Goal: Task Accomplishment & Management: Manage account settings

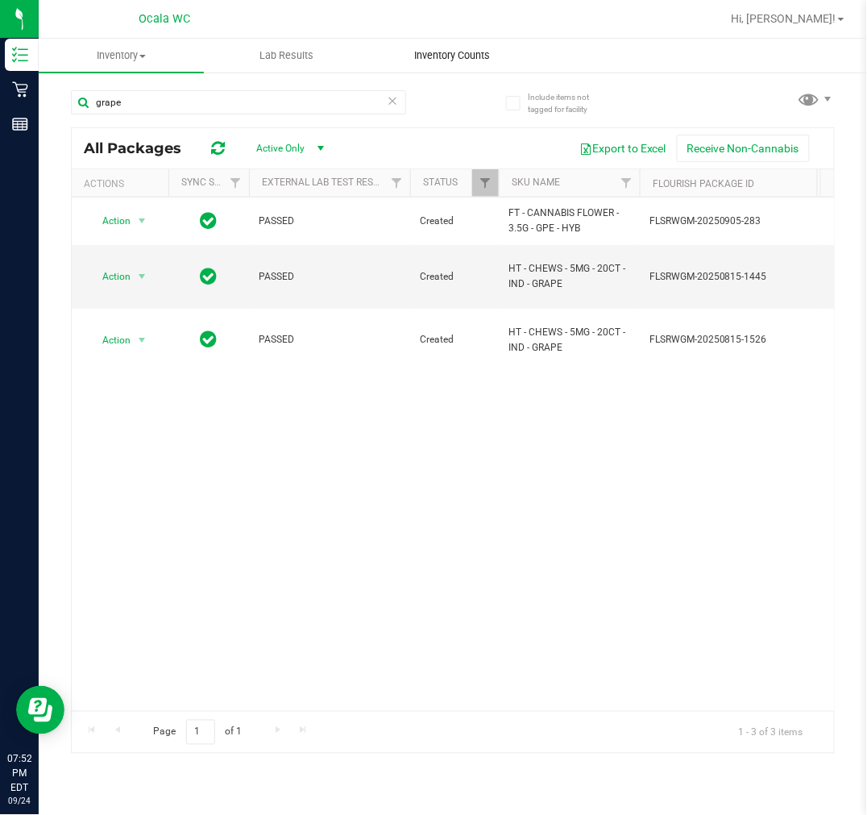
click at [441, 64] on uib-tab-heading "Inventory Counts" at bounding box center [452, 55] width 164 height 32
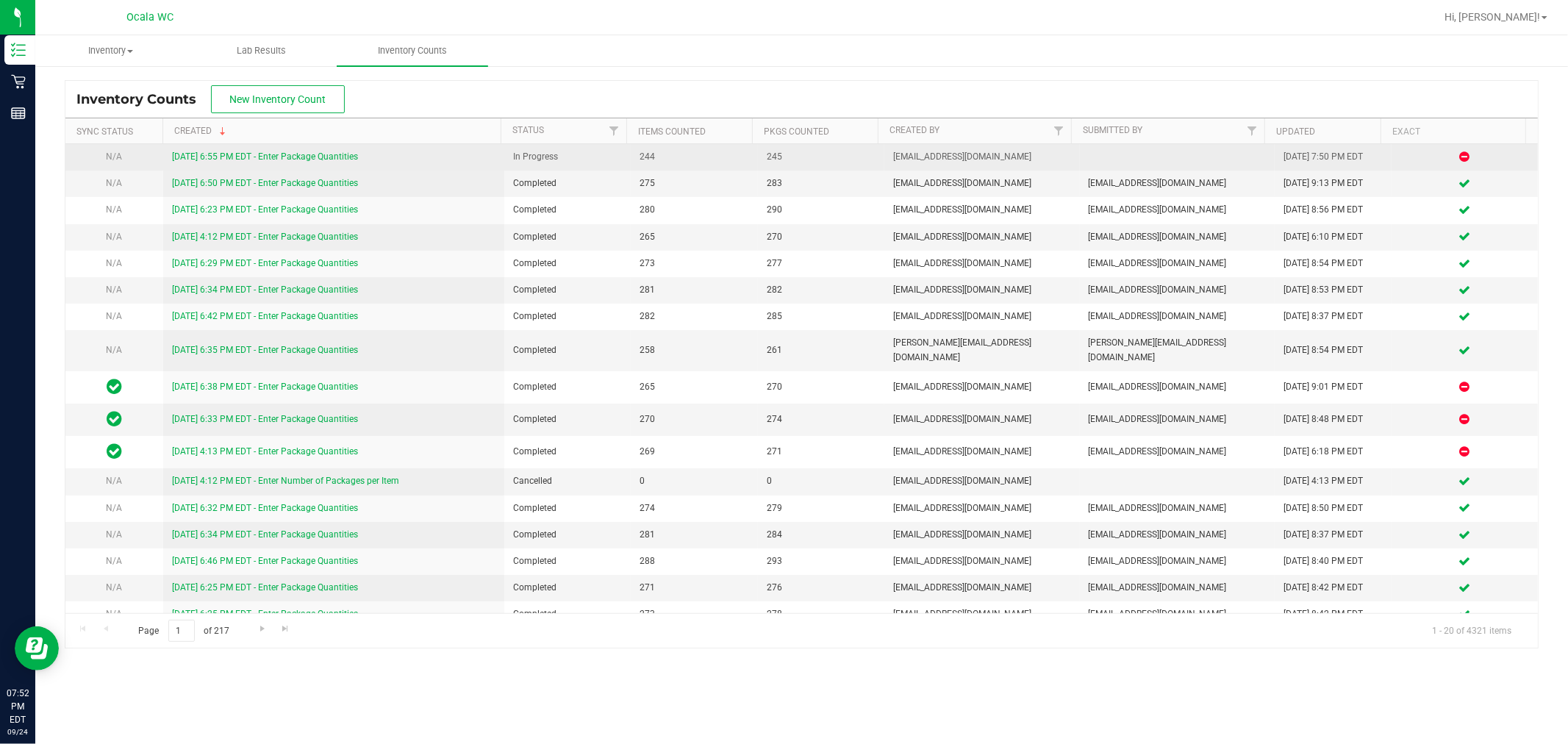
click at [317, 158] on link "[DATE] 6:55 PM EDT - Enter Package Quantities" at bounding box center [265, 156] width 186 height 10
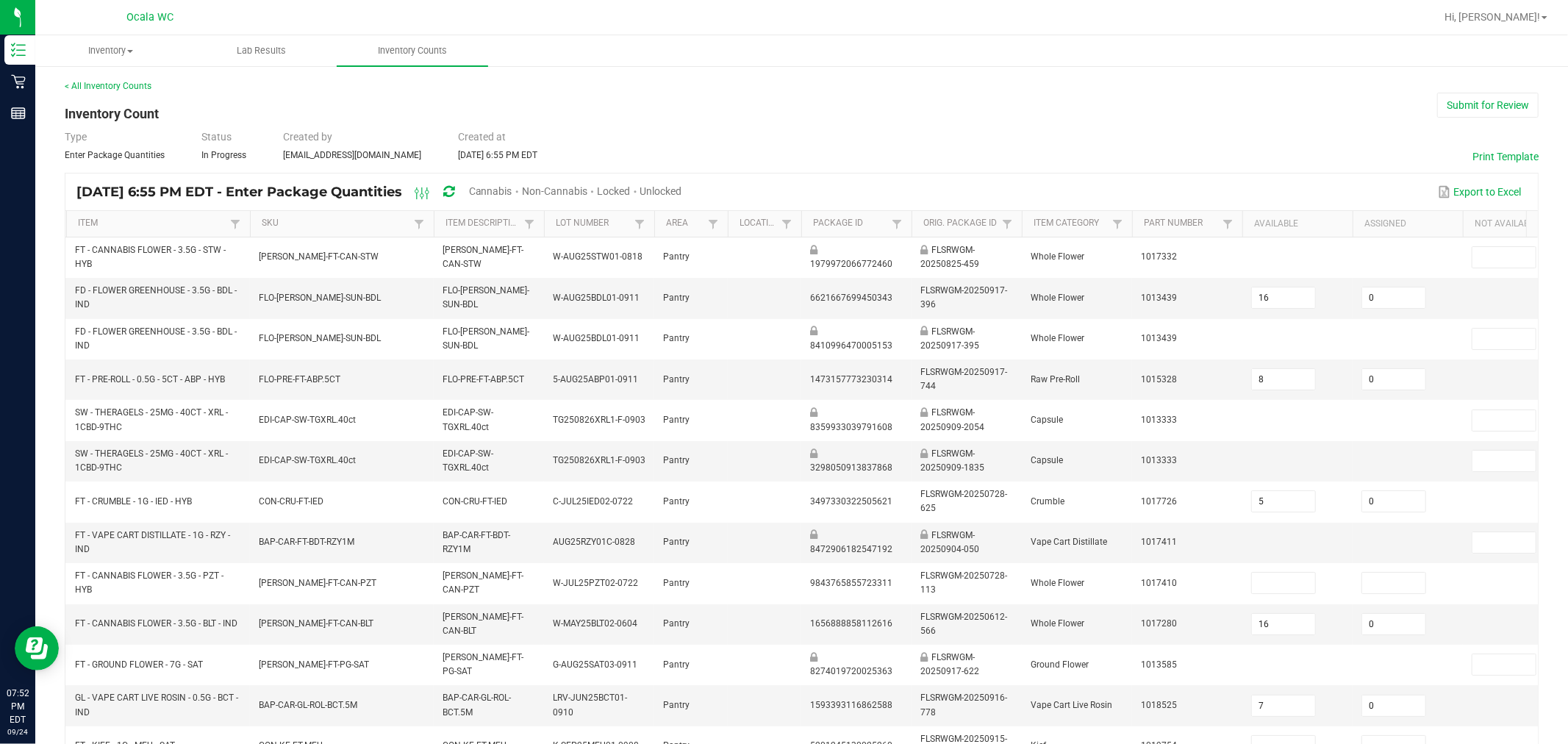
drag, startPoint x: 1537, startPoint y: 1, endPoint x: 1119, endPoint y: 141, distance: 440.8
click at [790, 141] on div "Type Enter Package Quantities Status In Progress Created by [EMAIL_ADDRESS][DOM…" at bounding box center [802, 145] width 1474 height 32
click at [682, 191] on span "Unlocked" at bounding box center [661, 191] width 42 height 12
type input "11"
type input "19"
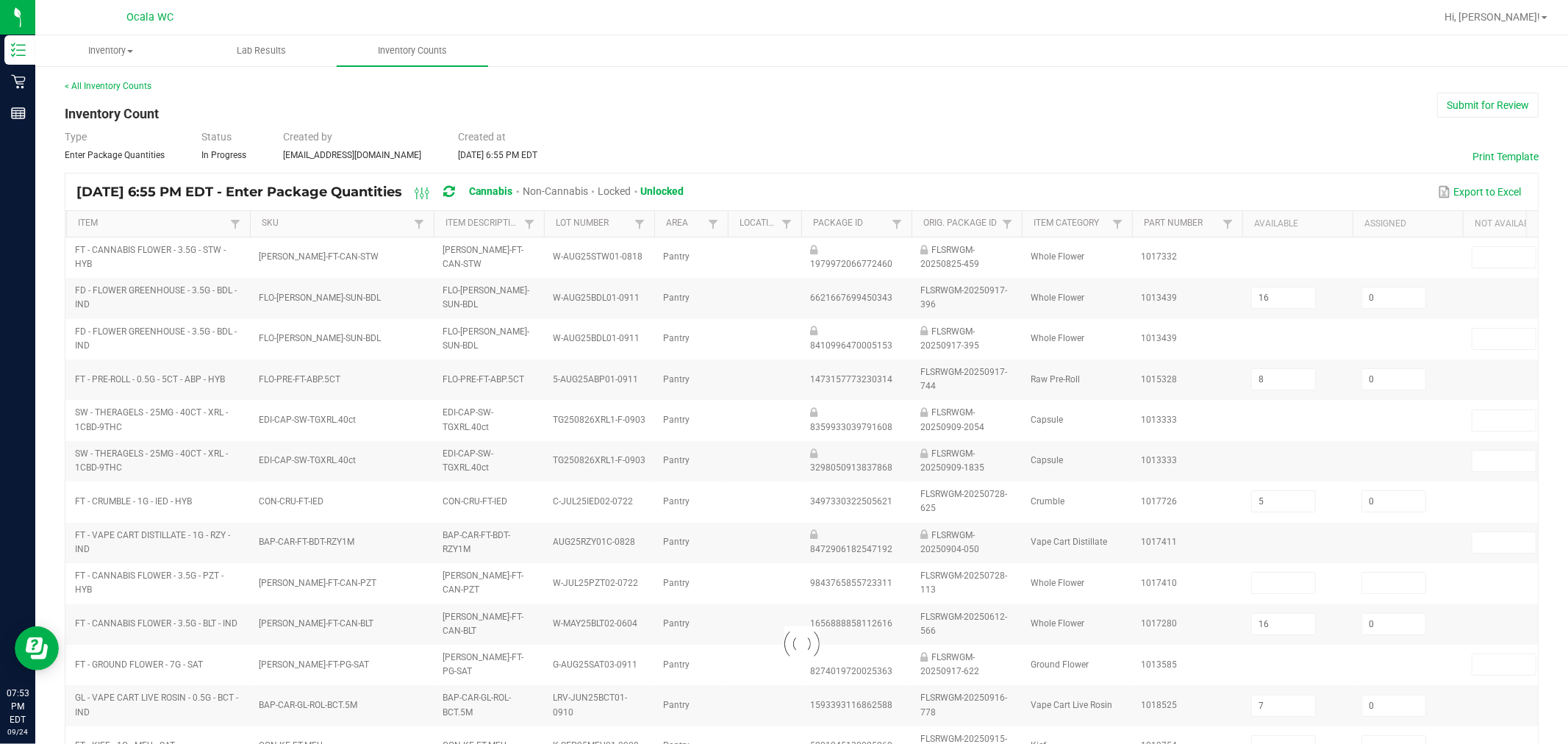
type input "8"
type input "0"
type input "7"
type input "6"
type input "2"
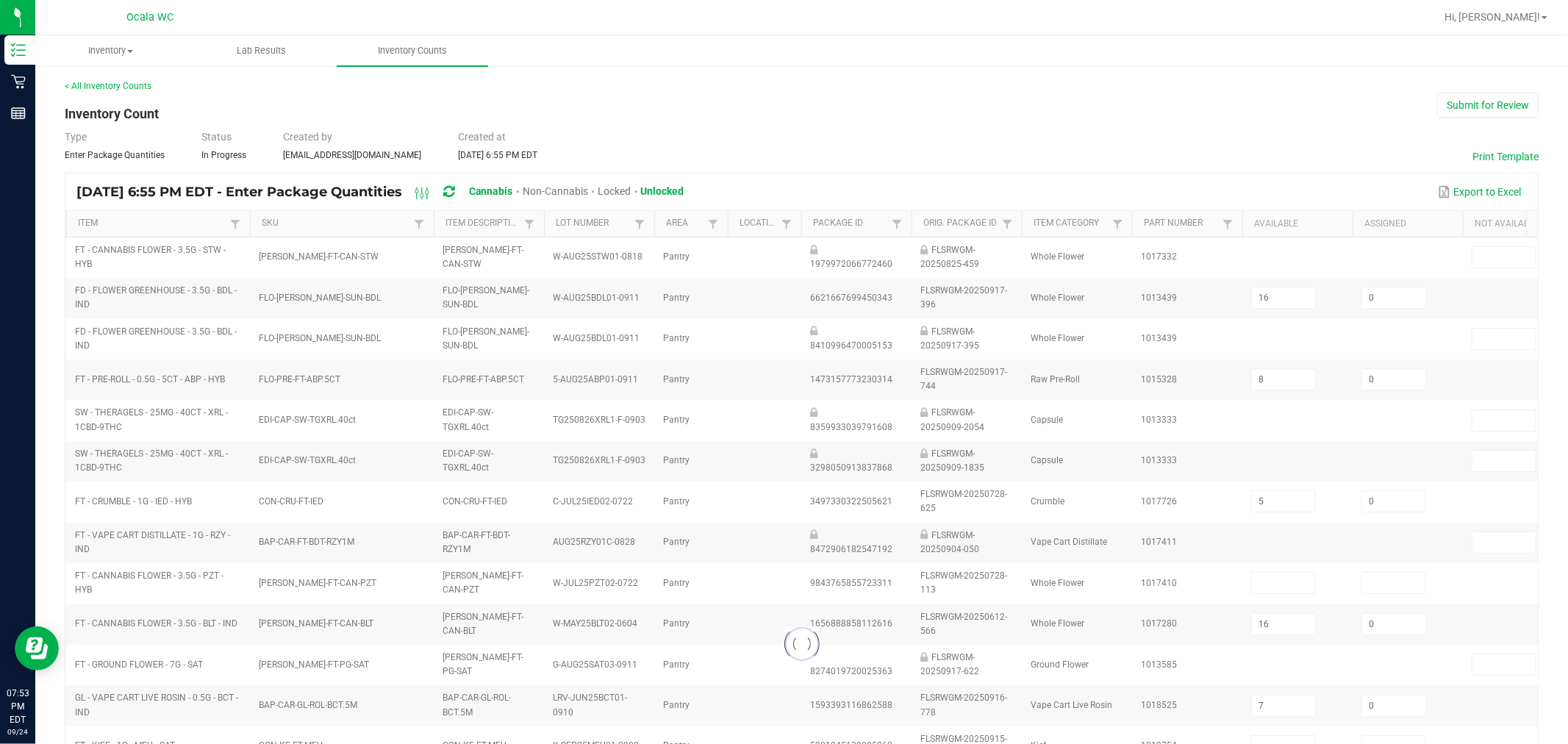
type input "0"
type input "2"
type input "4"
type input "0"
type input "3"
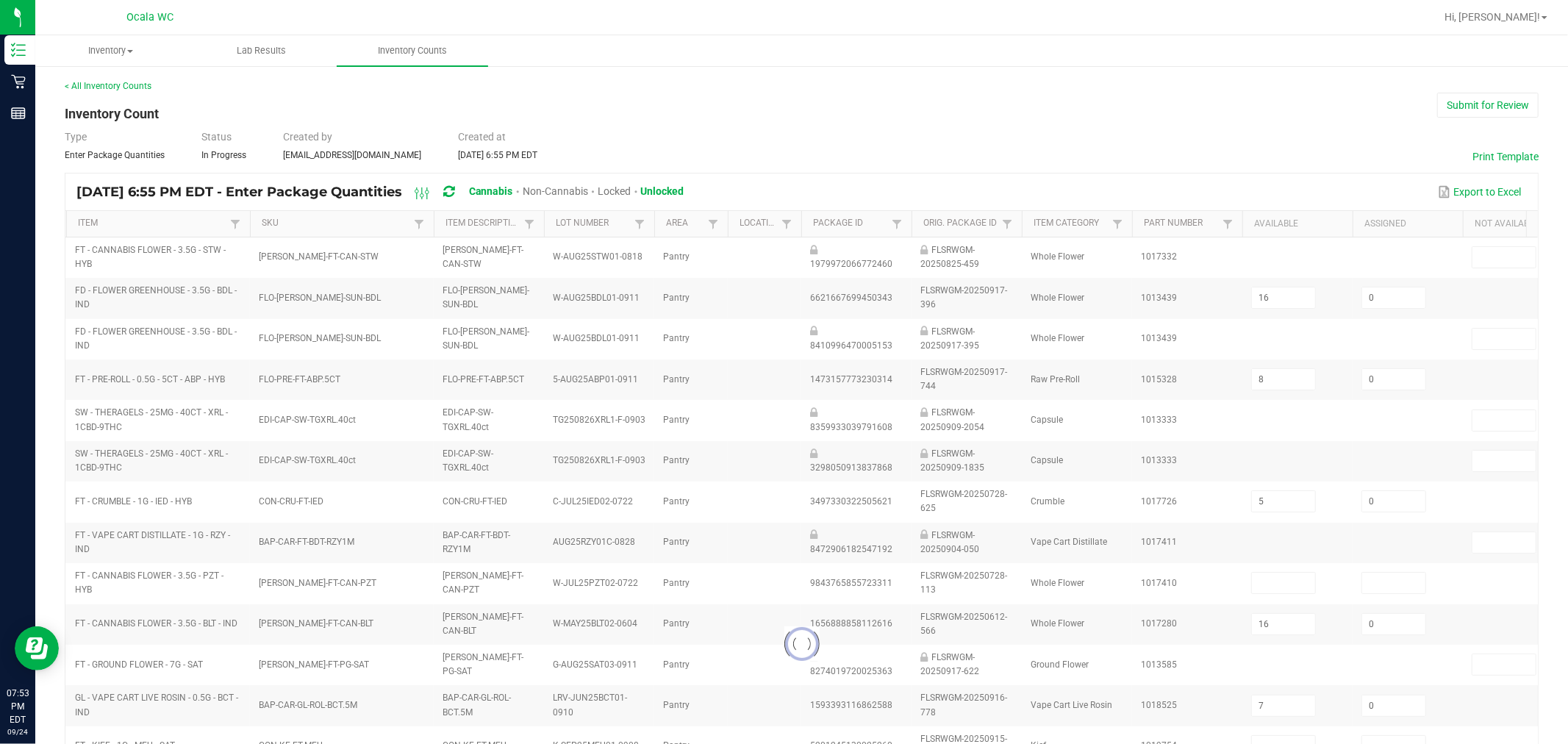
type input "0"
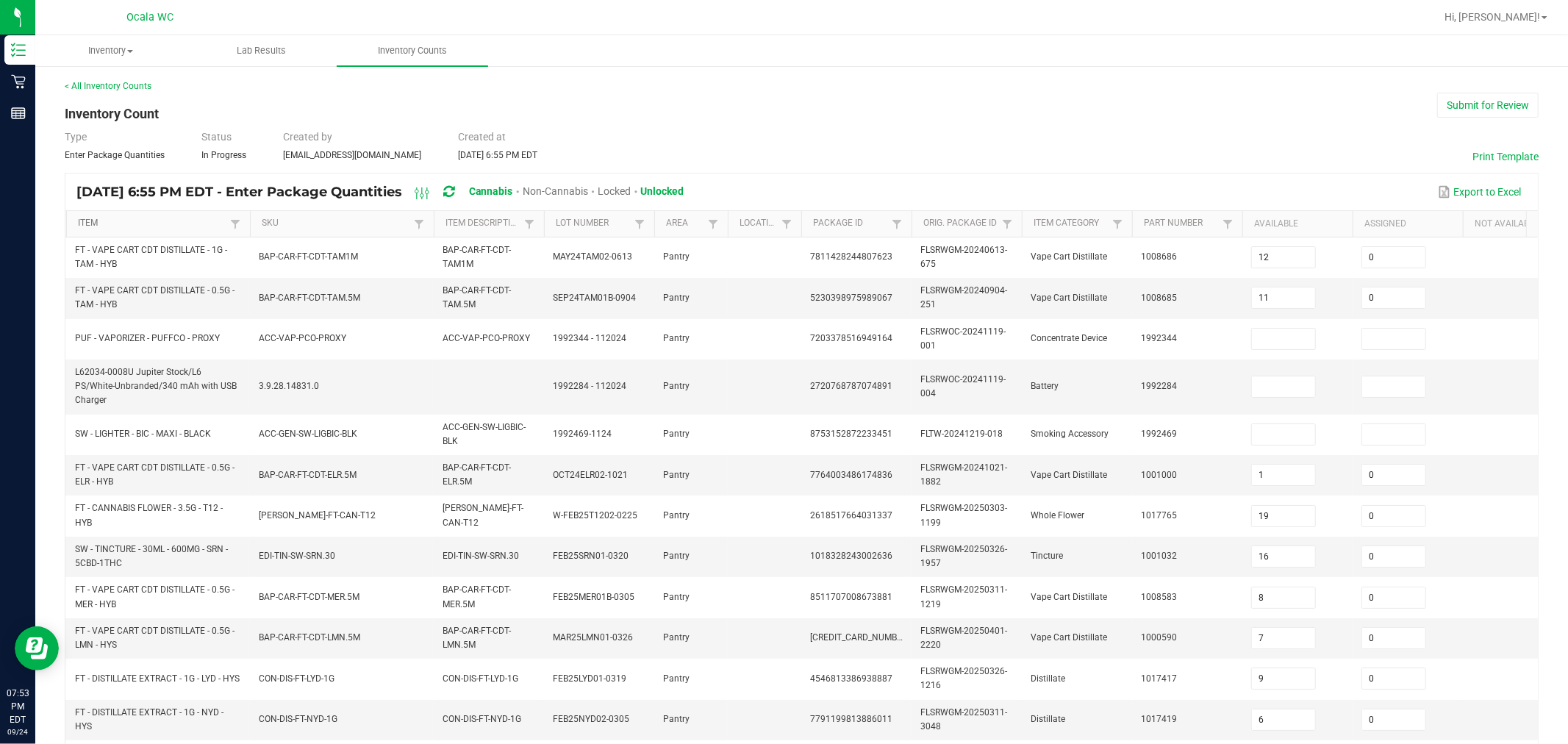
click at [167, 223] on link "Item" at bounding box center [151, 223] width 148 height 12
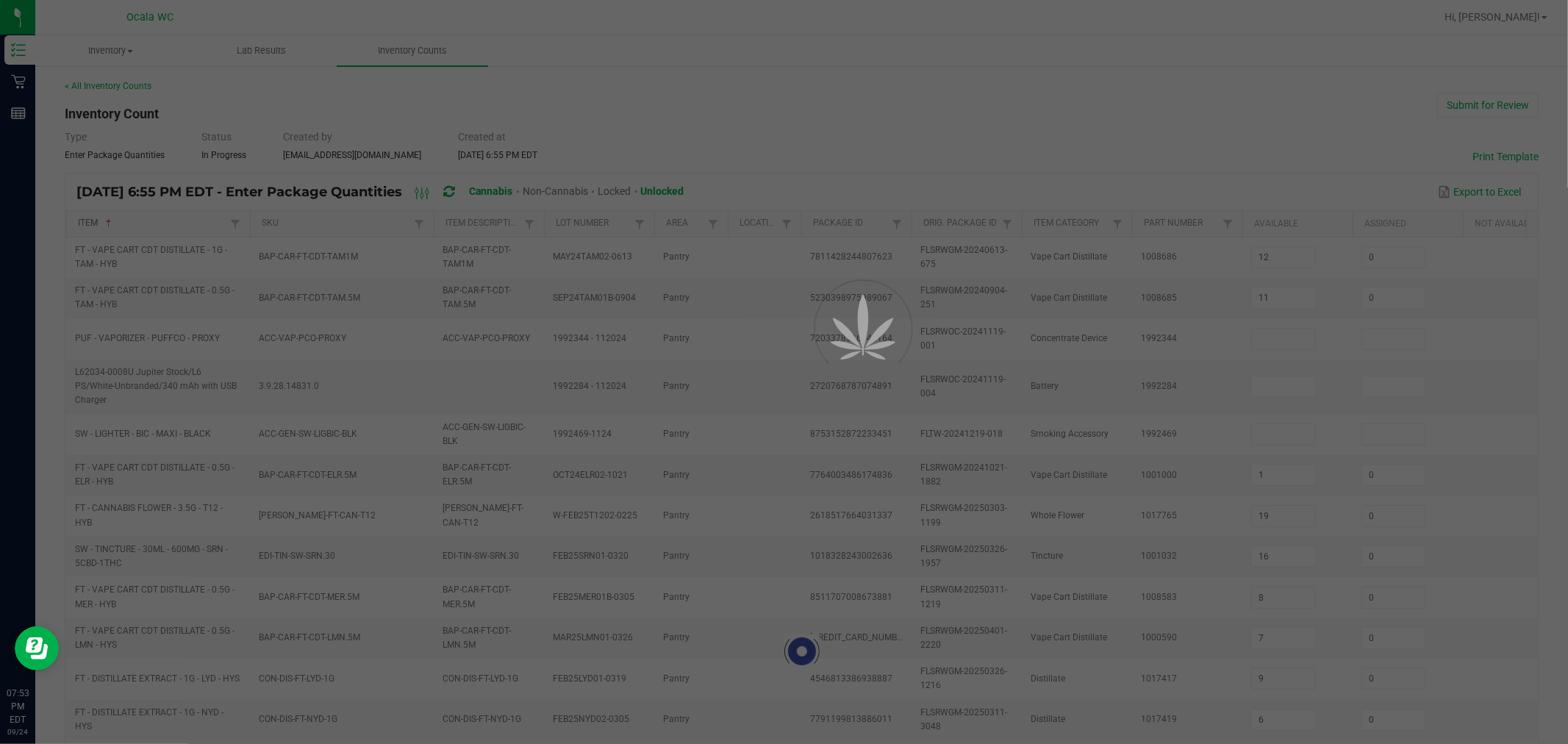
type input "16"
type input "1"
type input "0"
type input "4"
type input "3"
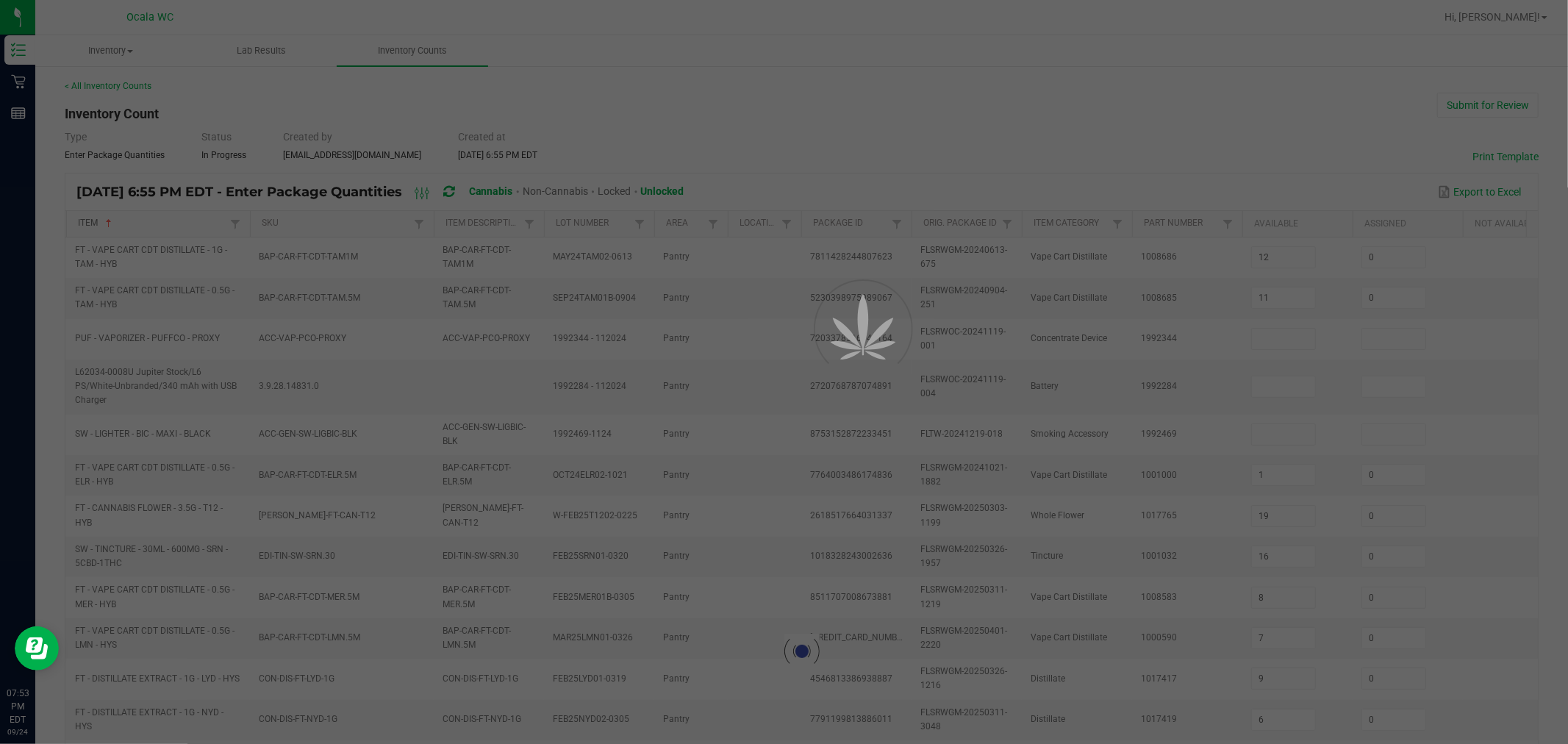
type input "2"
type input "7"
type input "16"
type input "10"
type input "16"
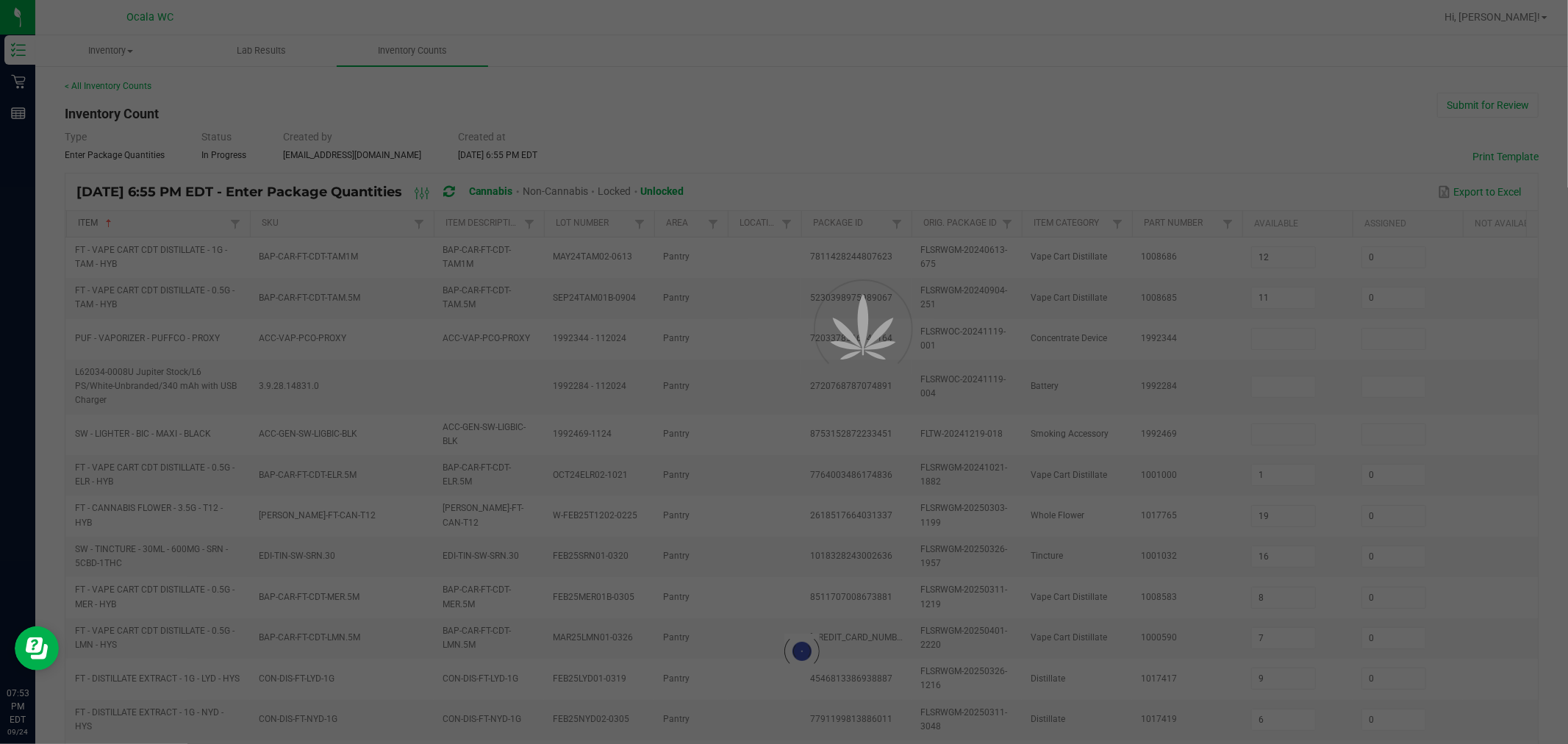
type input "5"
type input "0"
type input "12"
type input "0"
type input "17"
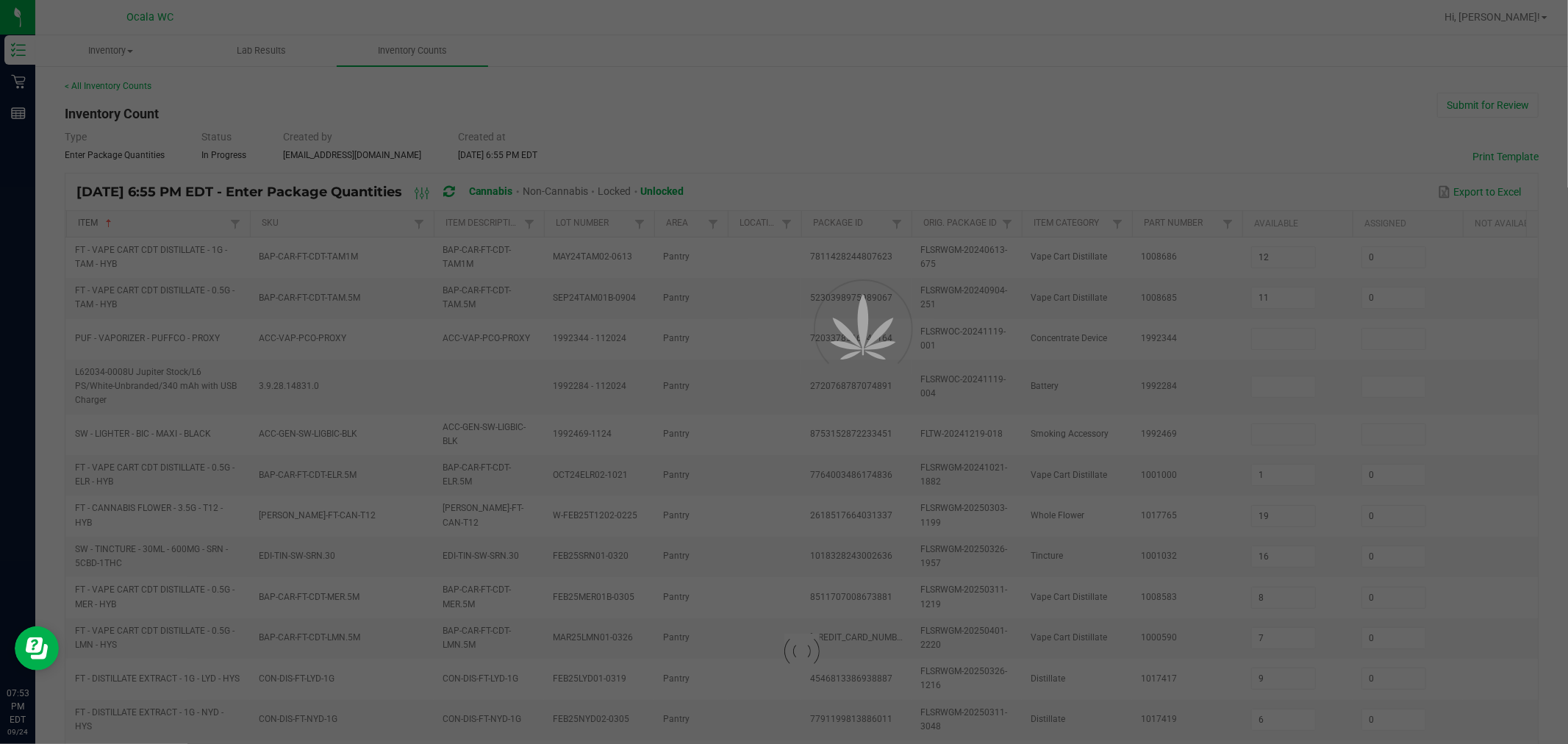
type input "18"
type input "20"
type input "4"
type input "0"
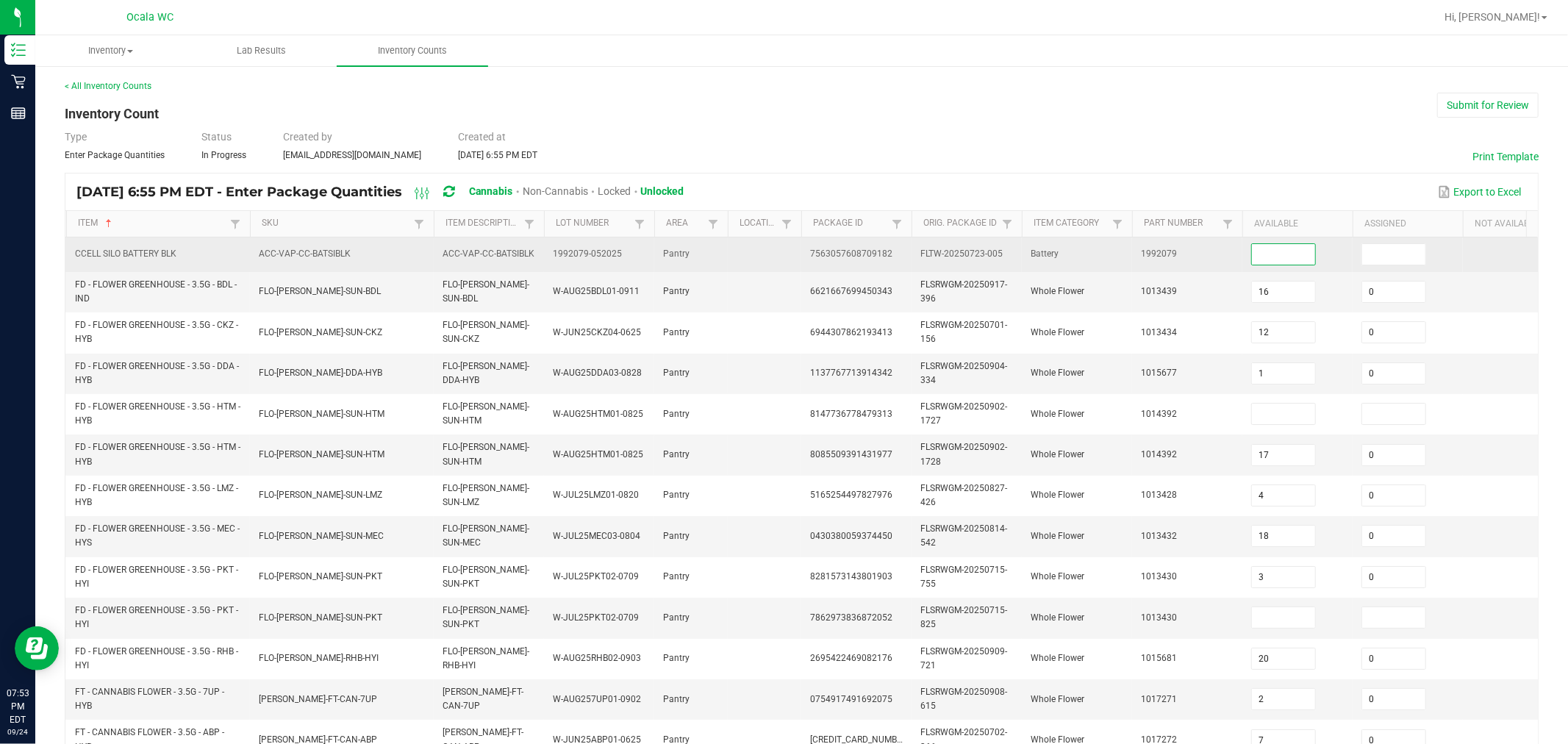
click at [790, 257] on input at bounding box center [1282, 254] width 63 height 21
type input "8"
type input "0"
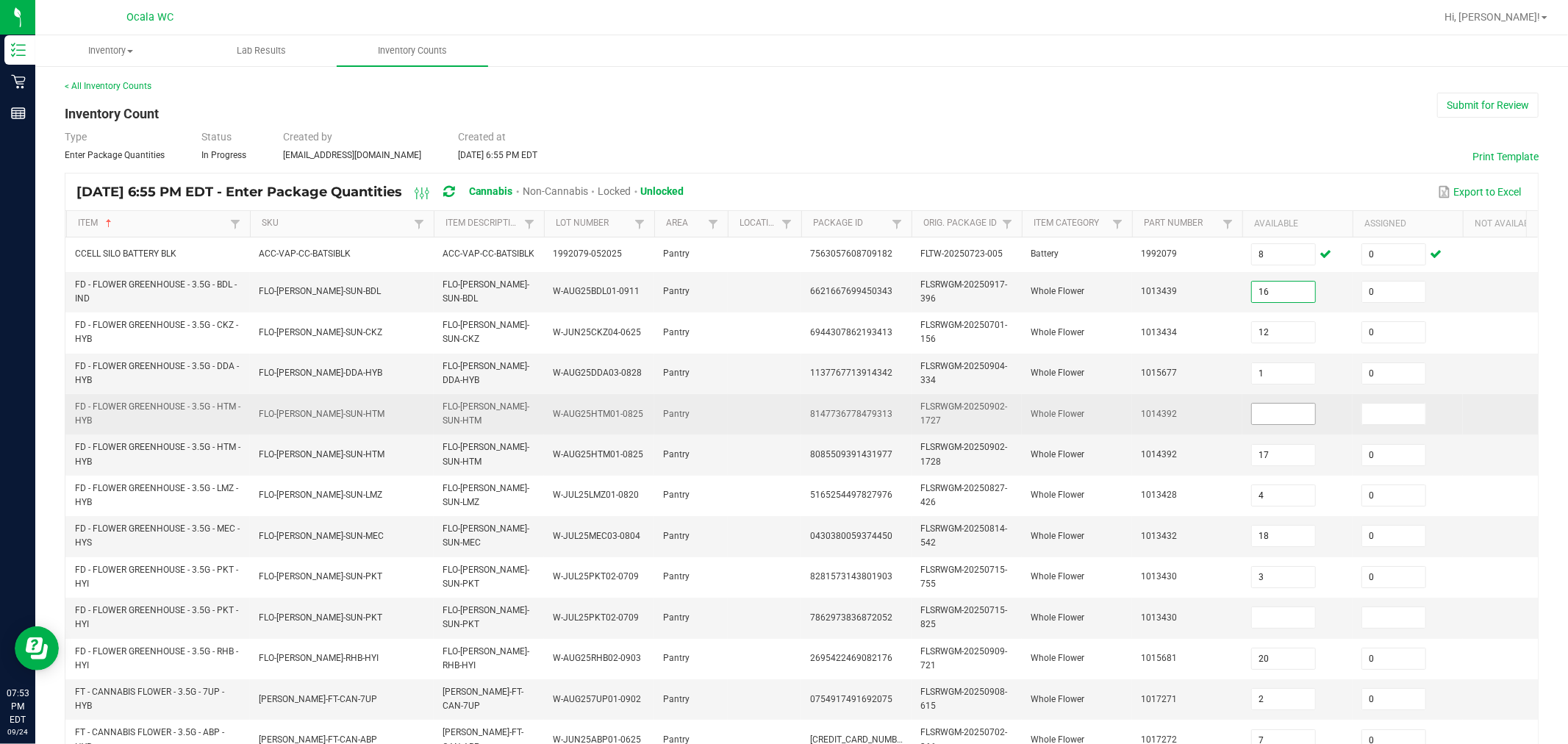
click at [790, 418] on input at bounding box center [1282, 413] width 63 height 21
type input "1"
type input "0"
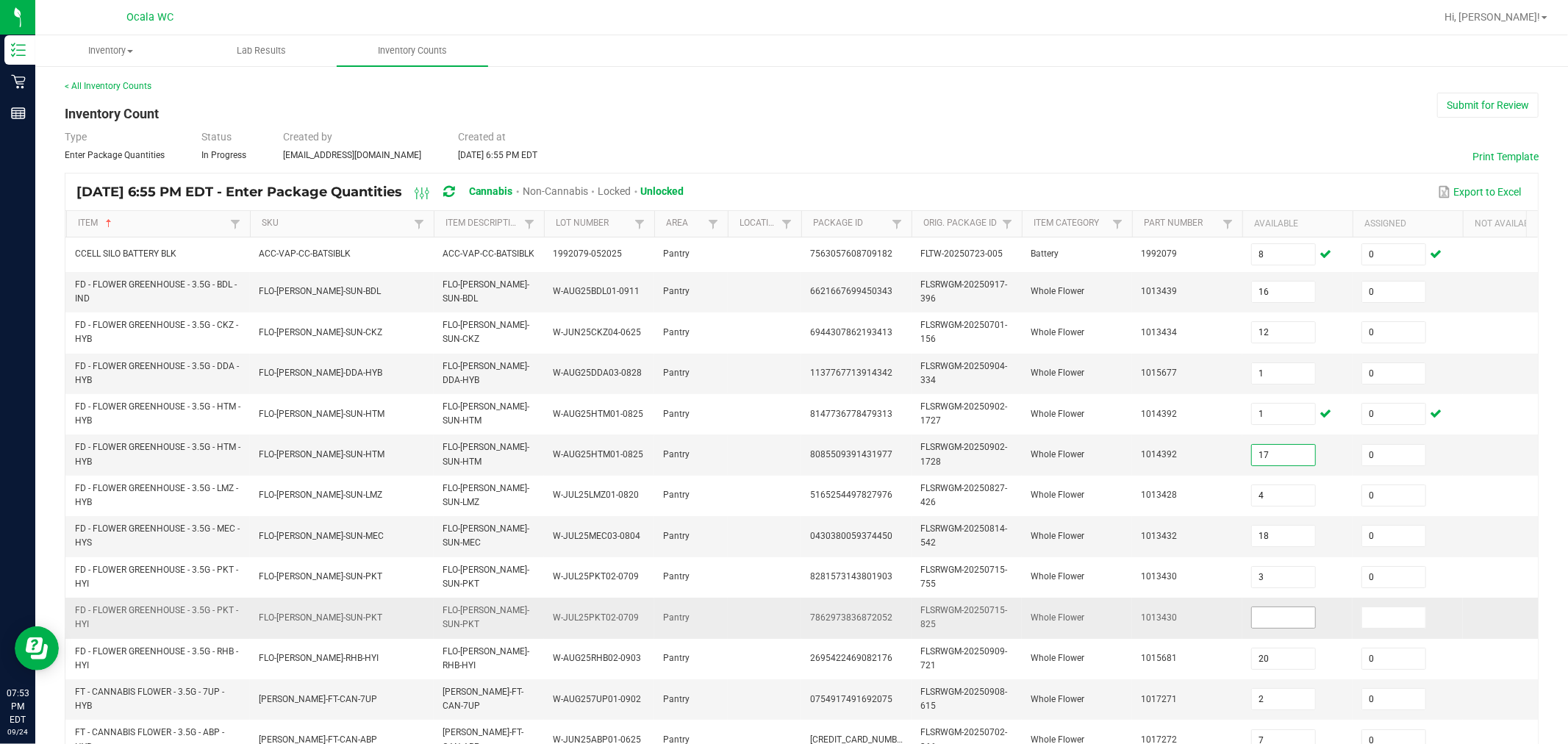
click at [790, 615] on input at bounding box center [1282, 617] width 63 height 21
type input "0"
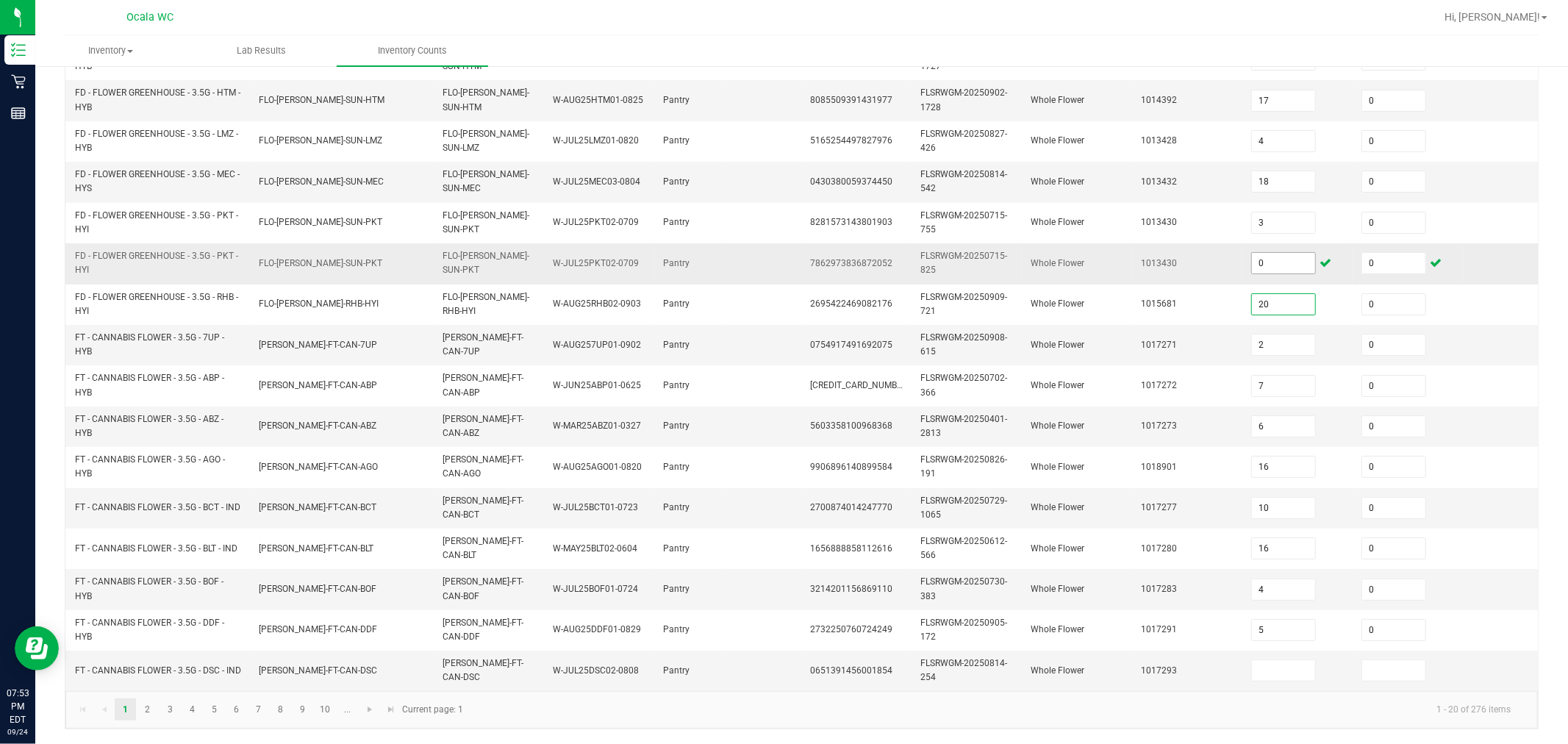
scroll to position [368, 0]
click at [150, 714] on link "2" at bounding box center [147, 709] width 21 height 22
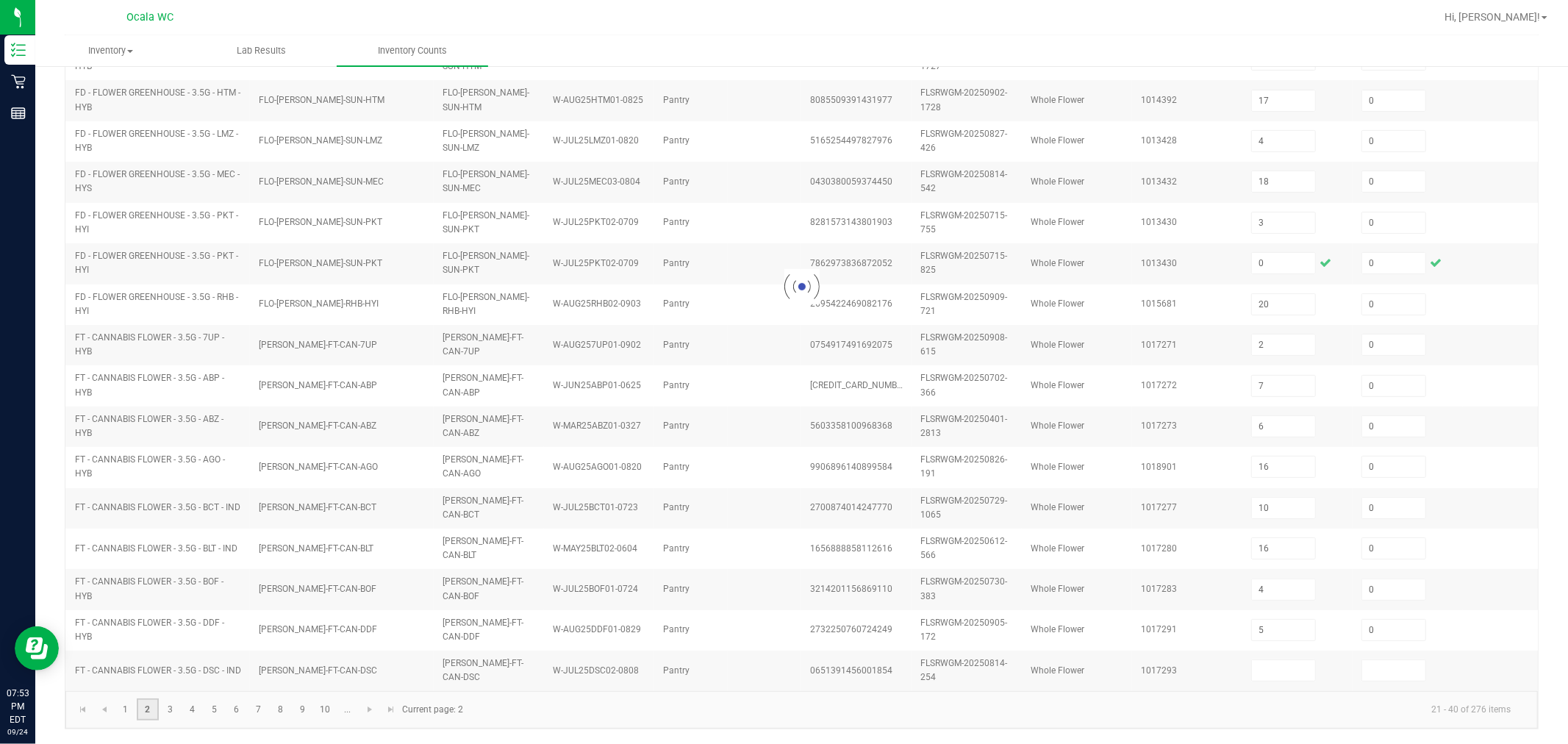
type input "1"
type input "5"
type input "15"
type input "17"
type input "8"
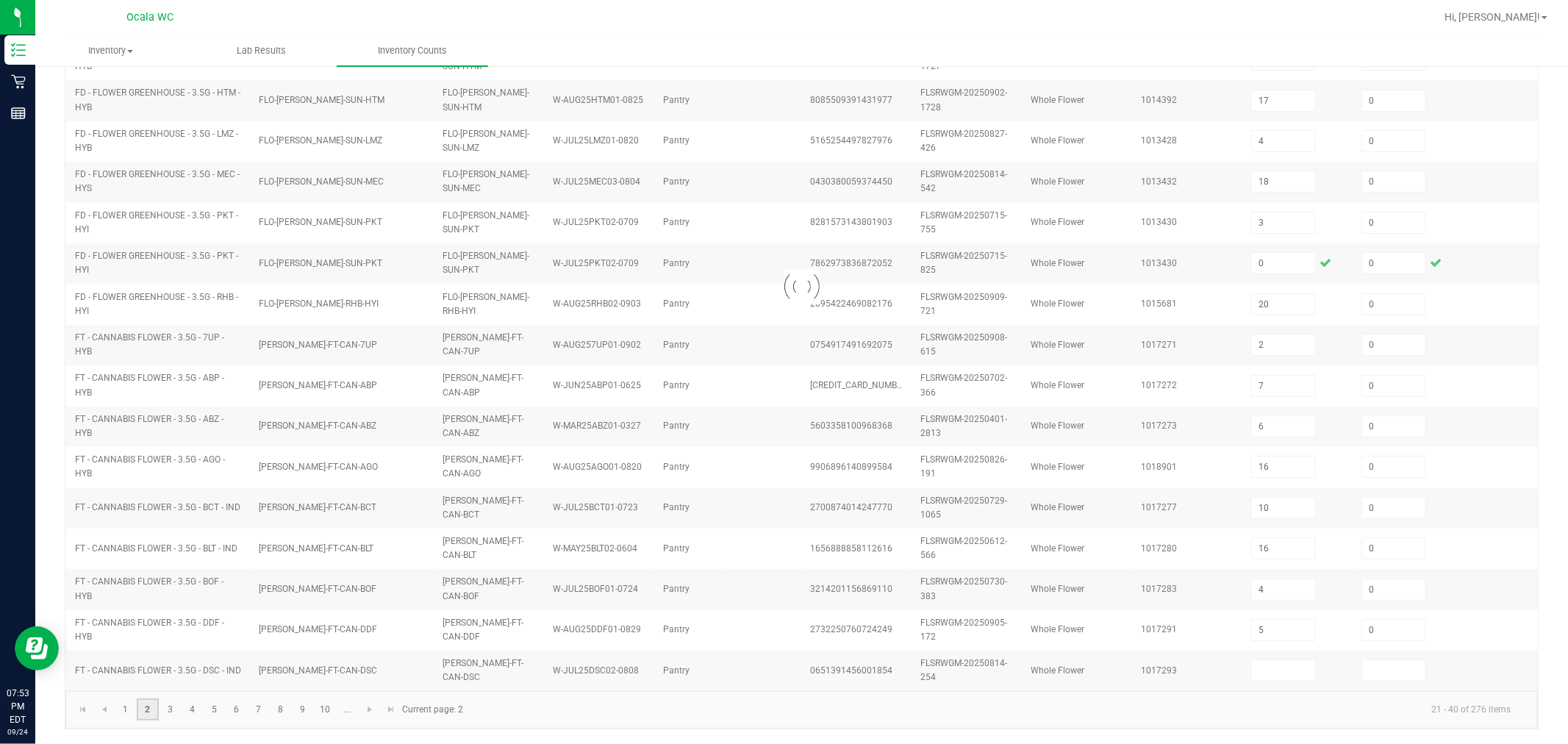
type input "12"
type input "1"
type input "2"
type input "19"
type input "10"
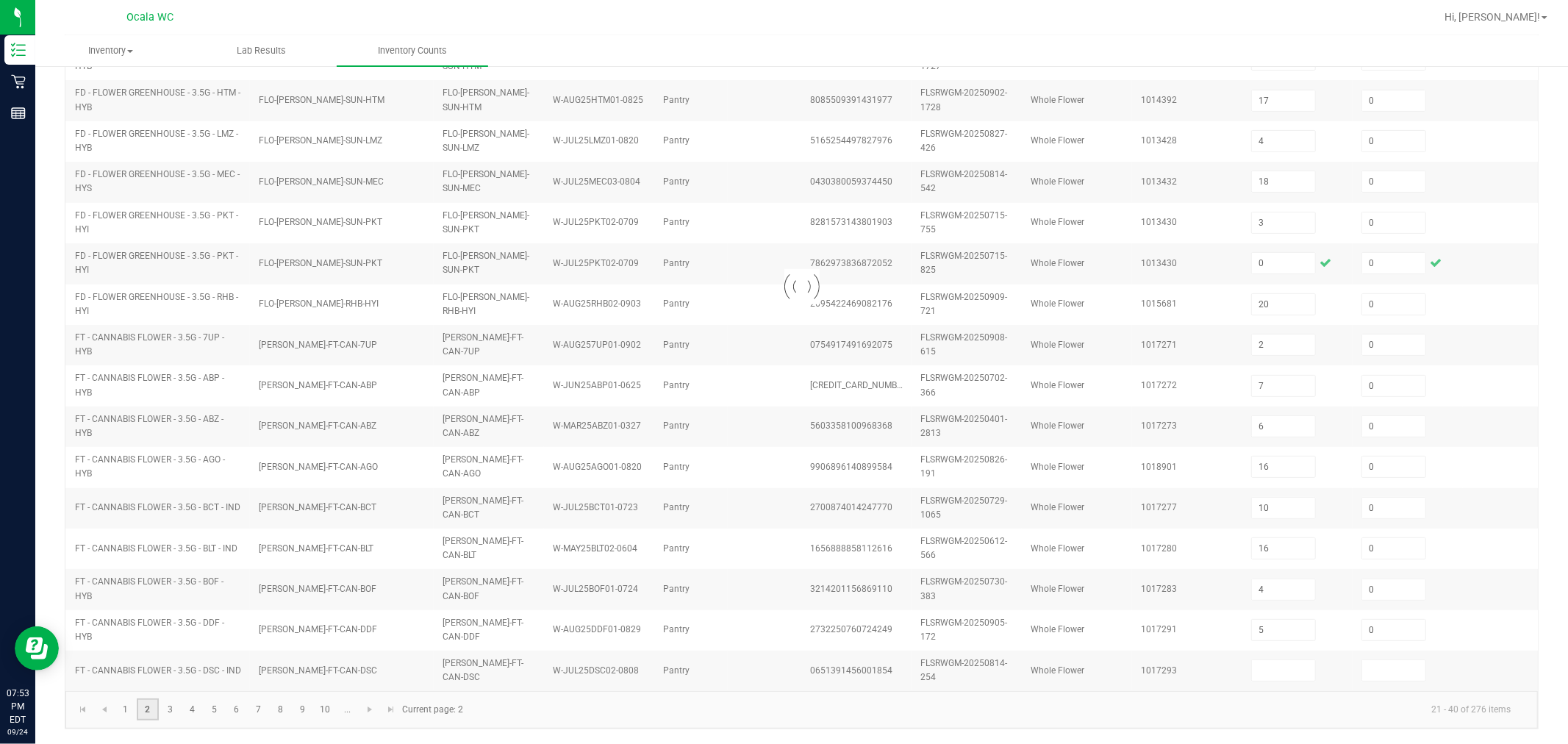
type input "6"
type input "11"
type input "13"
type input "5"
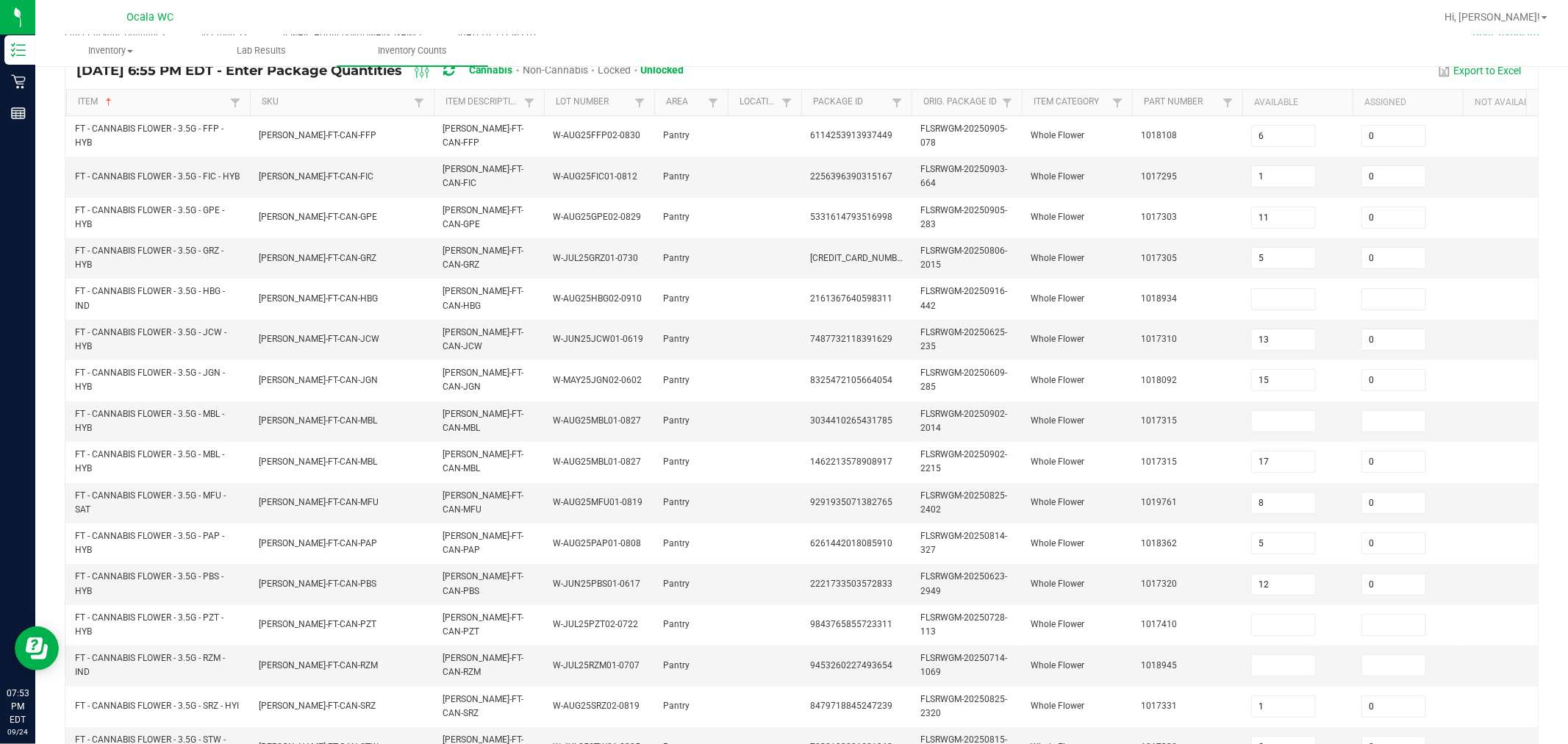
scroll to position [0, 0]
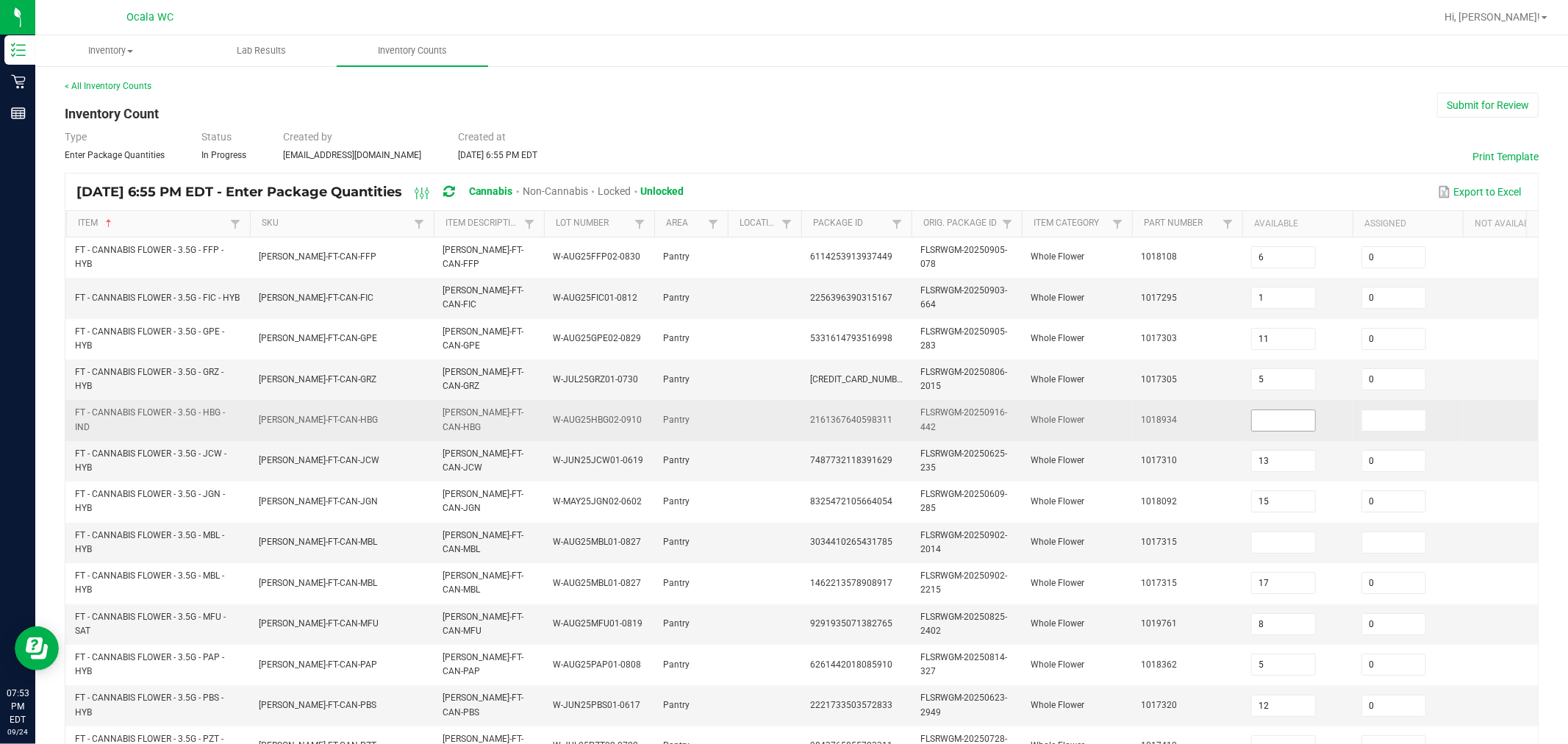
click at [790, 422] on input at bounding box center [1282, 420] width 63 height 21
type input "0"
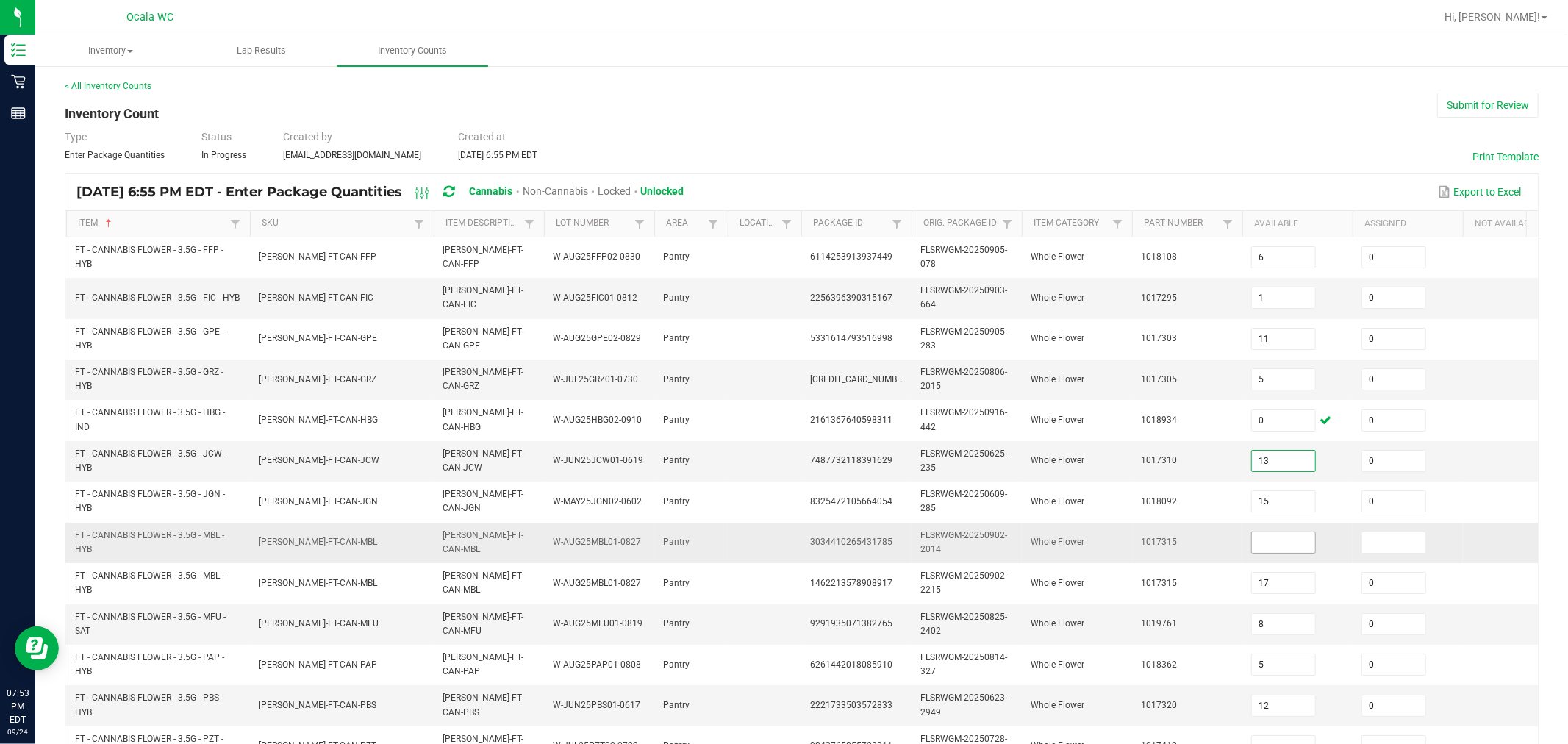
click at [790, 544] on input at bounding box center [1282, 542] width 63 height 21
type input "0"
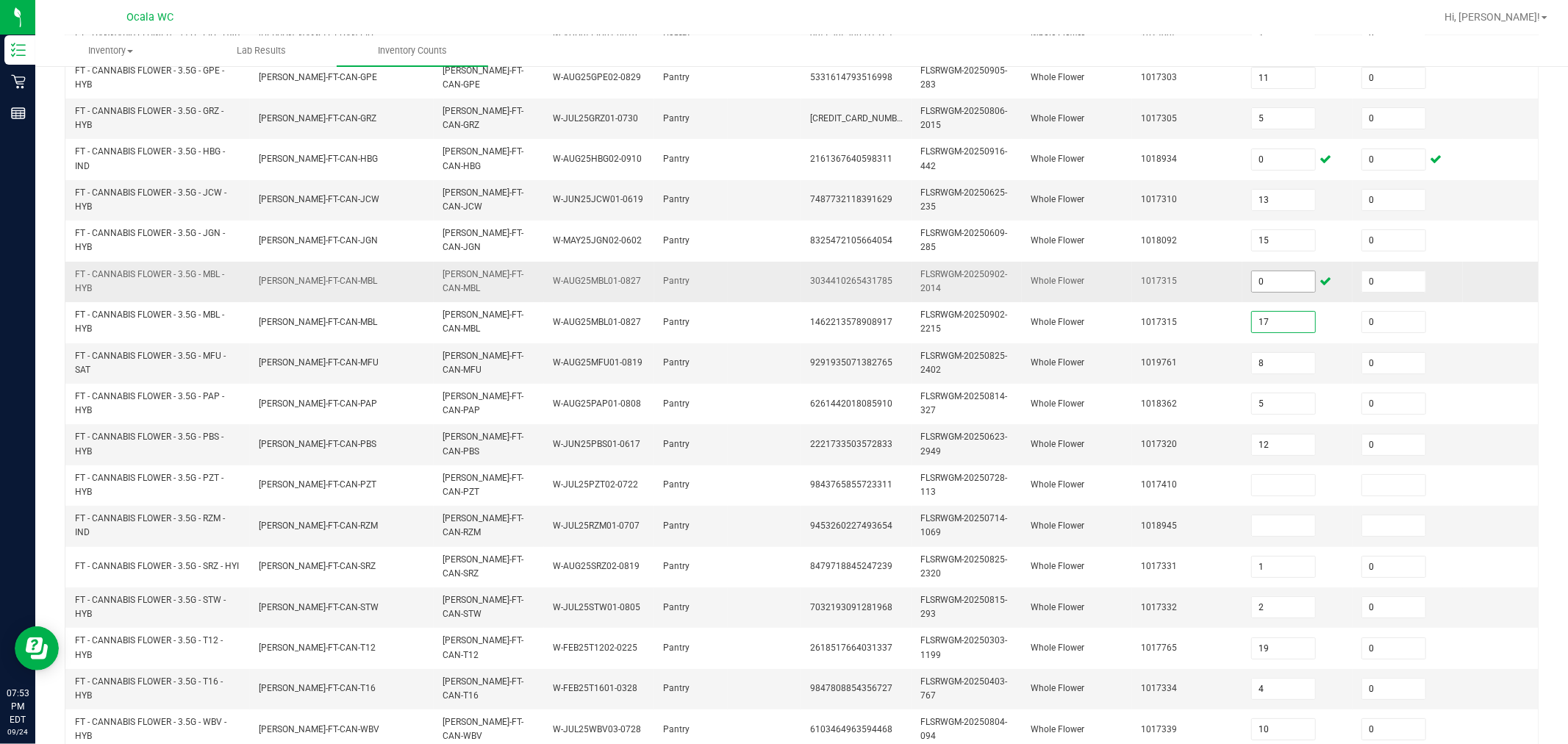
scroll to position [288, 0]
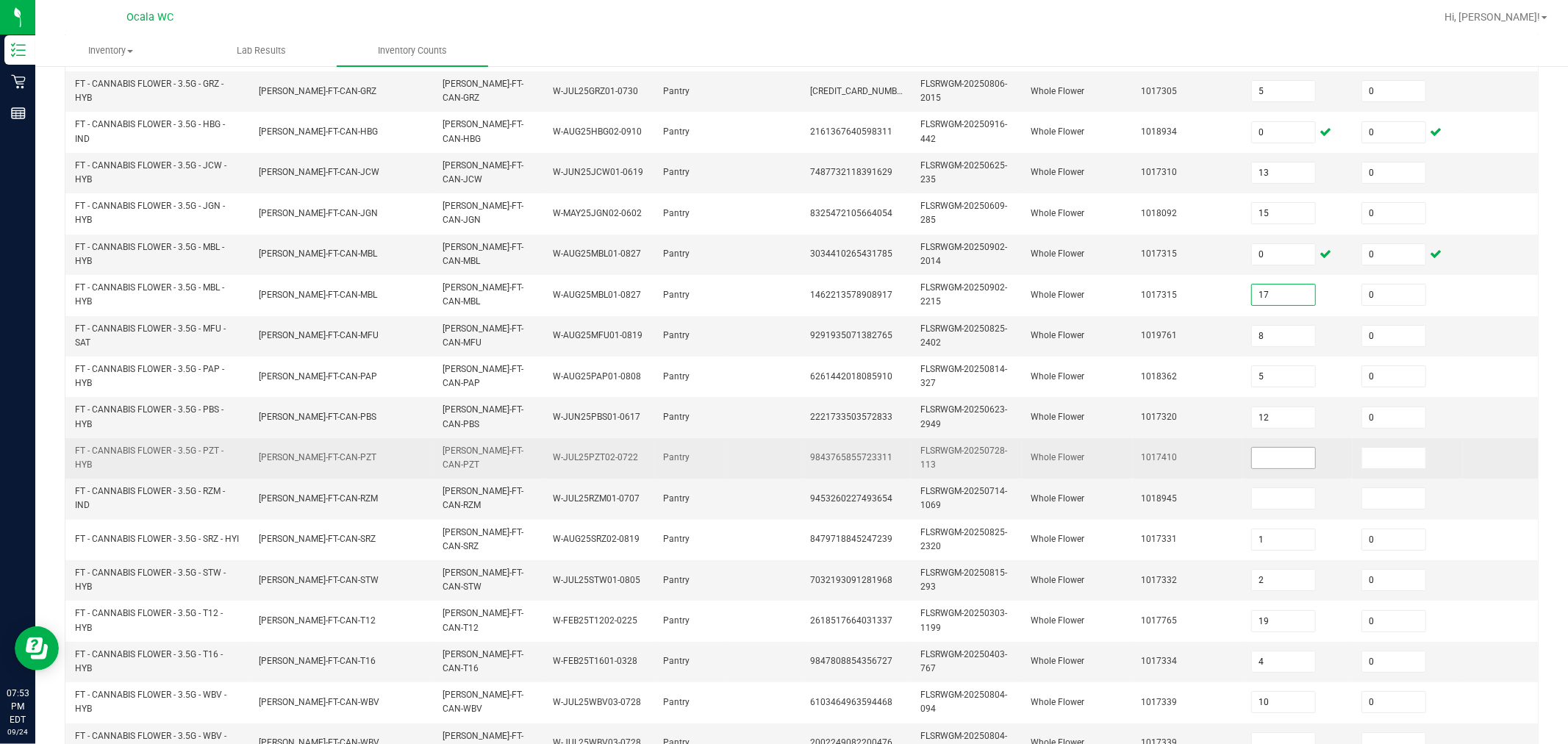
click at [790, 463] on input at bounding box center [1282, 458] width 63 height 21
type input "1"
type input "0"
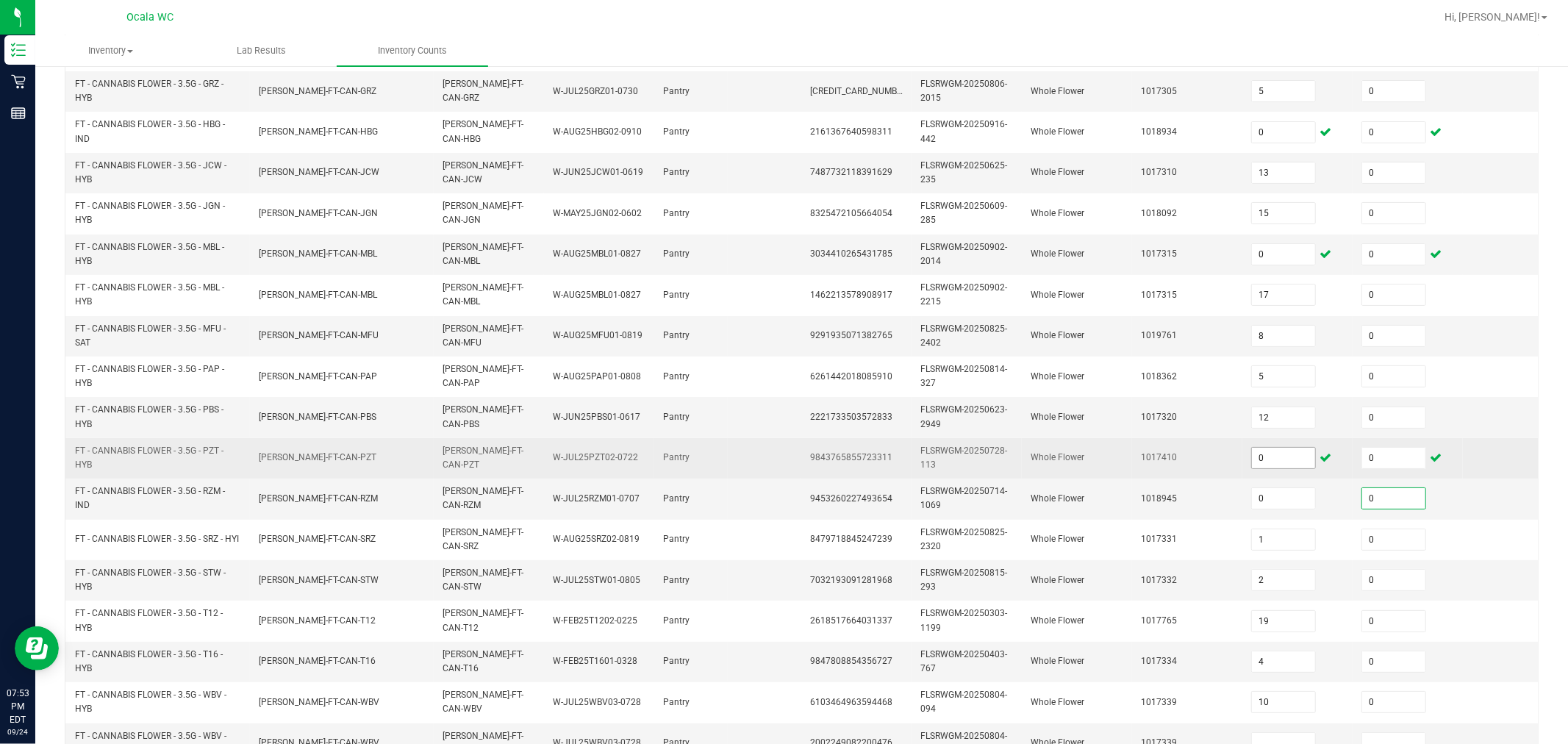
type input "0"
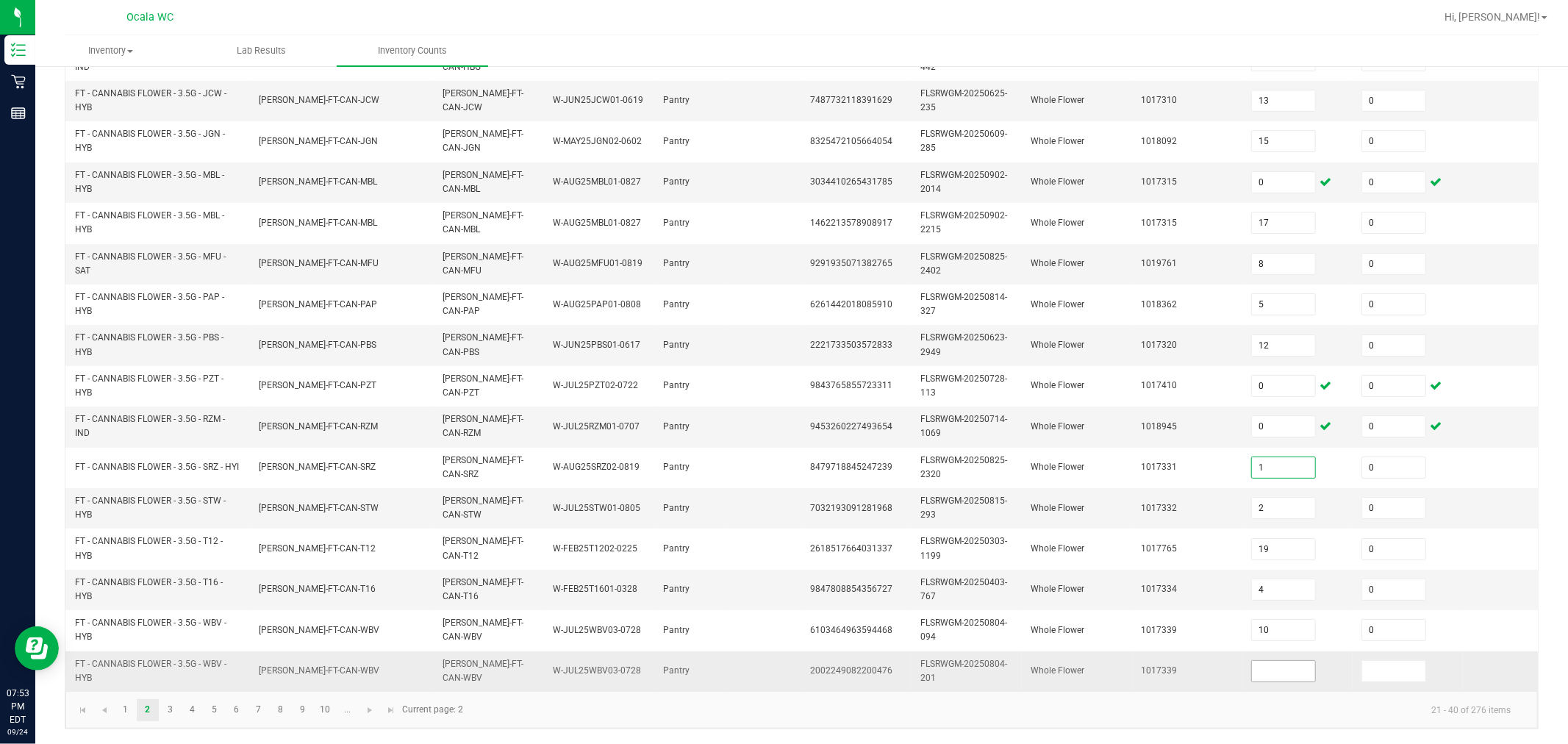
click at [790, 660] on input at bounding box center [1282, 670] width 63 height 21
type input "0"
click at [790, 660] on input "0" at bounding box center [1282, 670] width 63 height 21
type input "1"
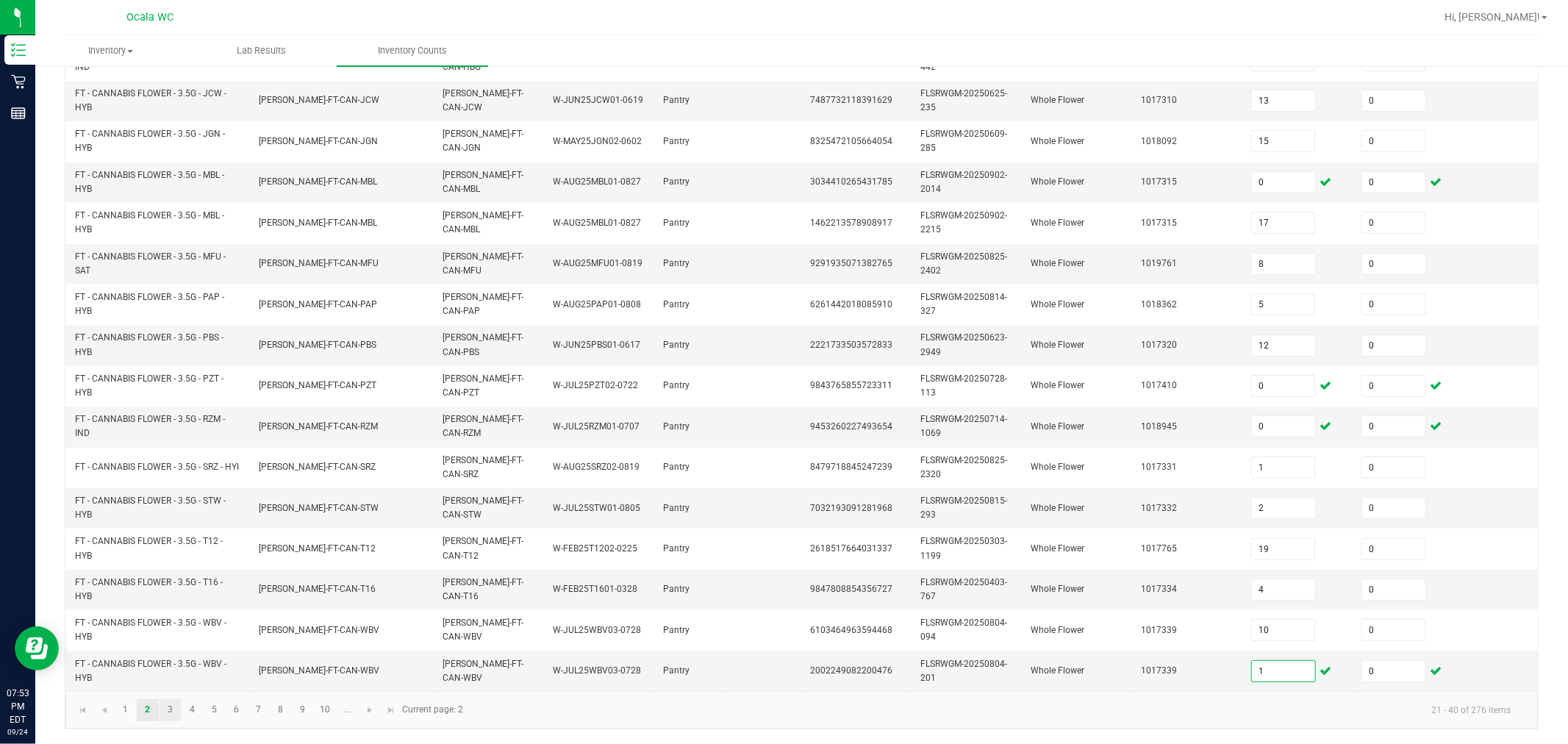
click at [170, 720] on link "3" at bounding box center [170, 709] width 21 height 22
type input "13"
type input "3"
type input "7"
type input "9"
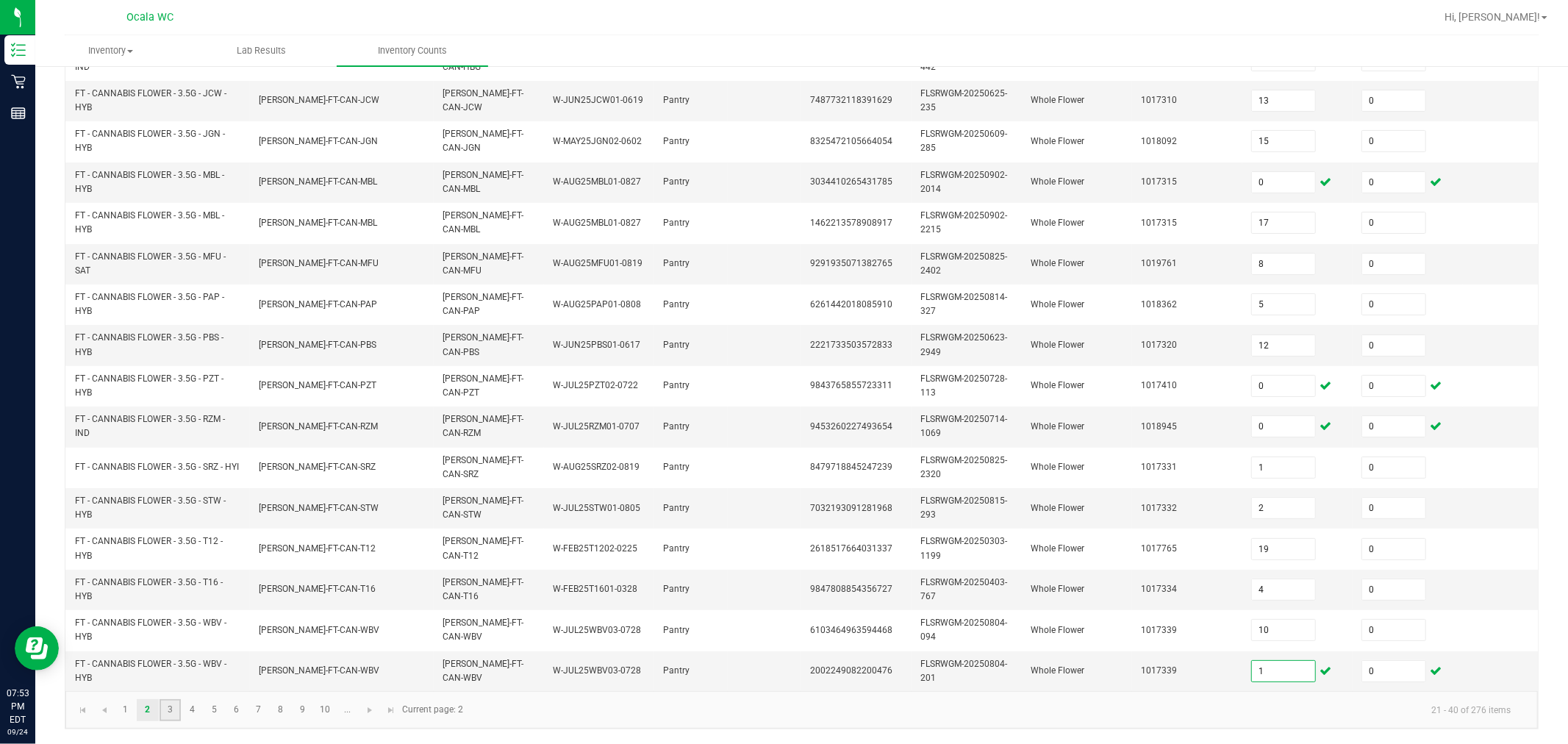
type input "4"
type input "8"
type input "7"
type input "12"
type input "6"
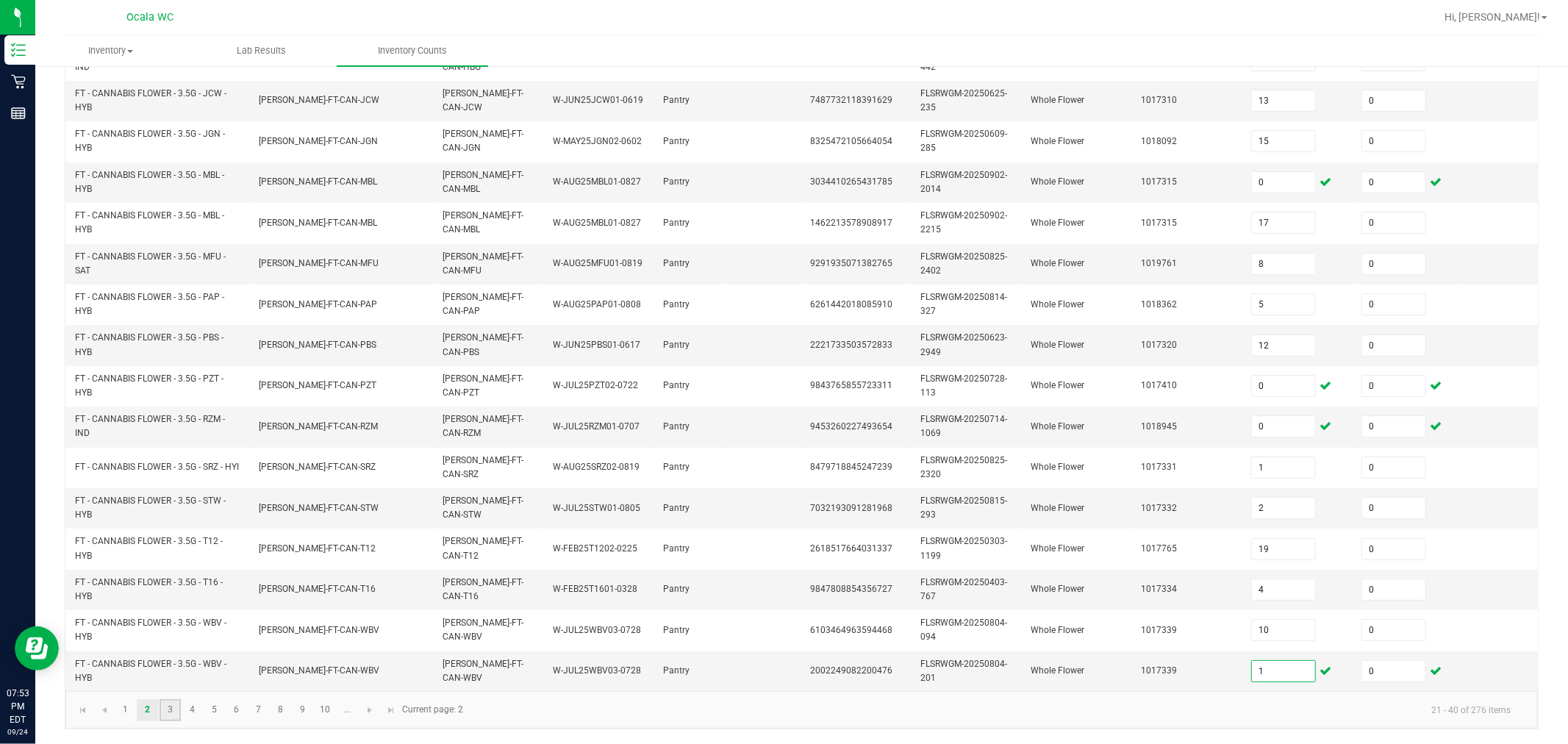
type input "2"
type input "9"
type input "2"
type input "12"
type input "11"
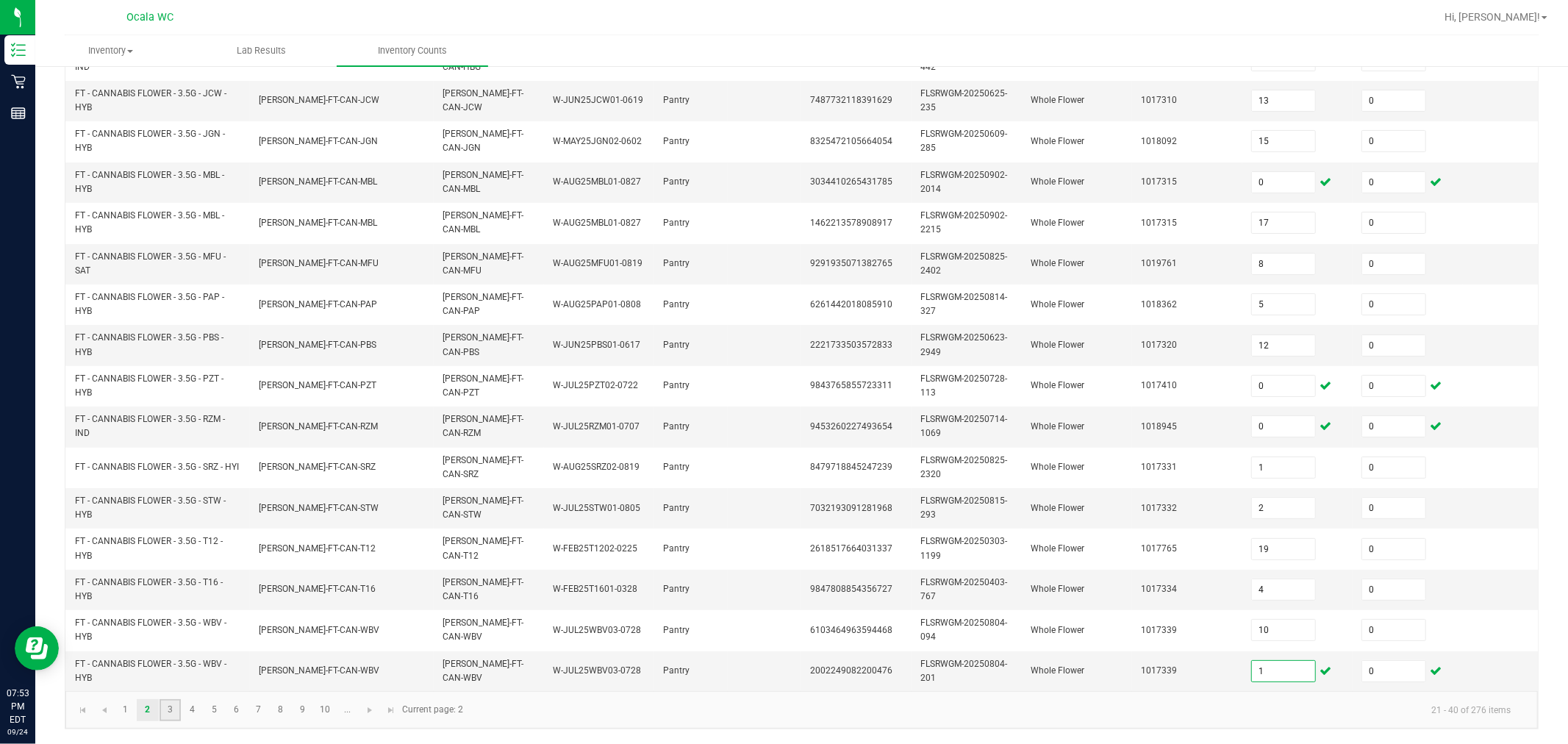
type input "5"
type input "1"
type input "10"
type input "9"
type input "8"
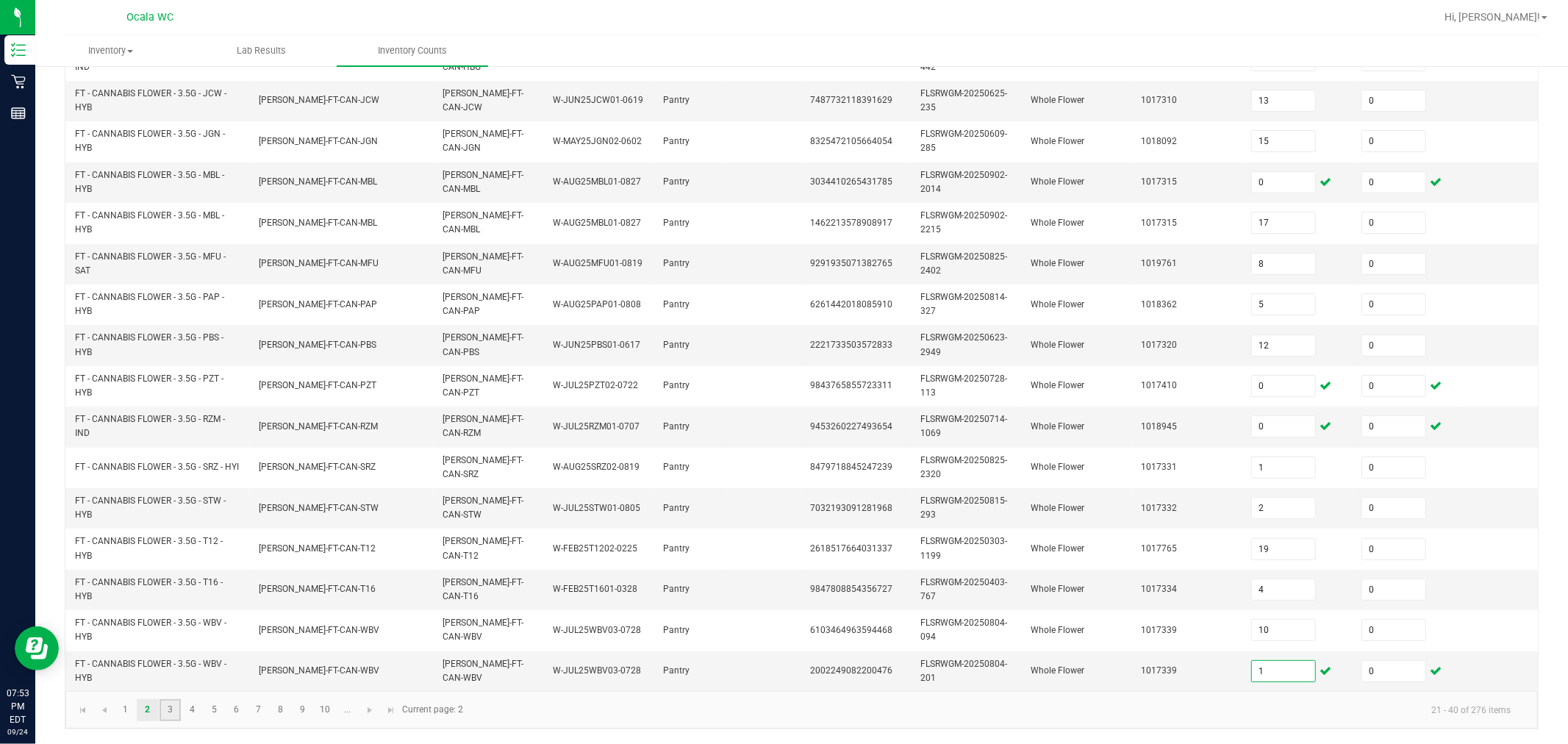
type input "12"
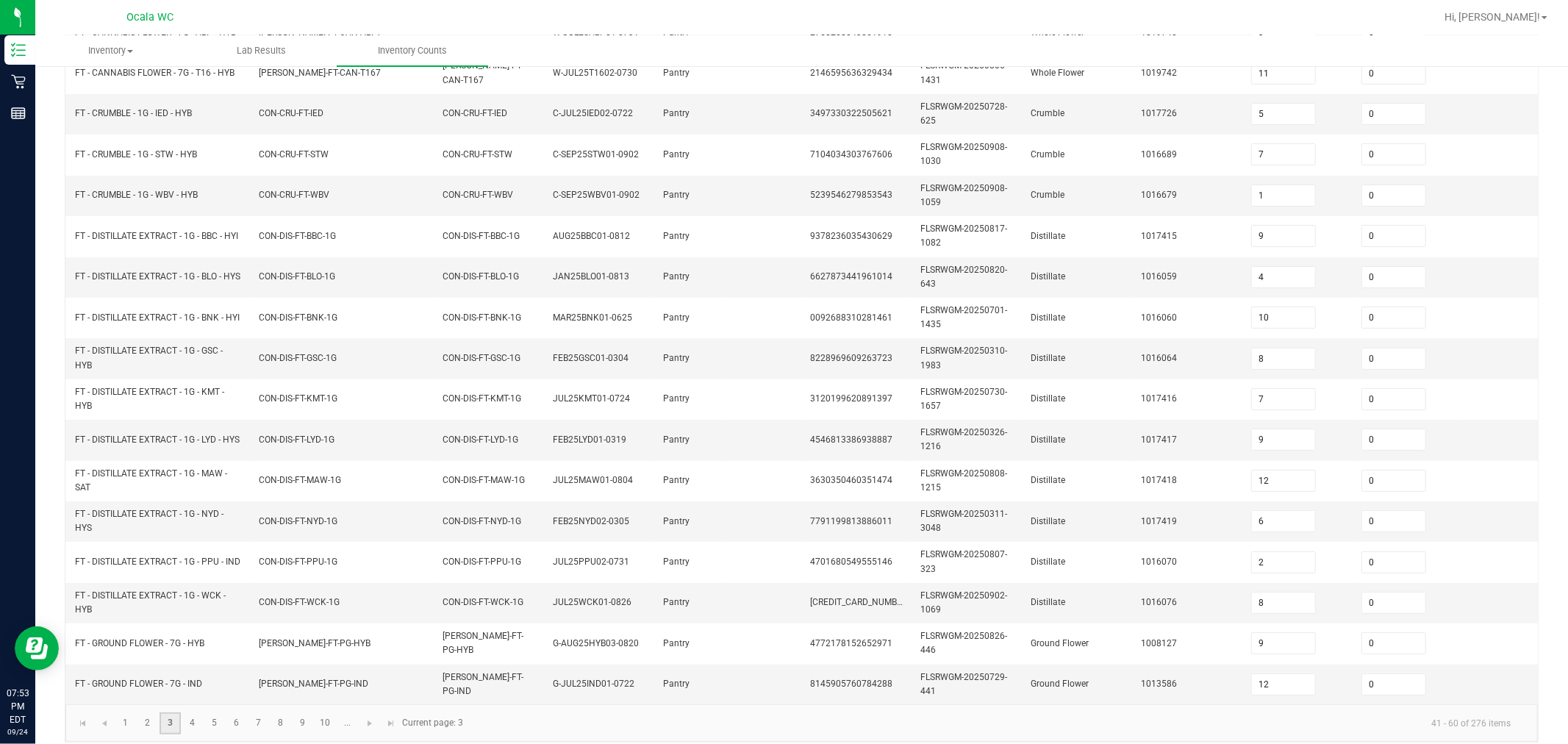
scroll to position [369, 0]
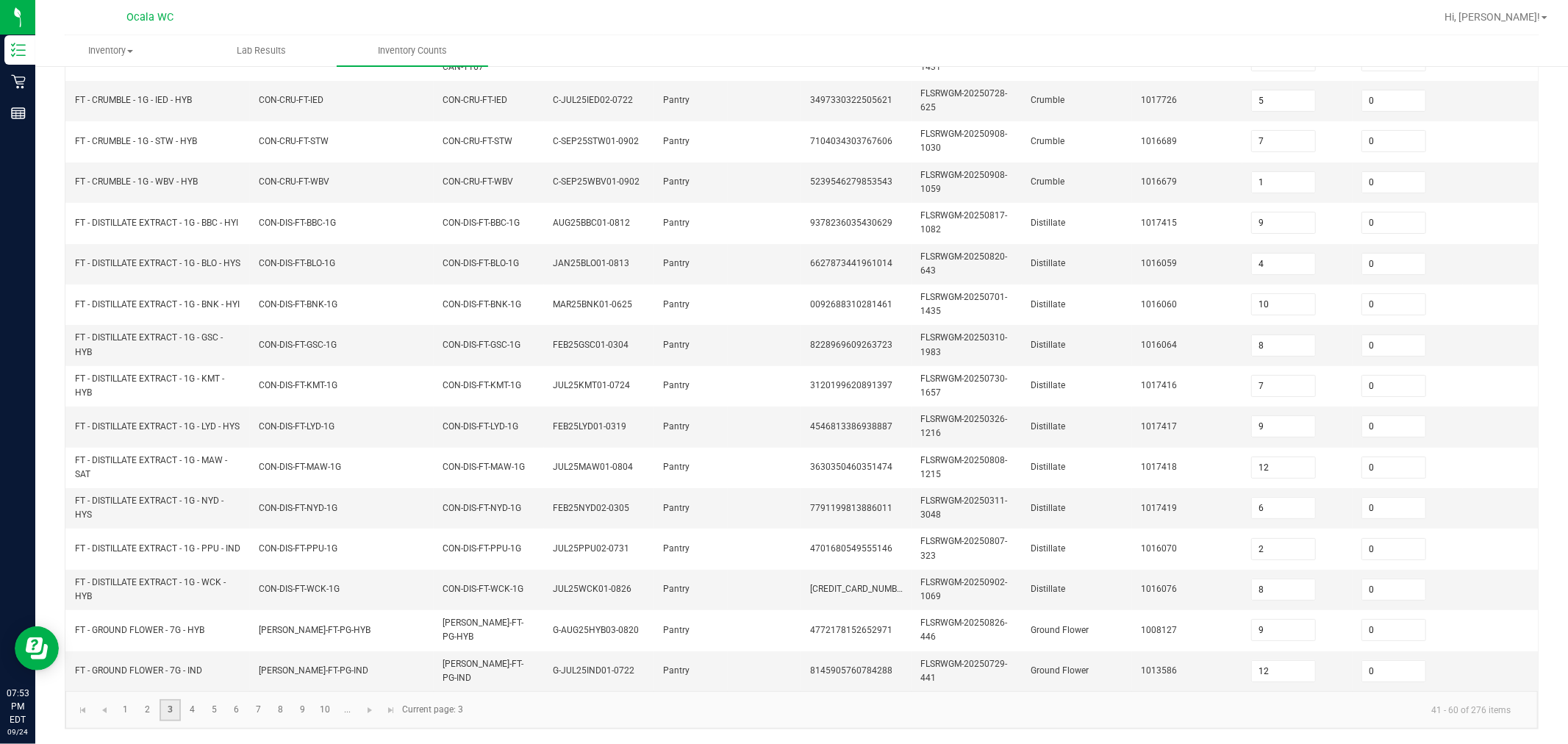
click at [192, 718] on link "4" at bounding box center [192, 709] width 21 height 22
type input "1"
type input "13"
type input "15"
type input "23"
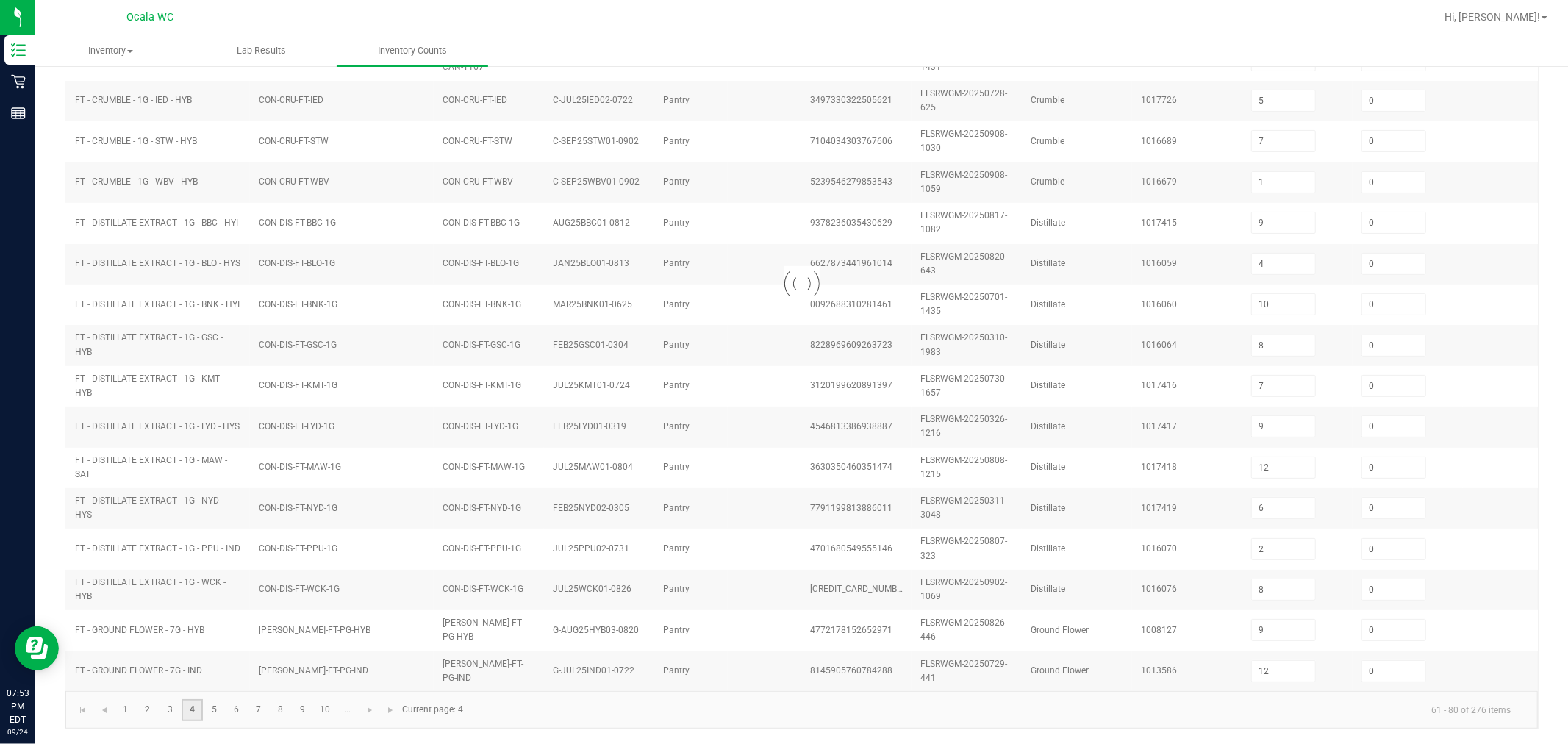
type input "2"
type input "23"
type input "7"
type input "11"
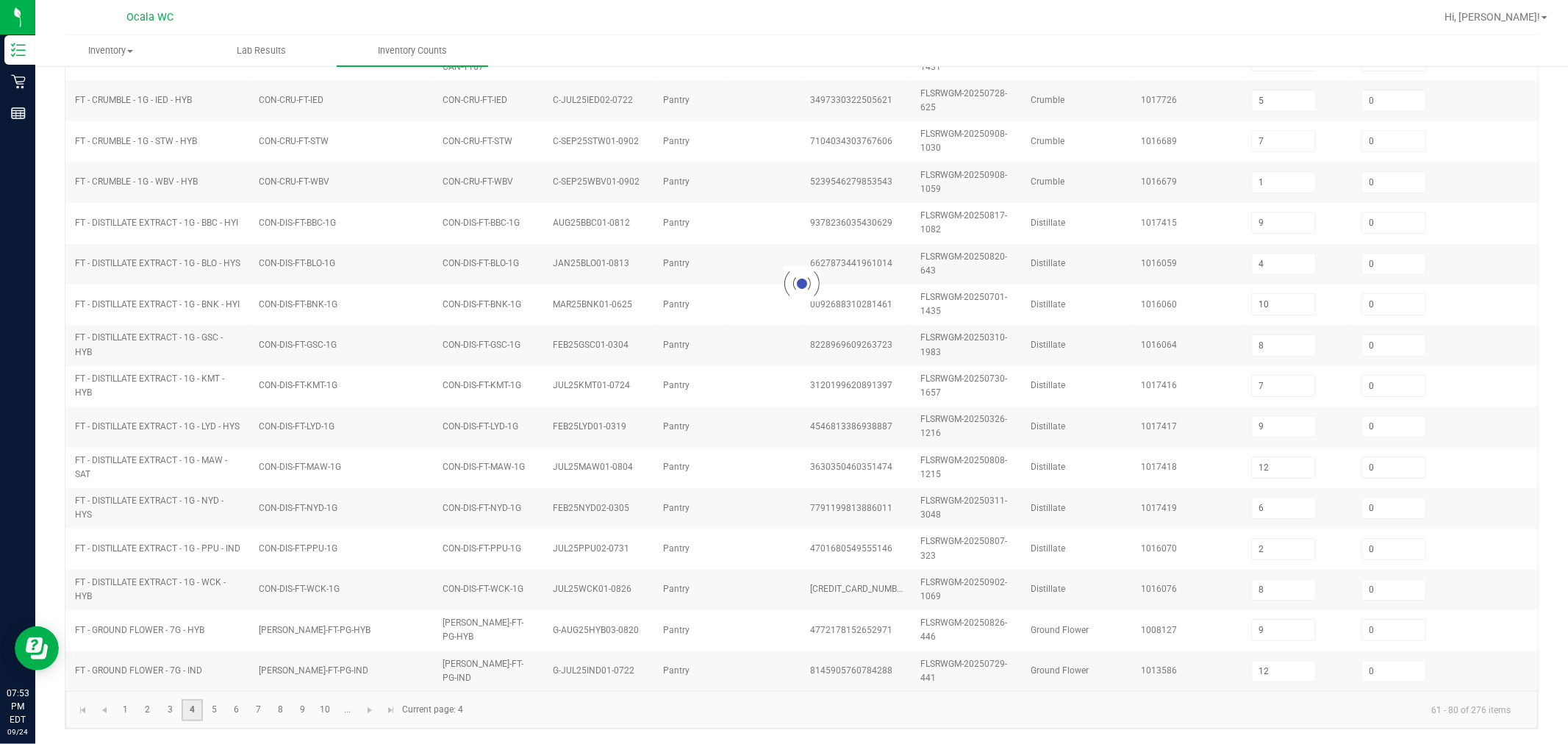
type input "24"
type input "18"
type input "5"
type input "1"
type input "2"
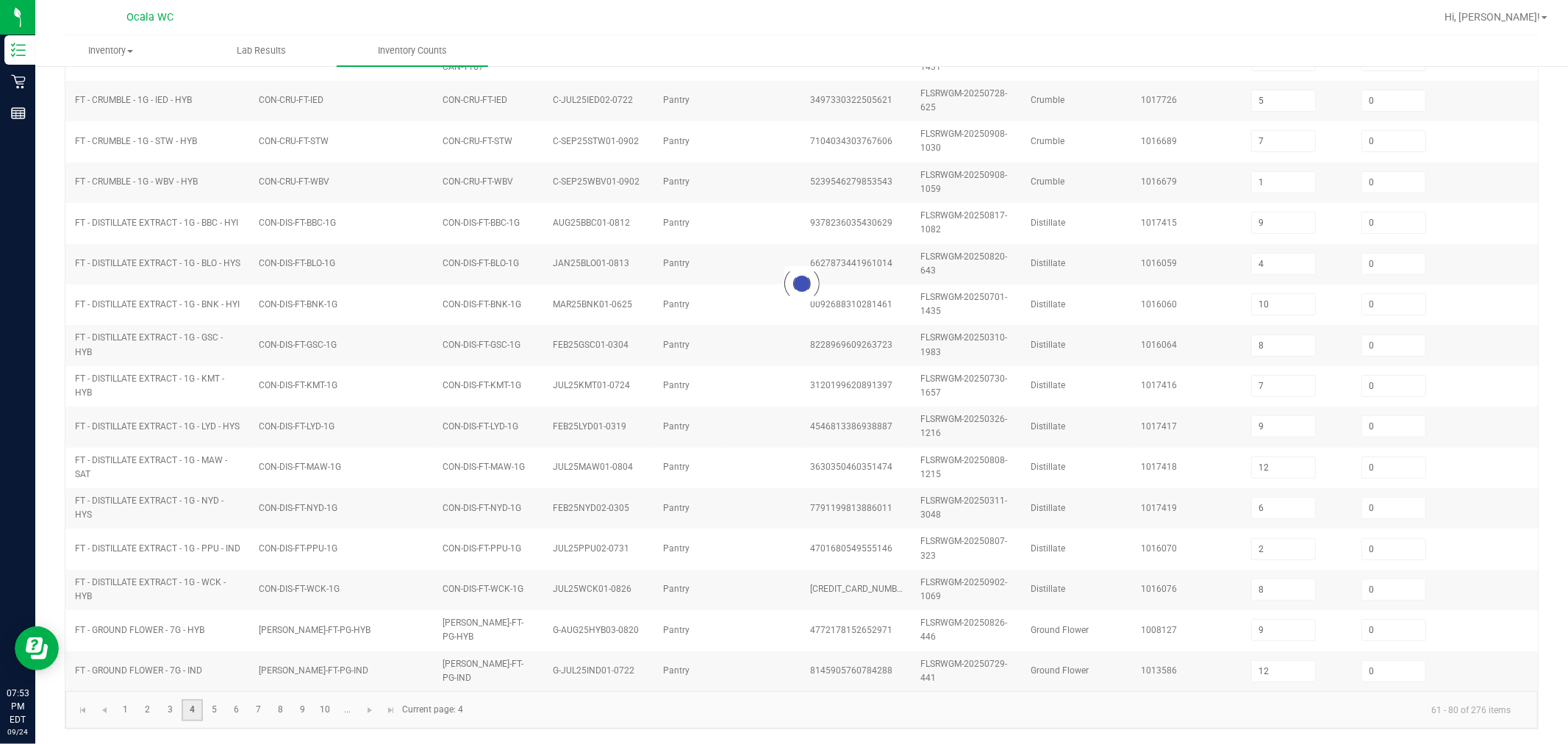
type input "11"
type input "16"
type input "7"
type input "5"
type input "17"
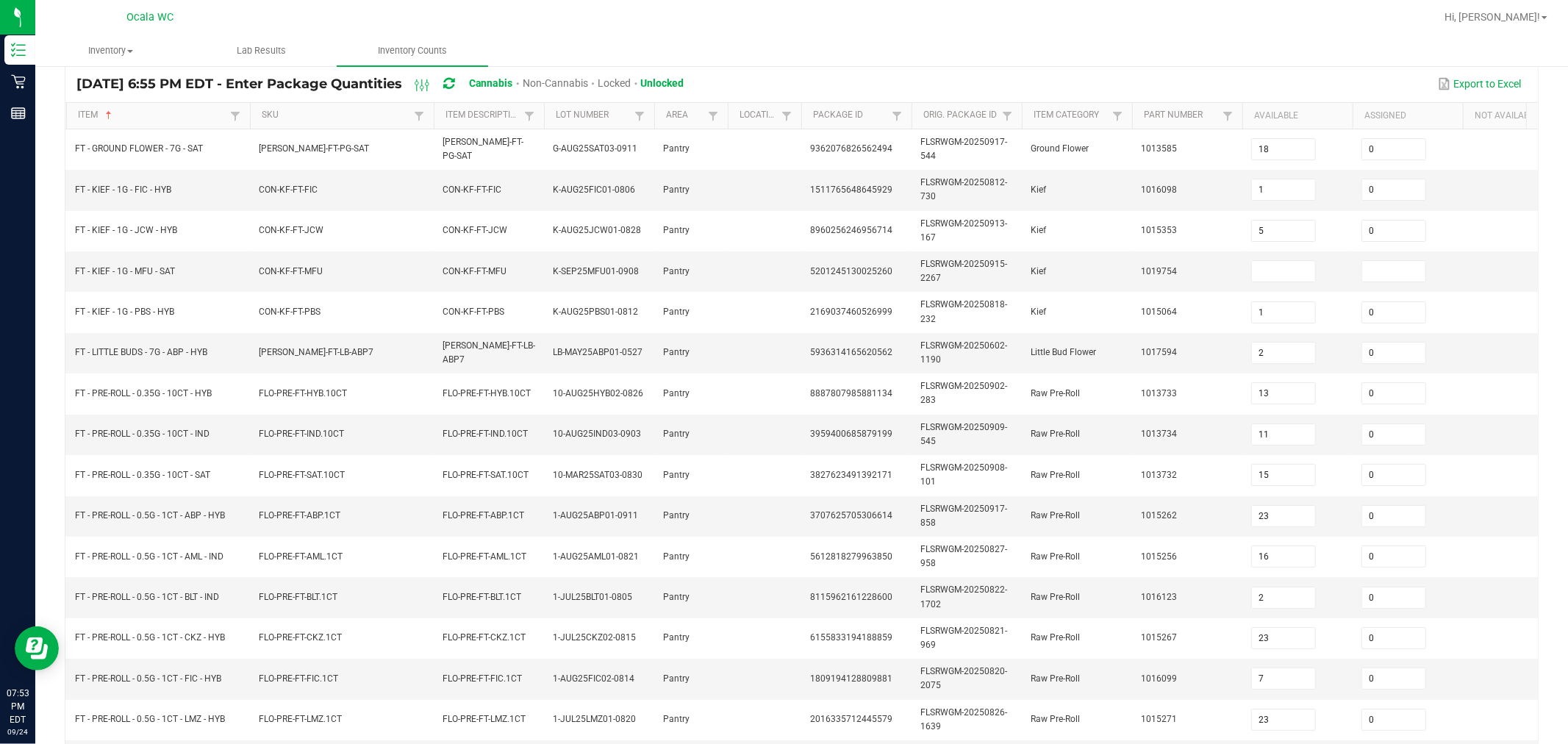
scroll to position [108, 0]
click at [790, 267] on input at bounding box center [1282, 272] width 63 height 21
type input "0"
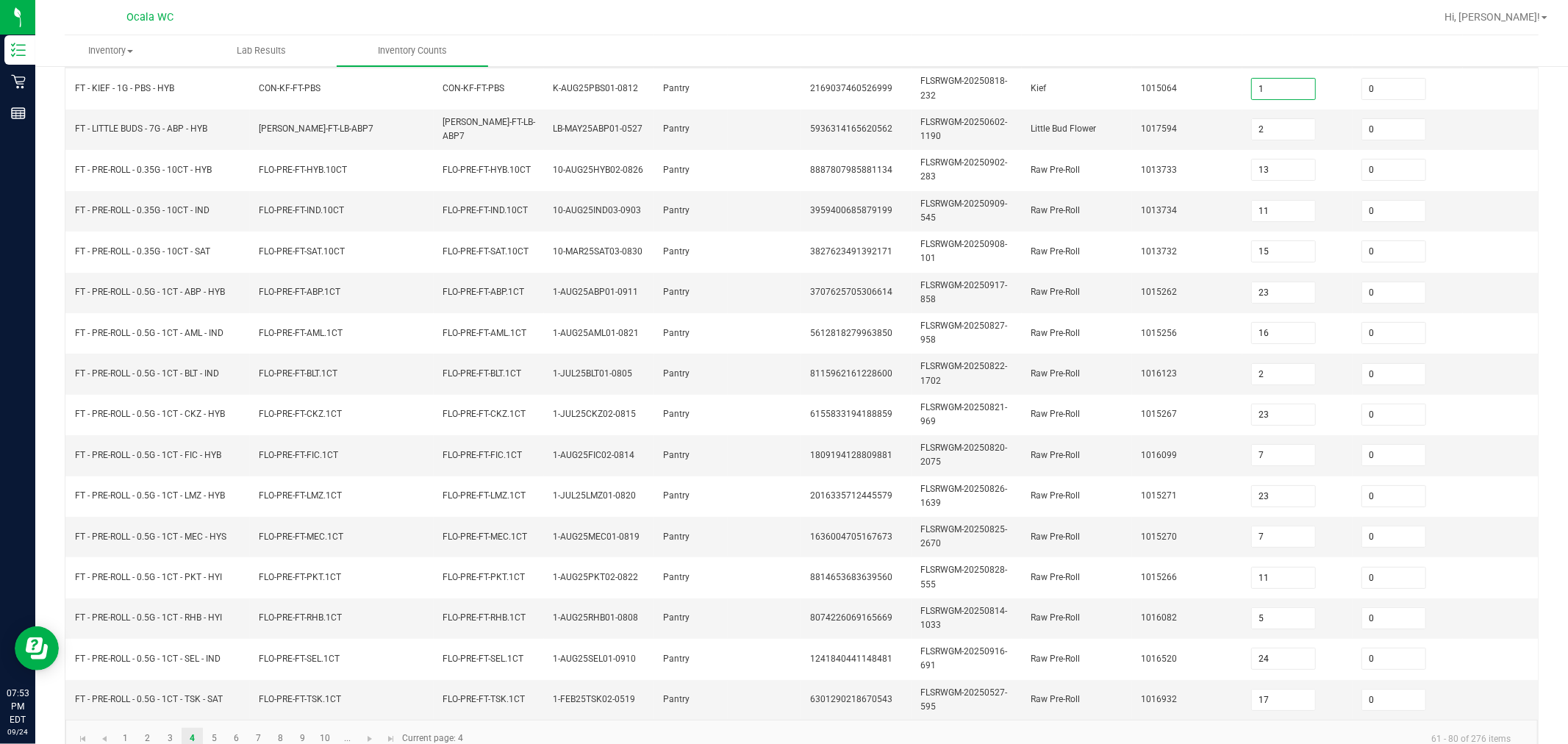
scroll to position [373, 0]
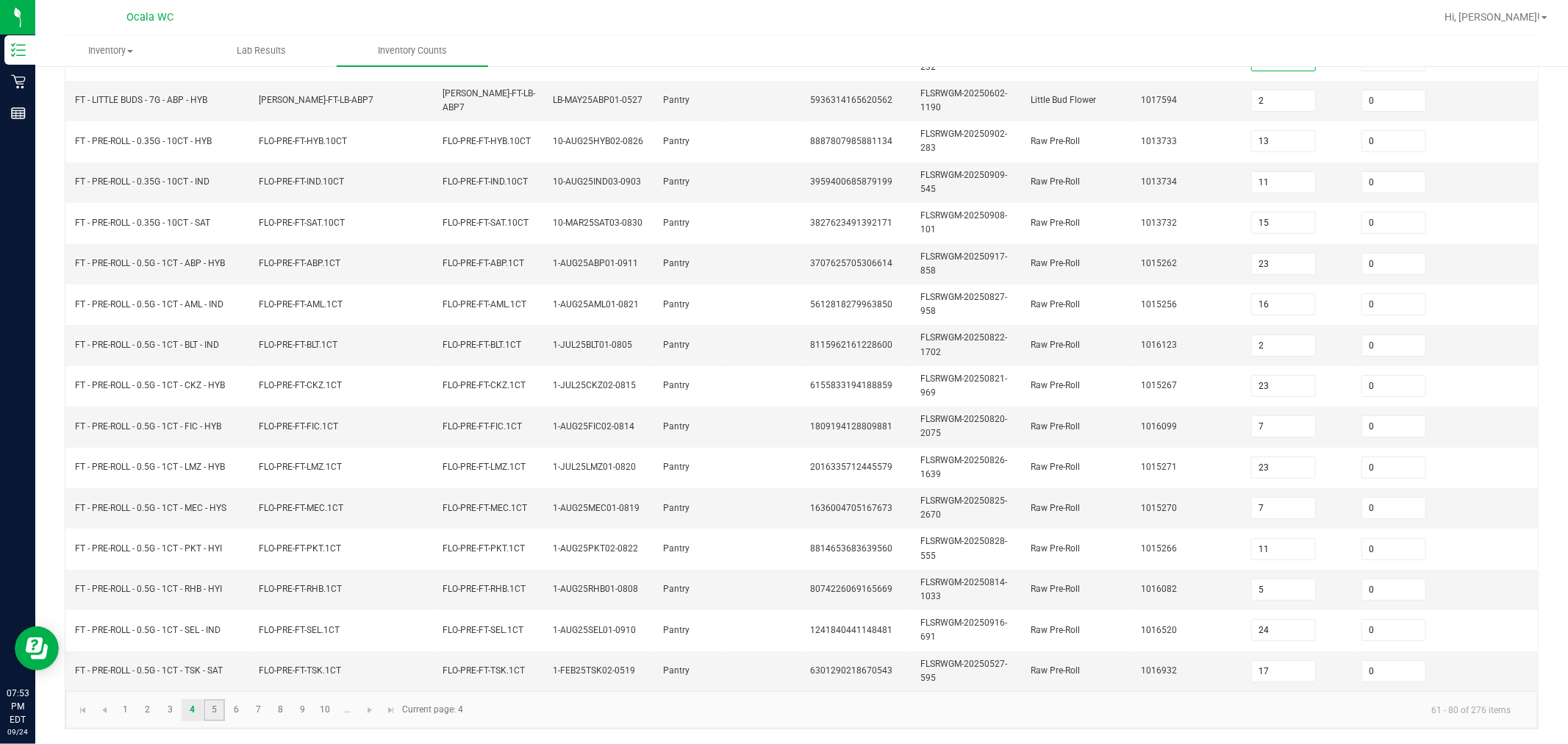
click at [214, 714] on link "5" at bounding box center [213, 709] width 21 height 22
type input "8"
type input "7"
type input "20"
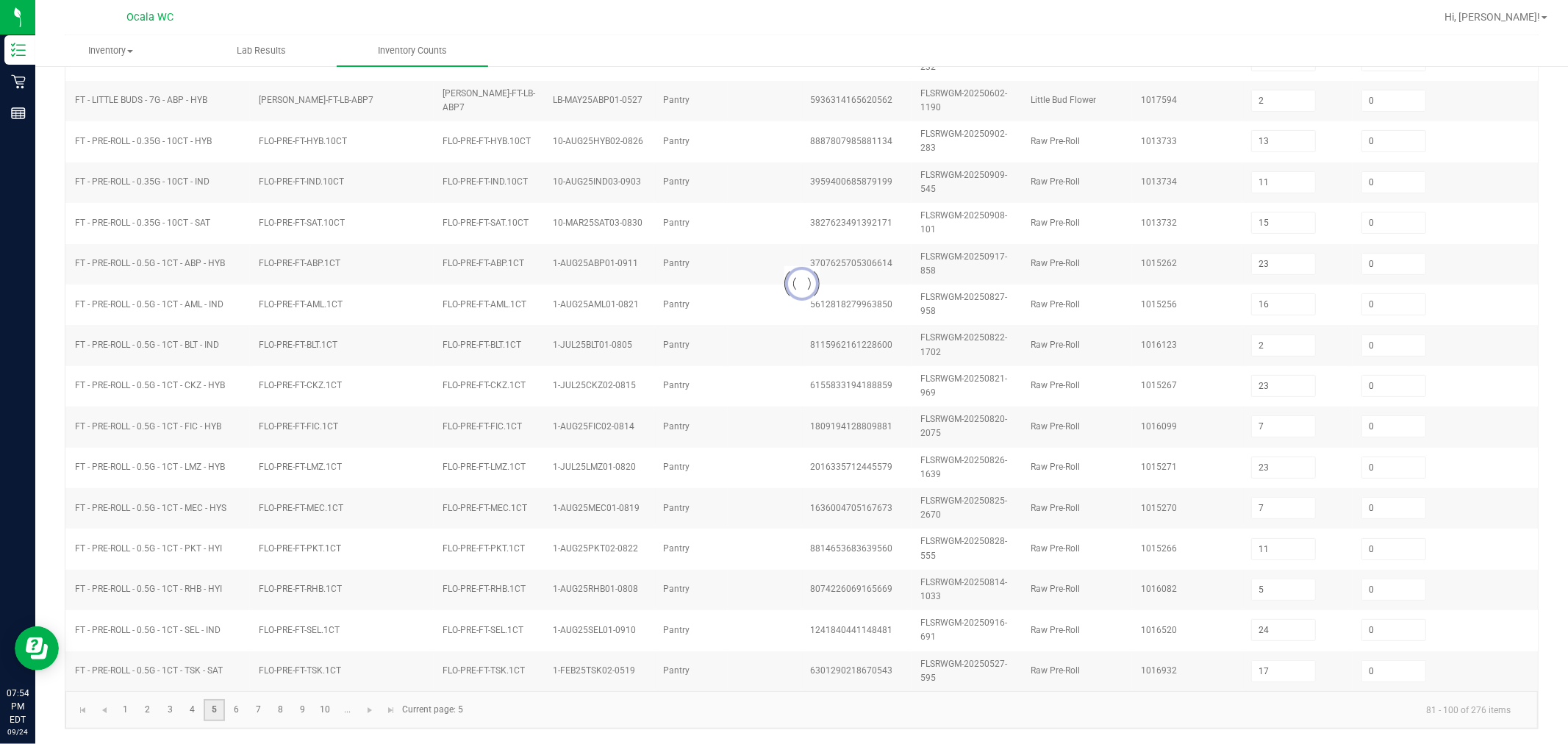
type input "5"
type input "16"
type input "14"
type input "3"
type input "5"
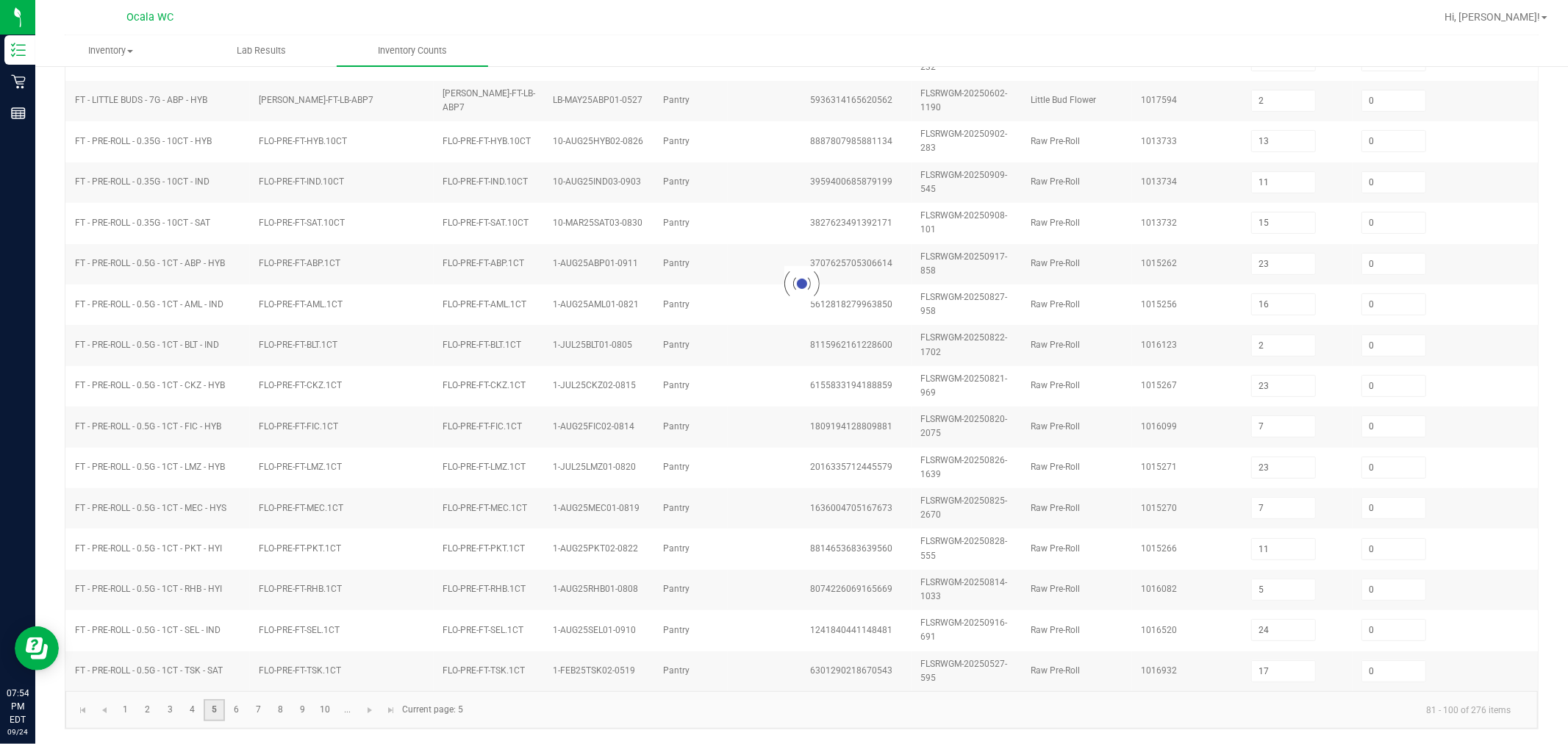
type input "4"
type input "3"
type input "8"
type input "2"
type input "12"
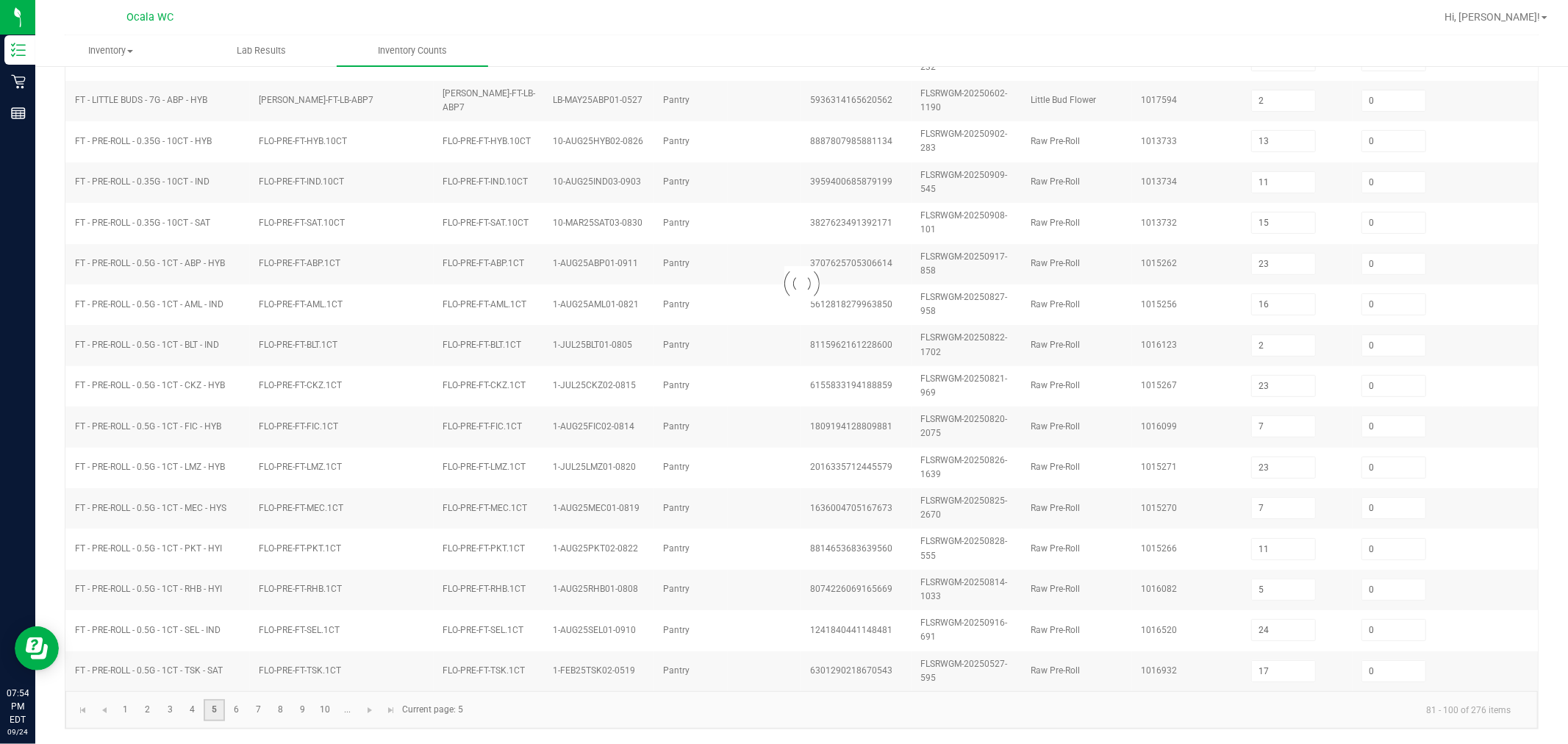
type input "1"
type input "10"
type input "25"
type input "3"
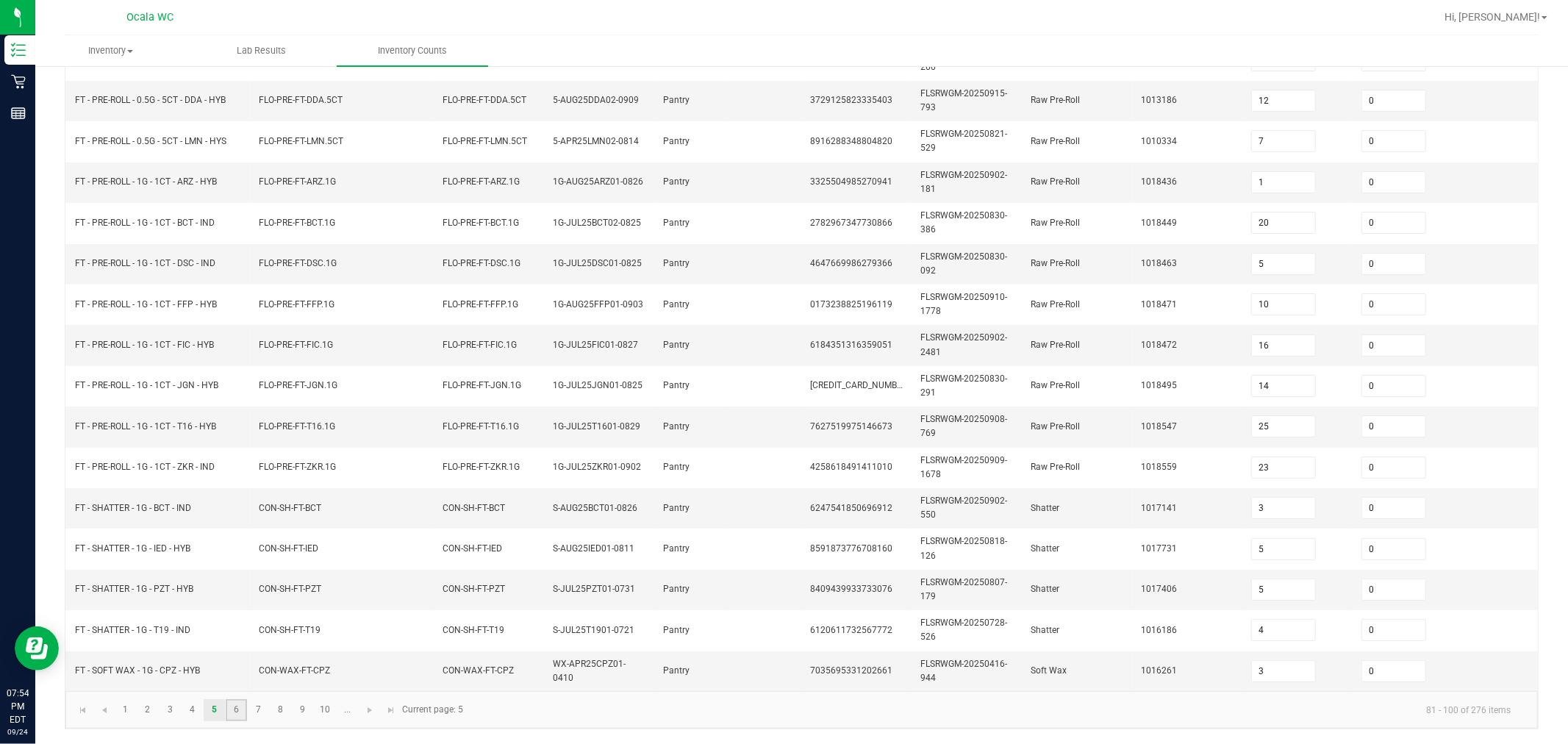
click at [236, 716] on link "6" at bounding box center [235, 709] width 21 height 22
type input "2"
type input "11"
type input "8"
type input "7"
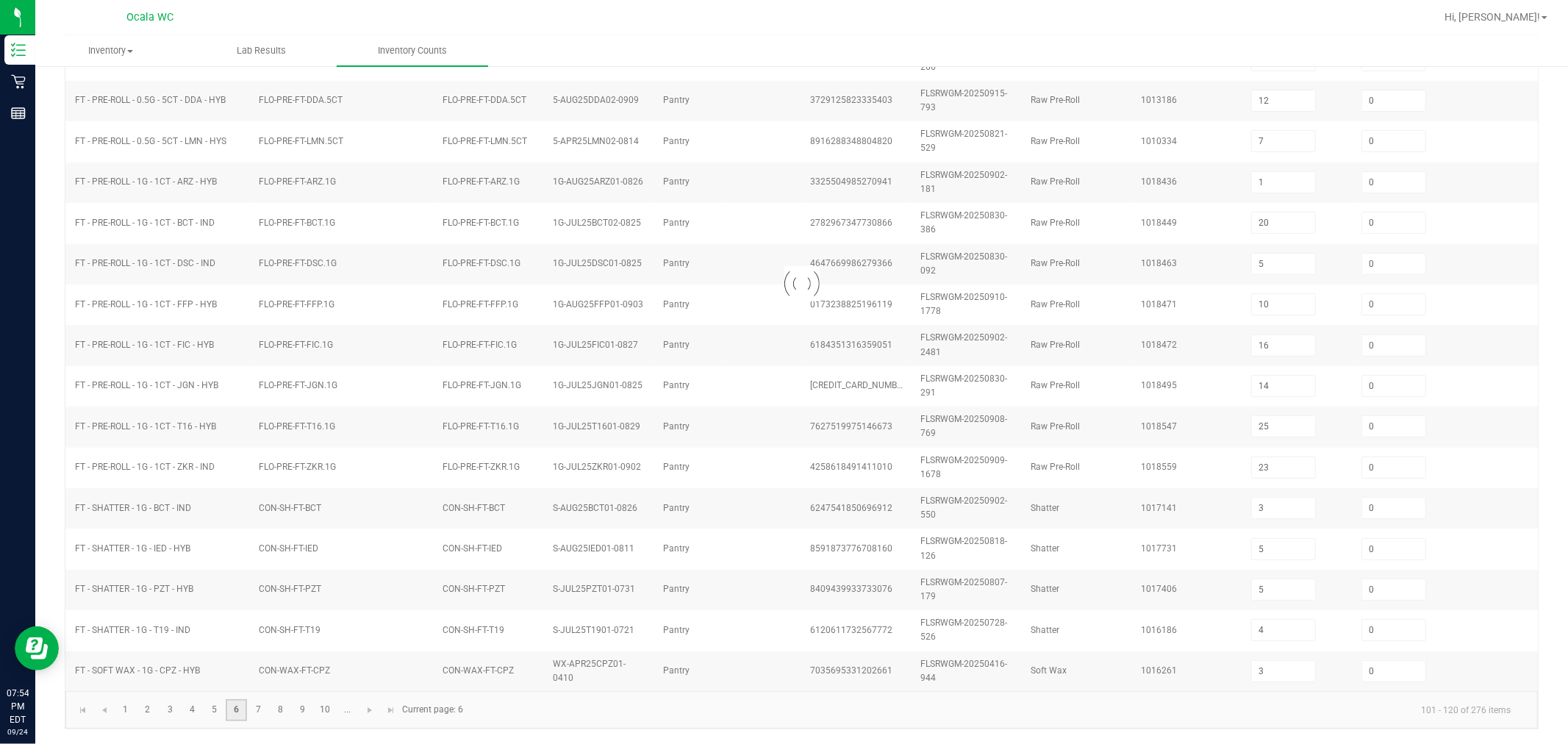
type input "2"
type input "1"
type input "7"
type input "5"
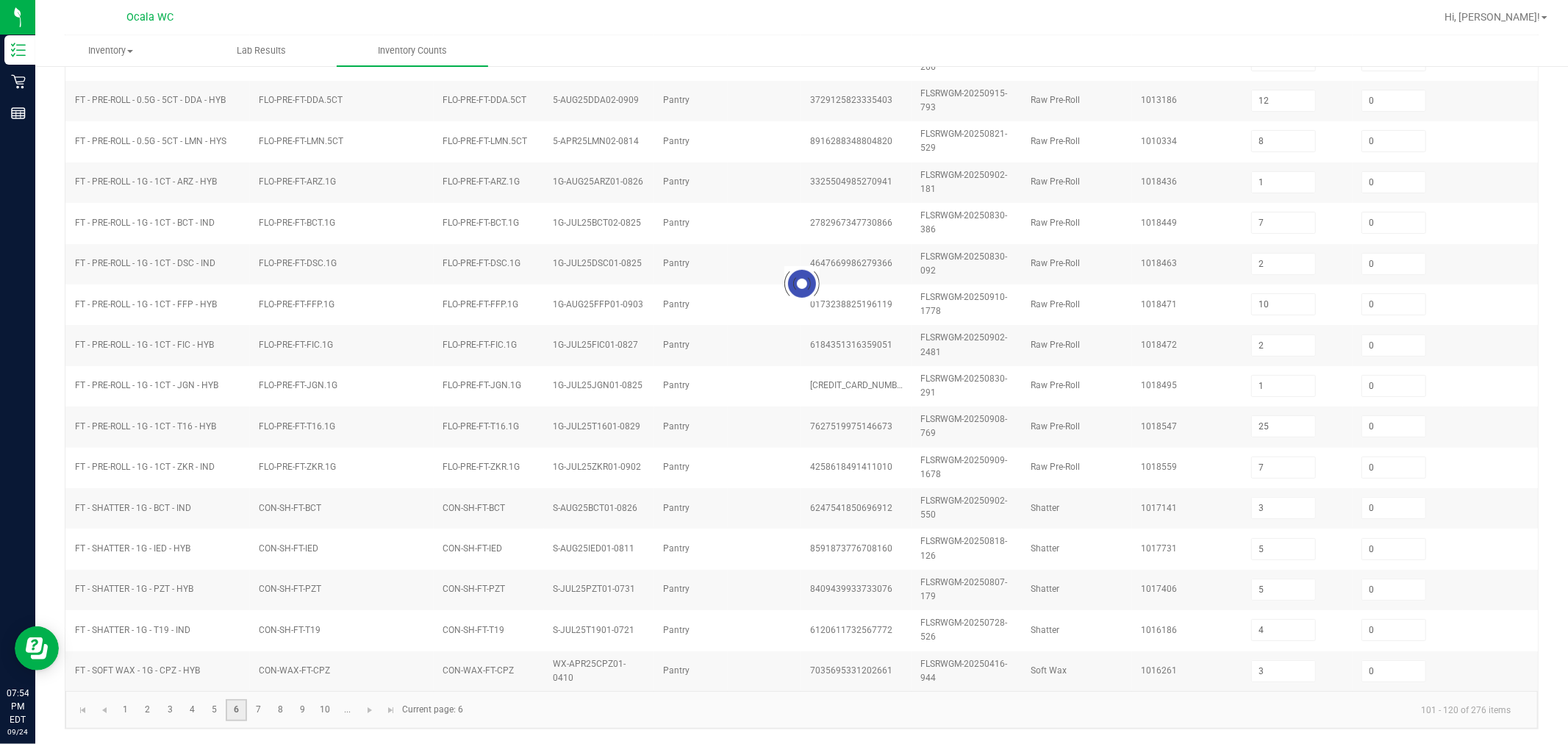
type input "7"
type input "10"
type input "7"
type input "10"
type input "7"
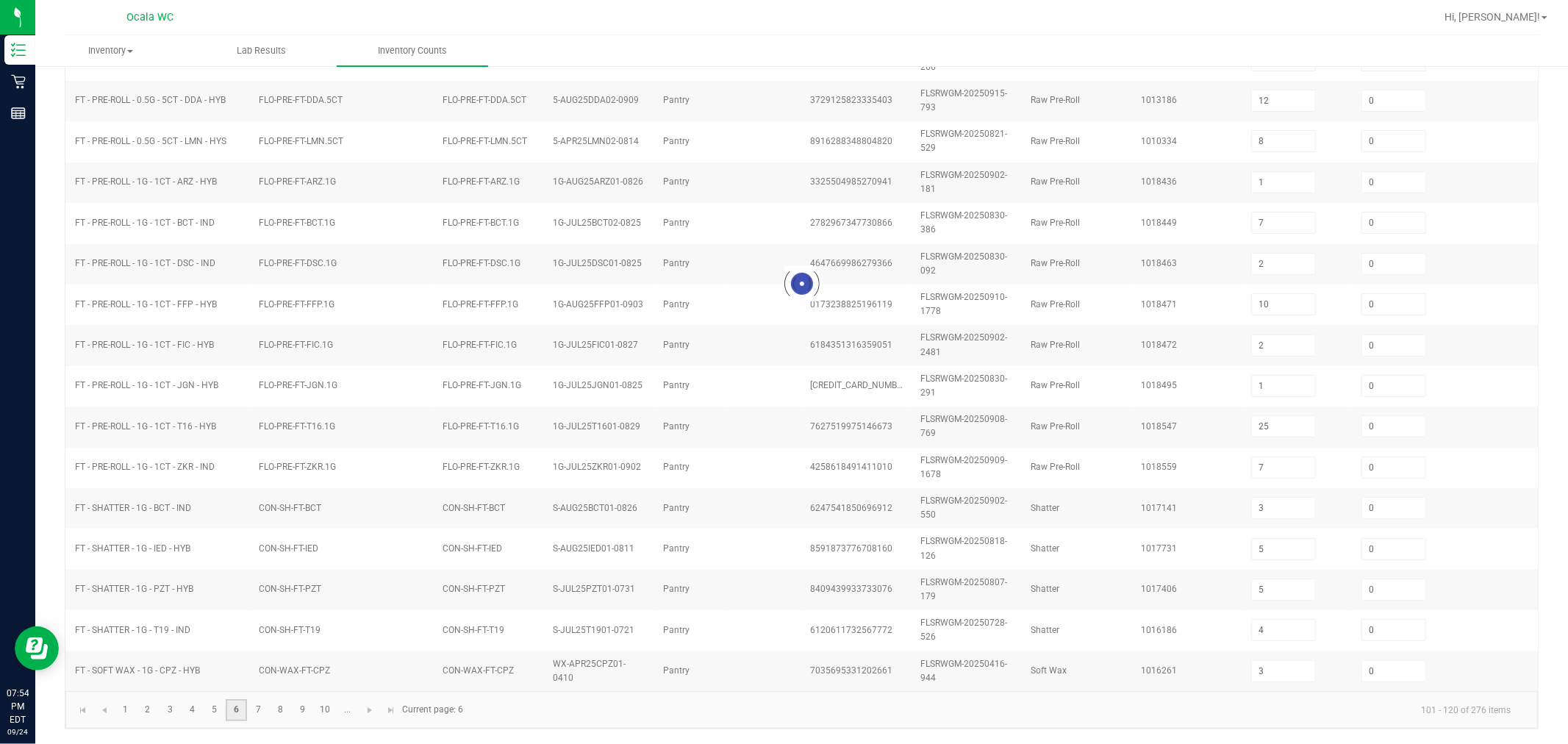
type input "9"
type input "3"
type input "4"
type input "8"
type input "12"
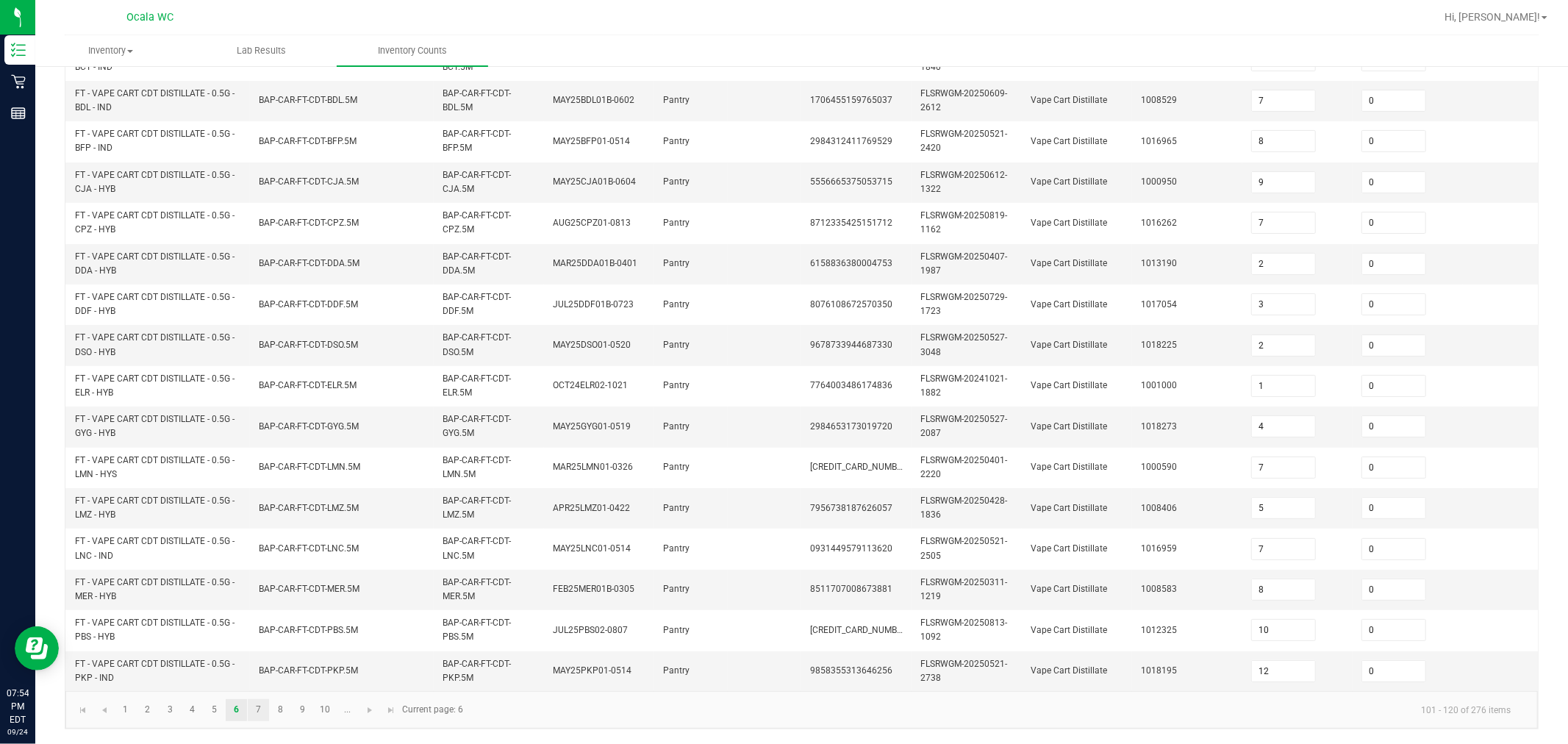
click at [258, 709] on link "7" at bounding box center [258, 709] width 21 height 22
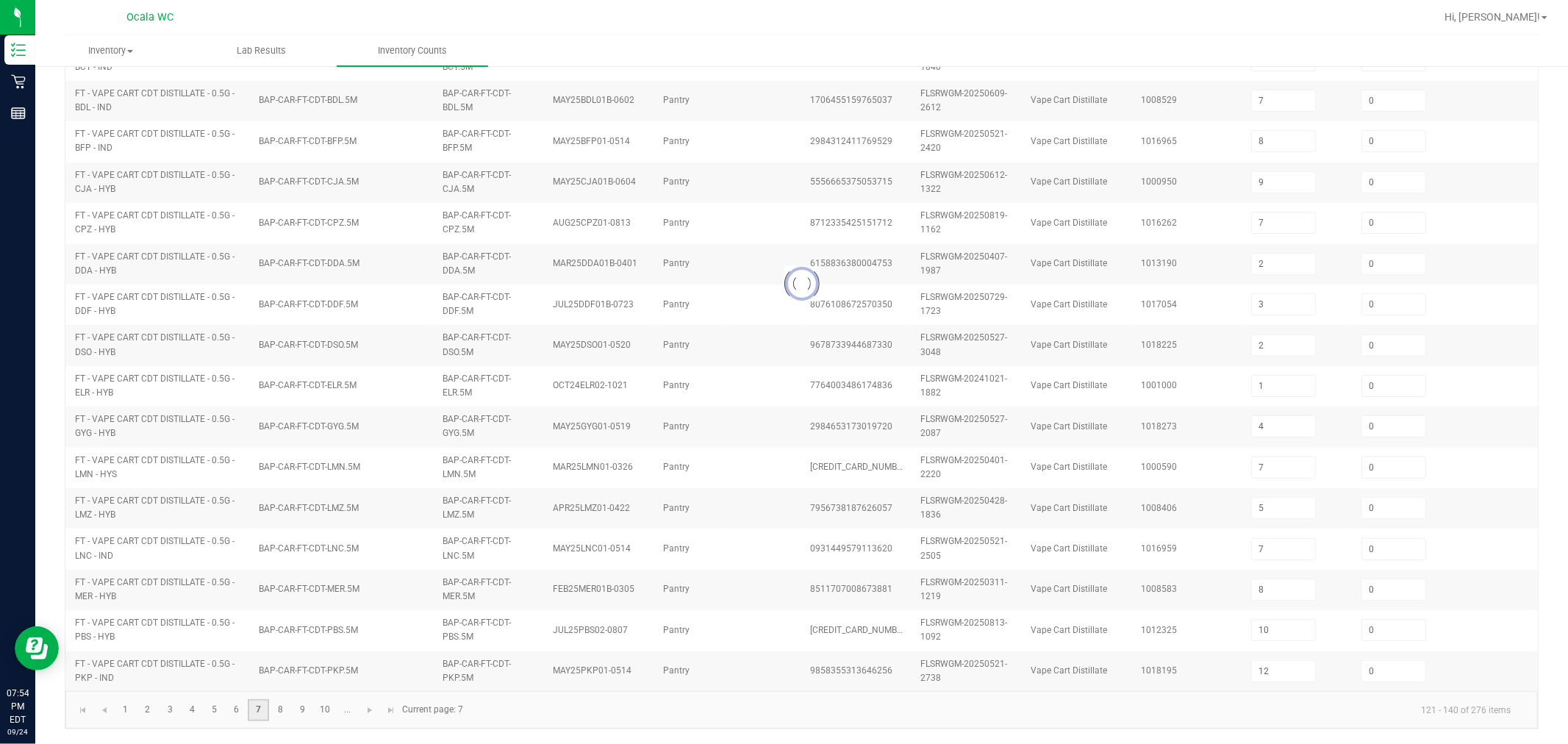
type input "11"
type input "3"
type input "1"
type input "3"
type input "1"
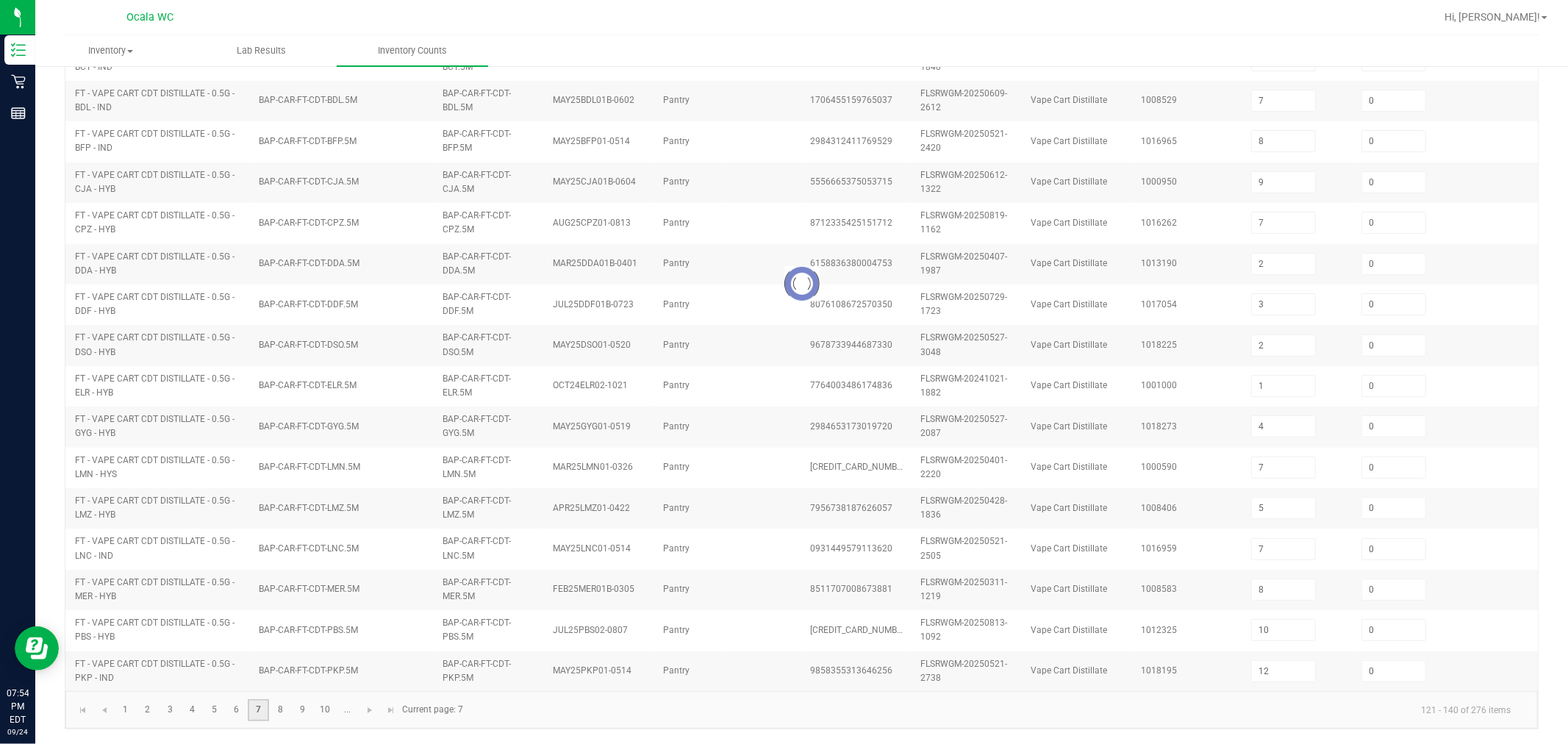
type input "7"
type input "3"
type input "6"
type input "12"
type input "3"
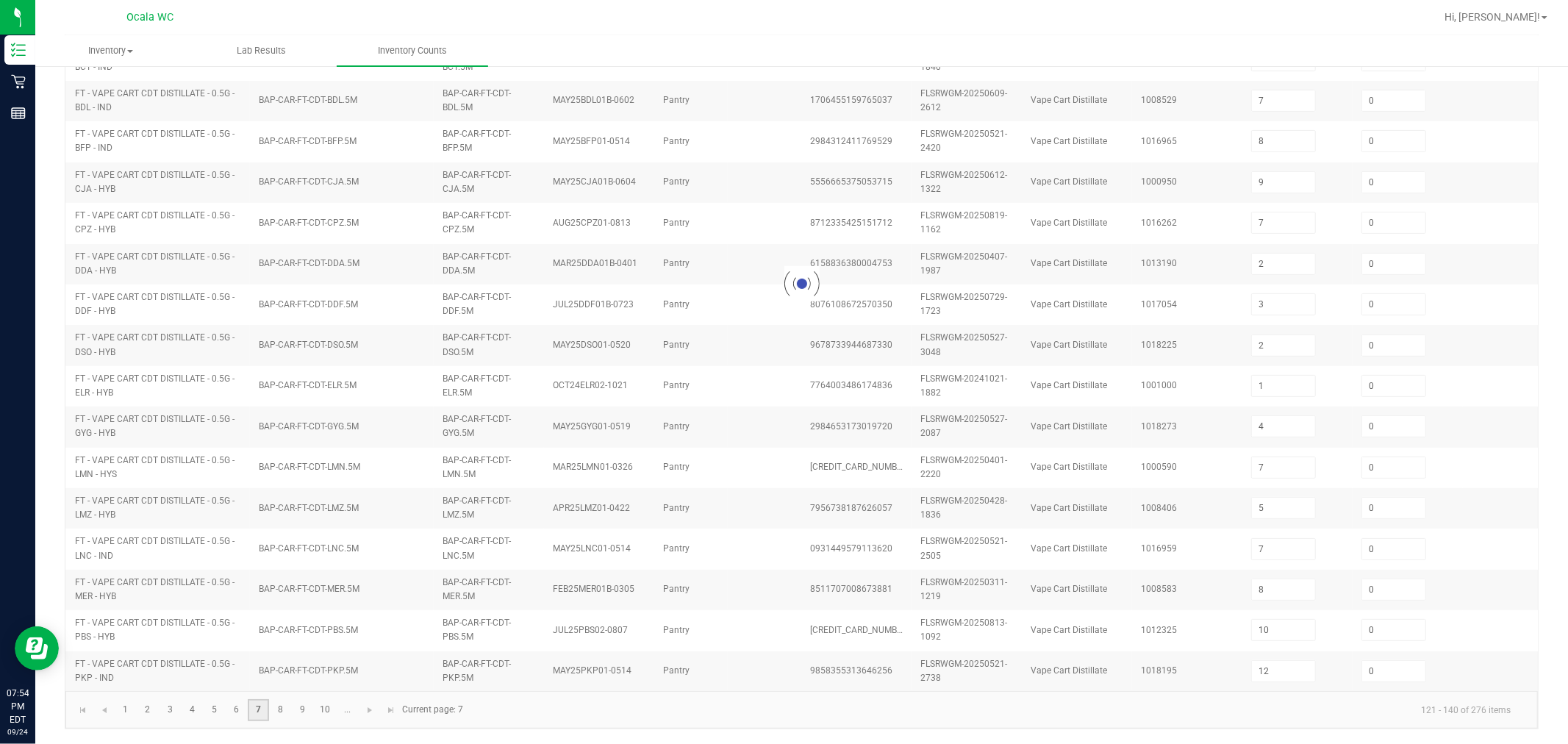
type input "1"
type input "9"
type input "4"
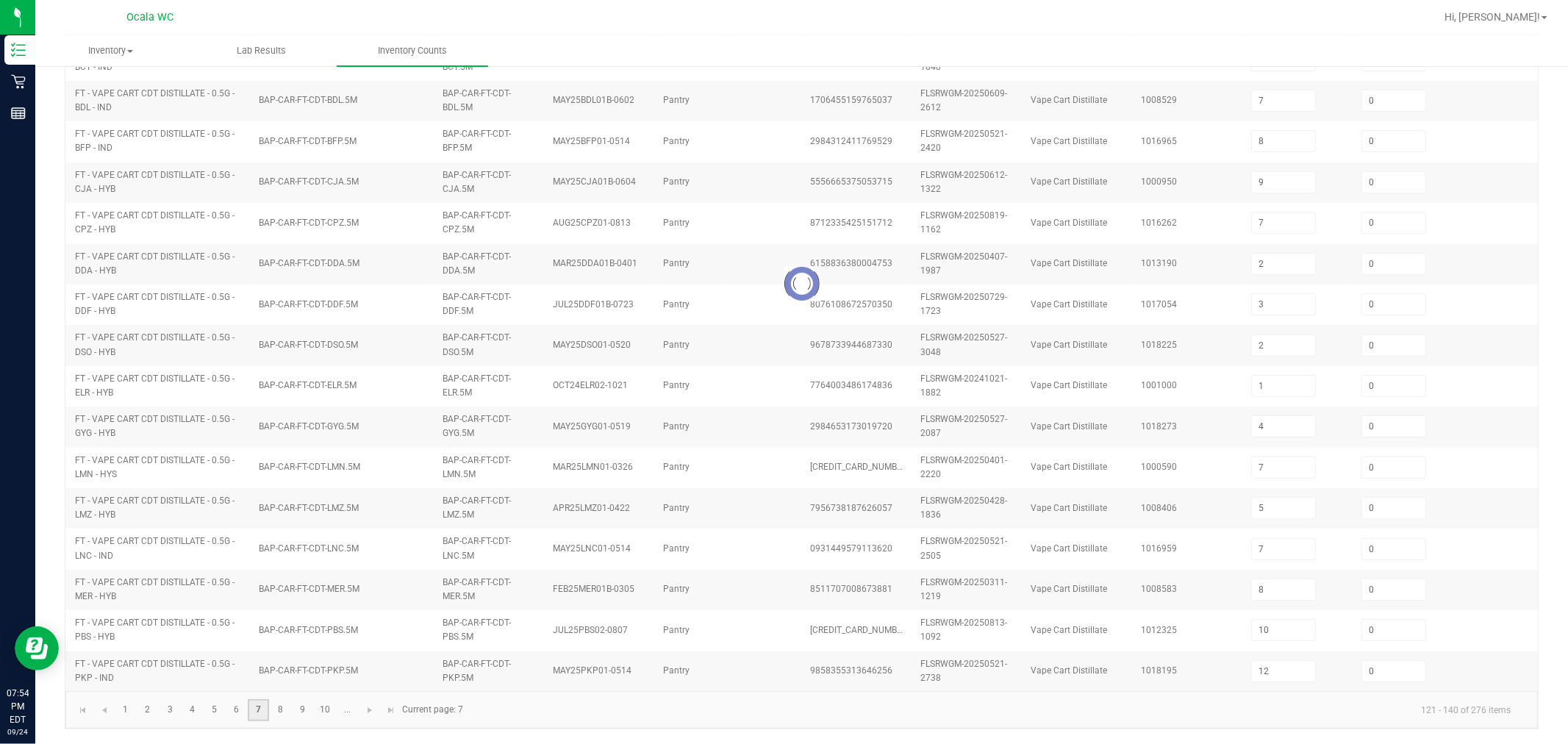
type input "1"
type input "6"
type input "8"
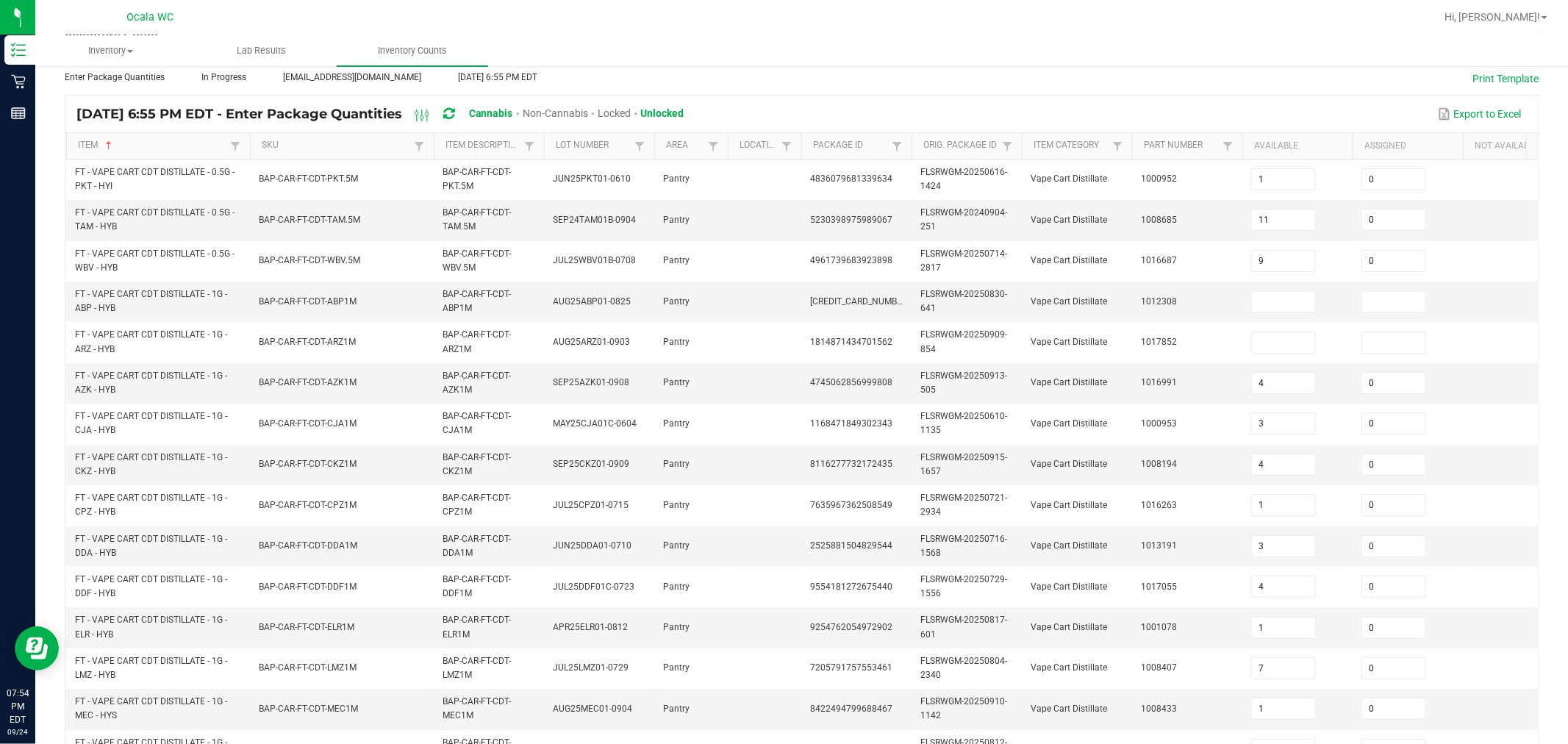
scroll to position [78, 0]
click at [790, 304] on input at bounding box center [1282, 302] width 63 height 21
type input "0"
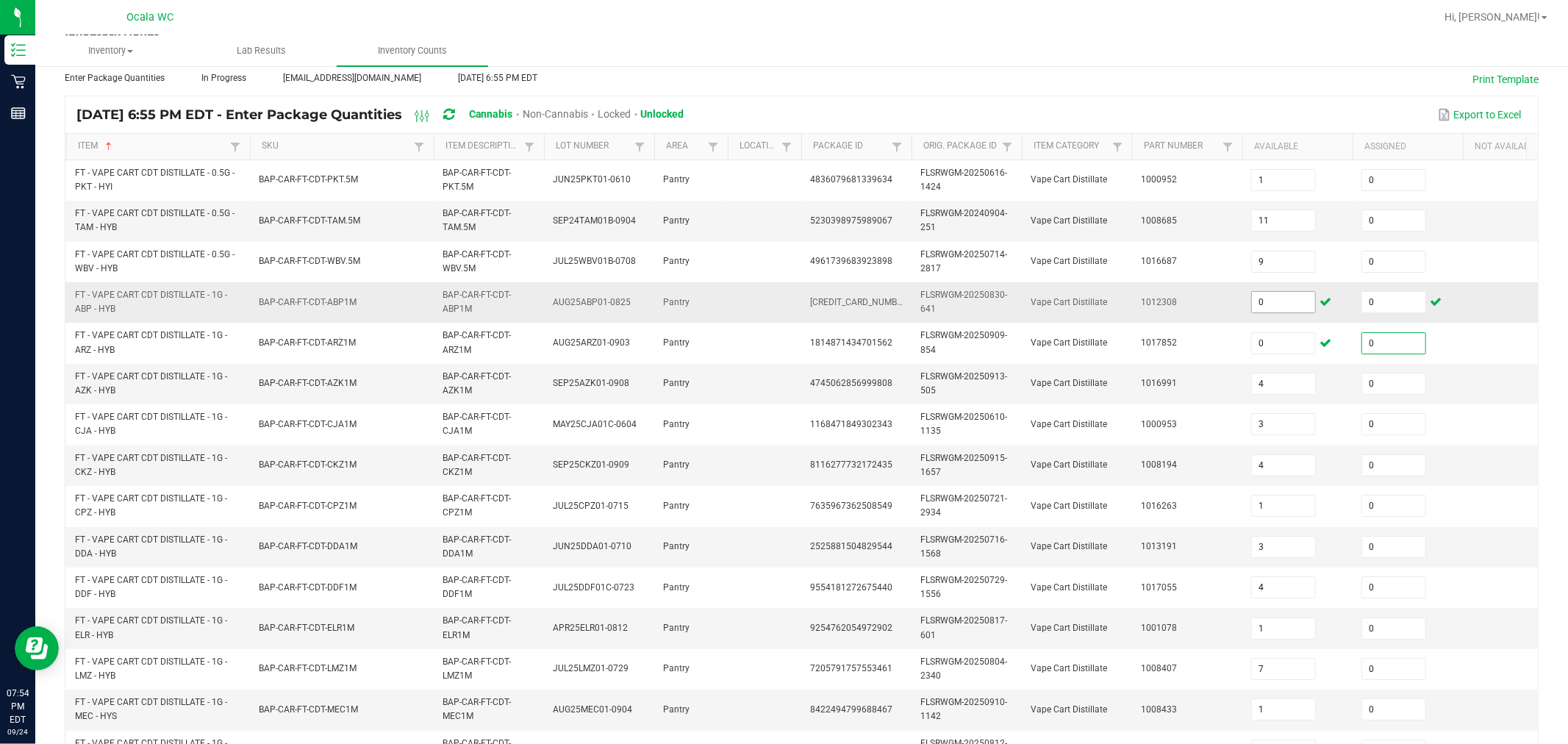
type input "0"
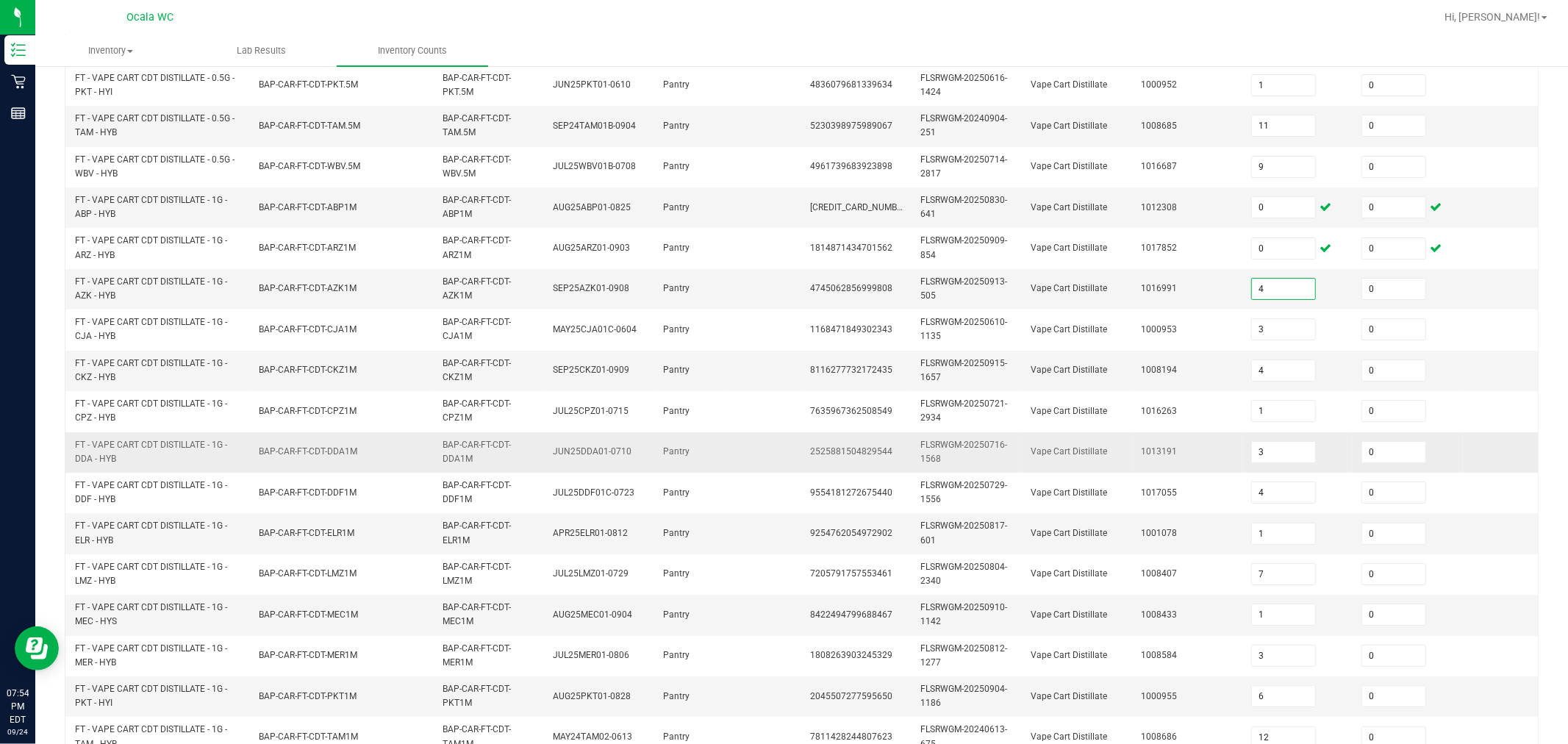
scroll to position [373, 0]
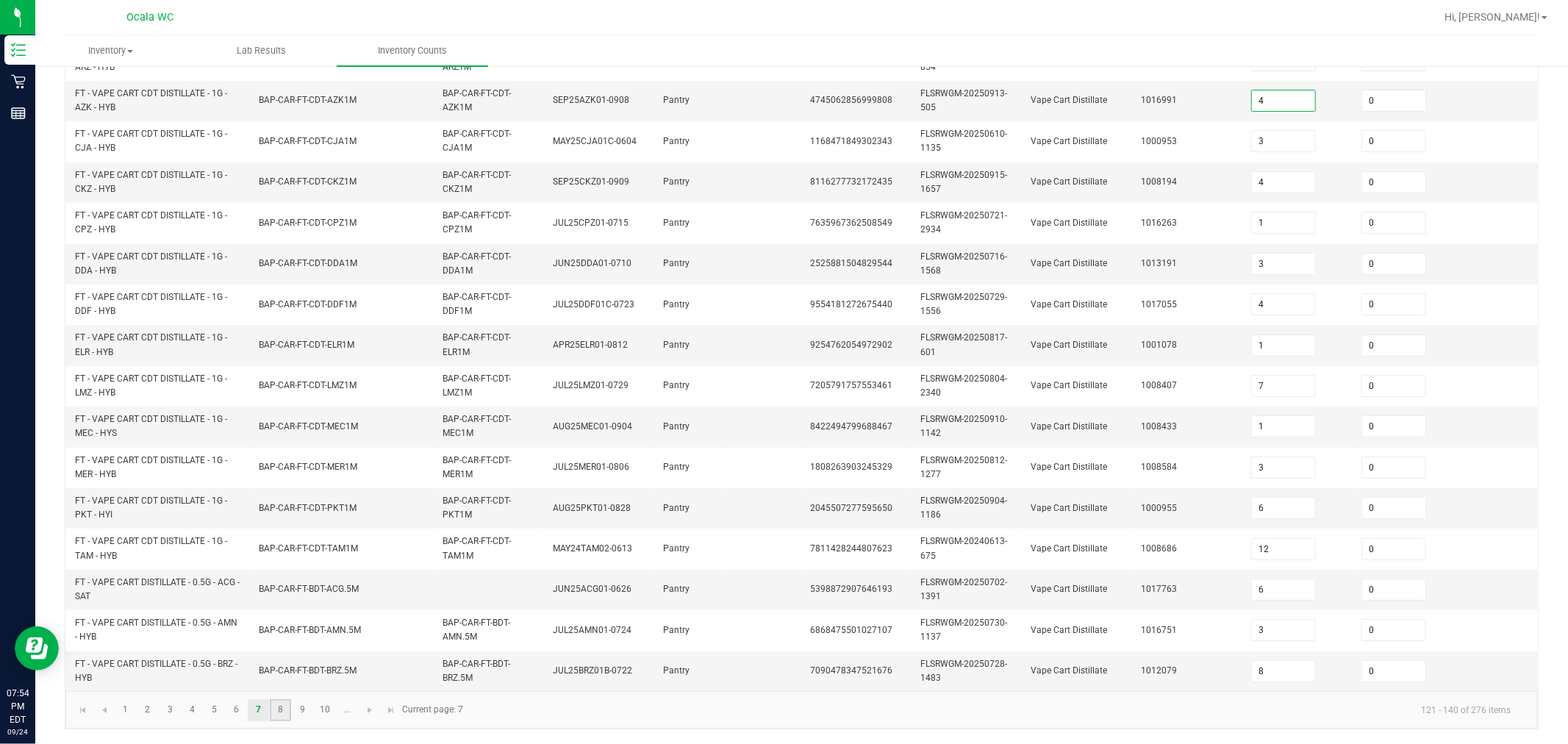
click at [278, 707] on link "8" at bounding box center [280, 709] width 21 height 22
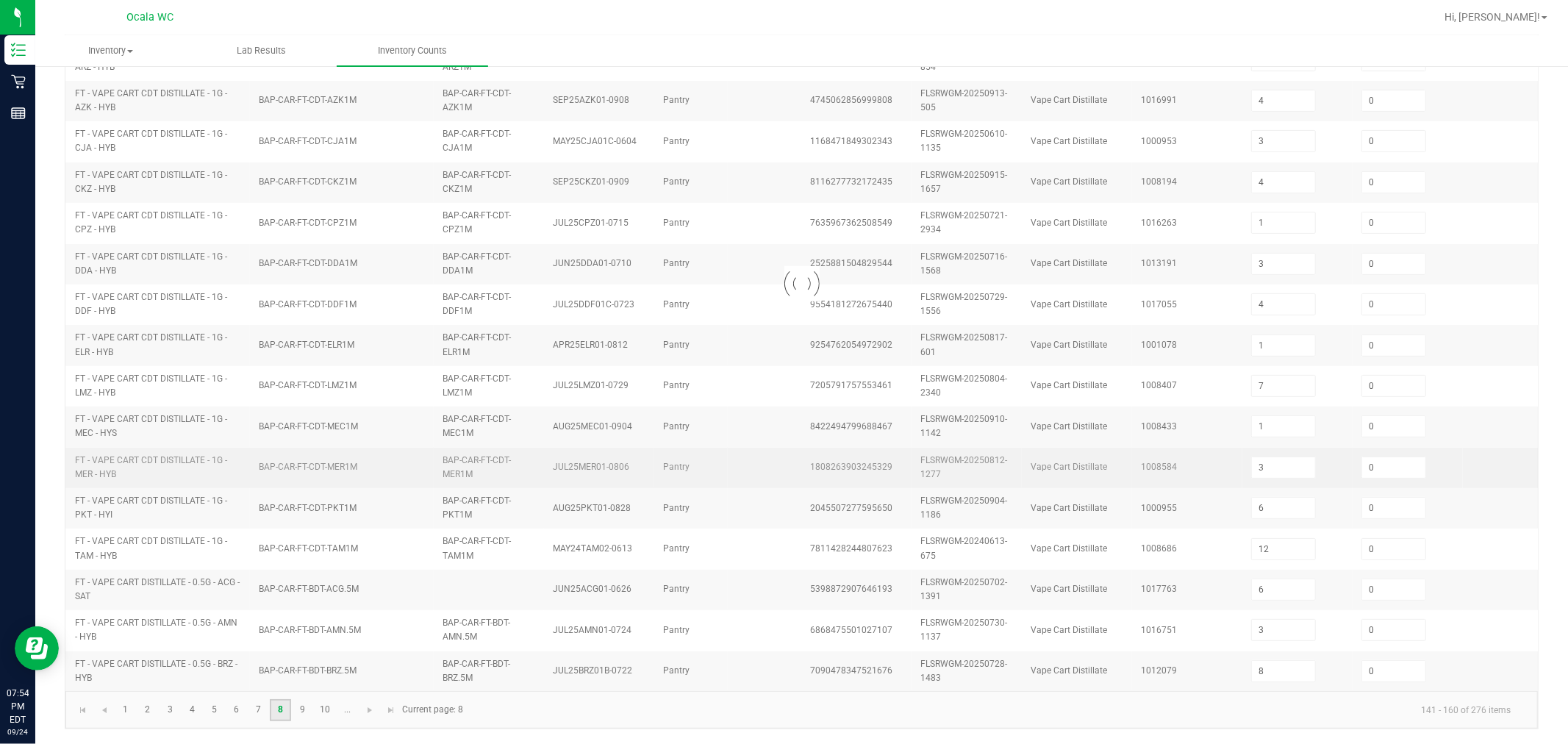
type input "3"
type input "9"
type input "3"
type input "2"
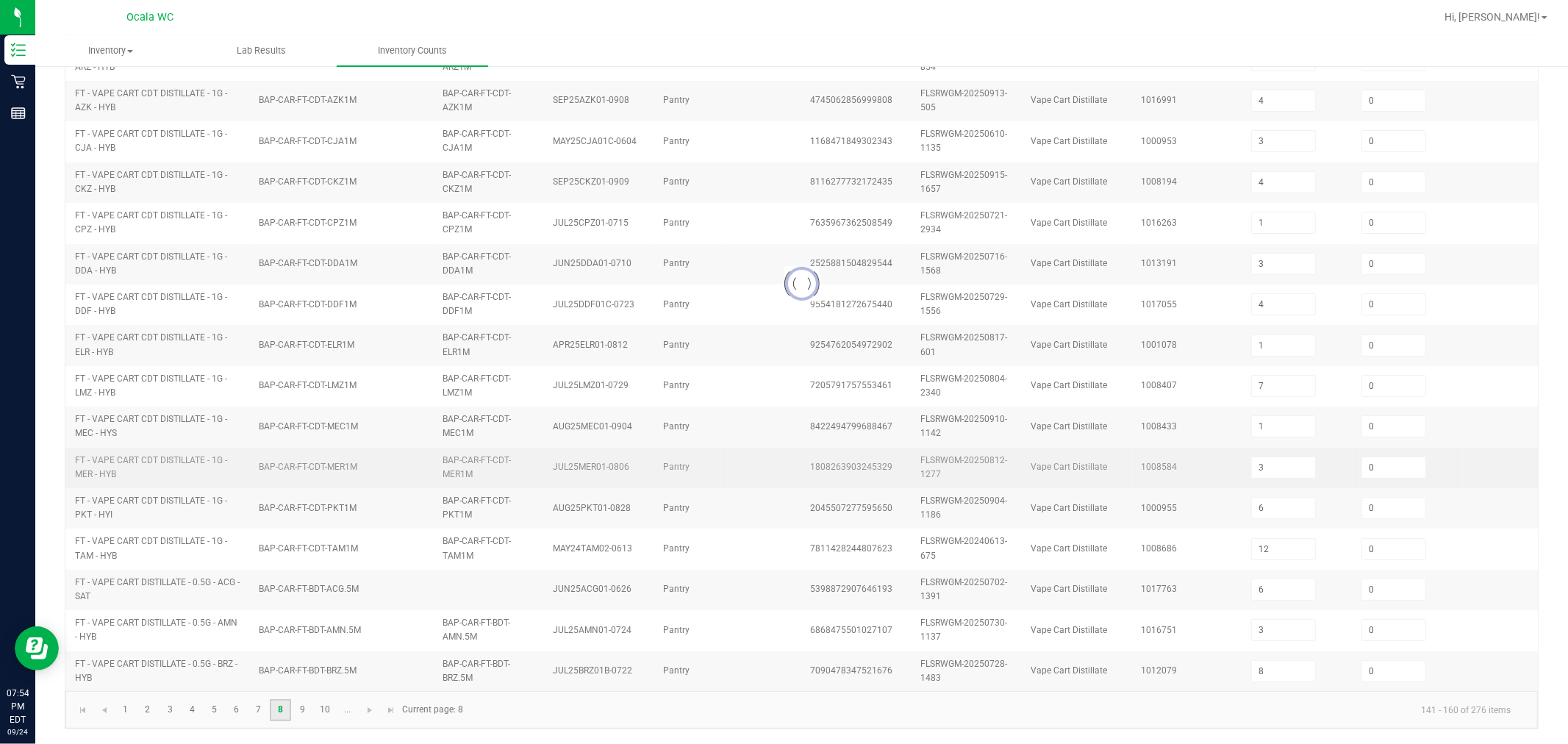
type input "3"
type input "10"
type input "3"
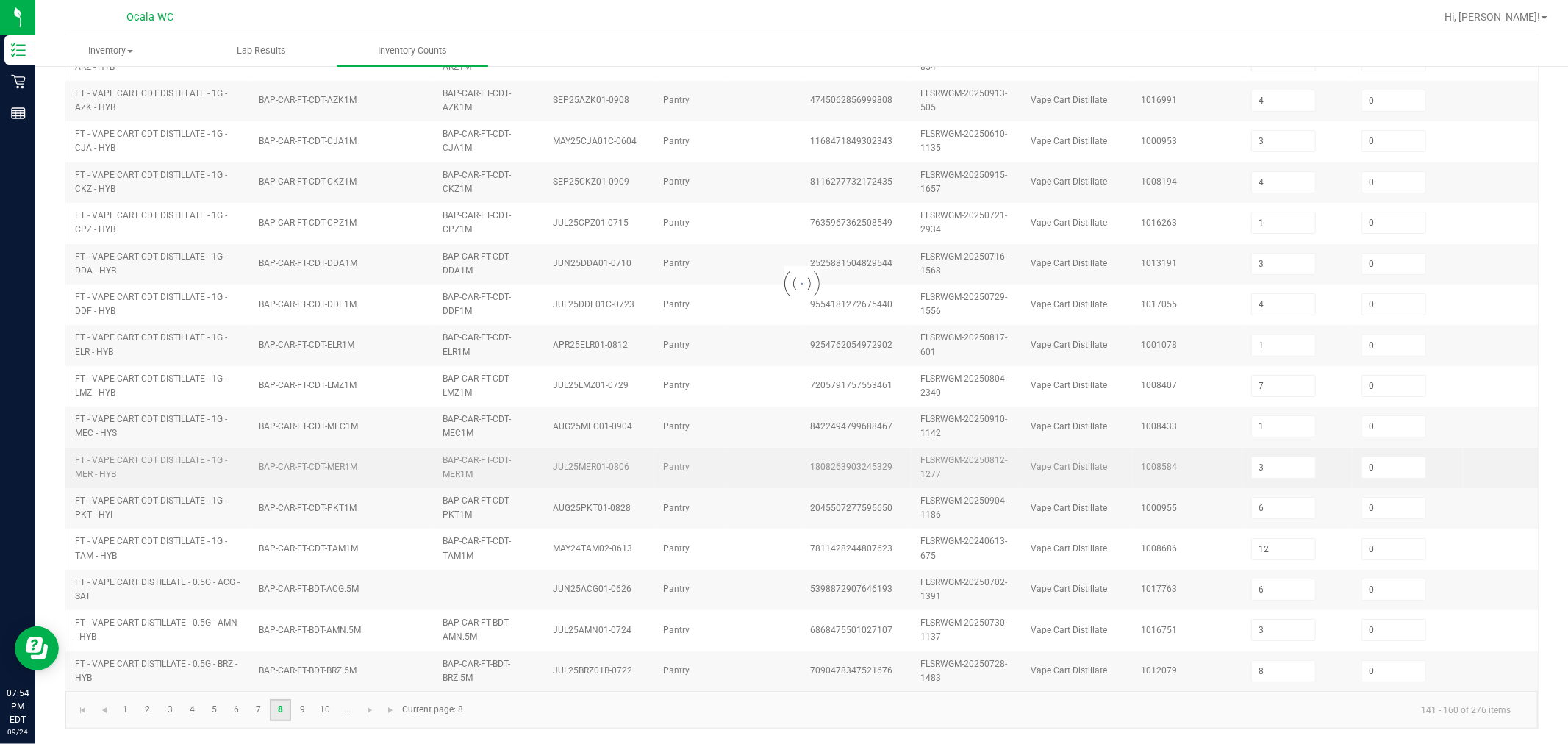
type input "1"
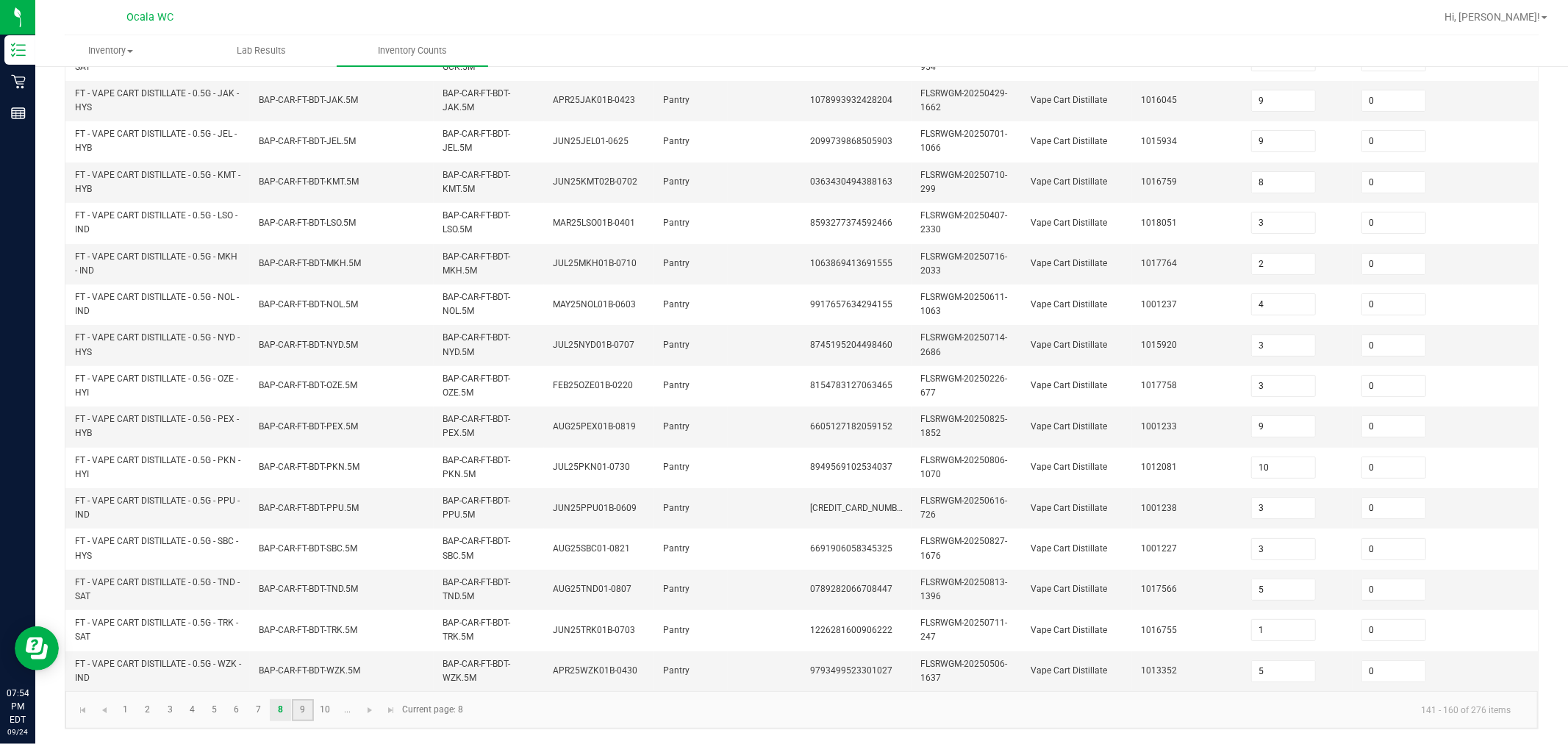
click at [306, 708] on link "9" at bounding box center [302, 709] width 21 height 22
click at [324, 710] on link "10" at bounding box center [325, 709] width 21 height 22
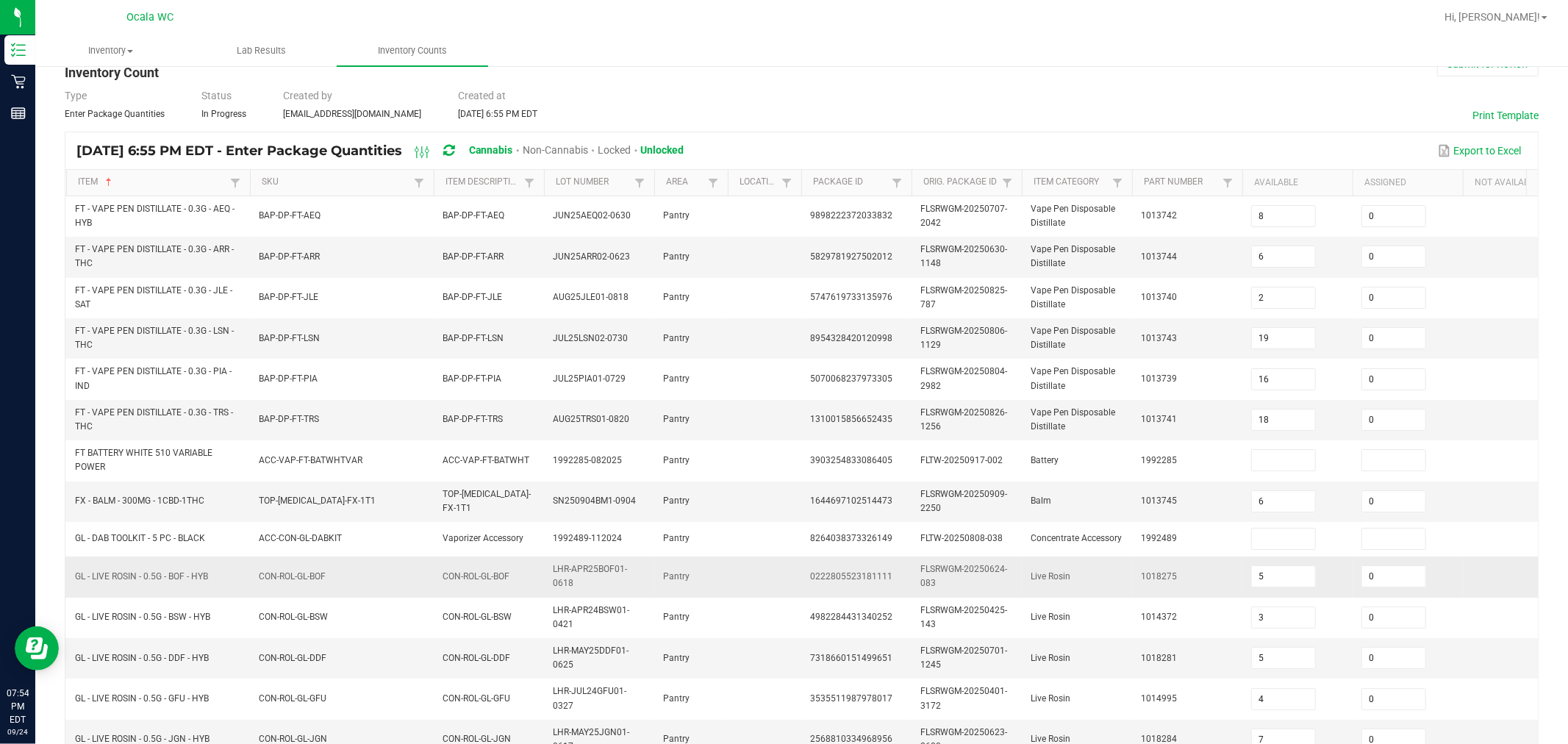
scroll to position [0, 0]
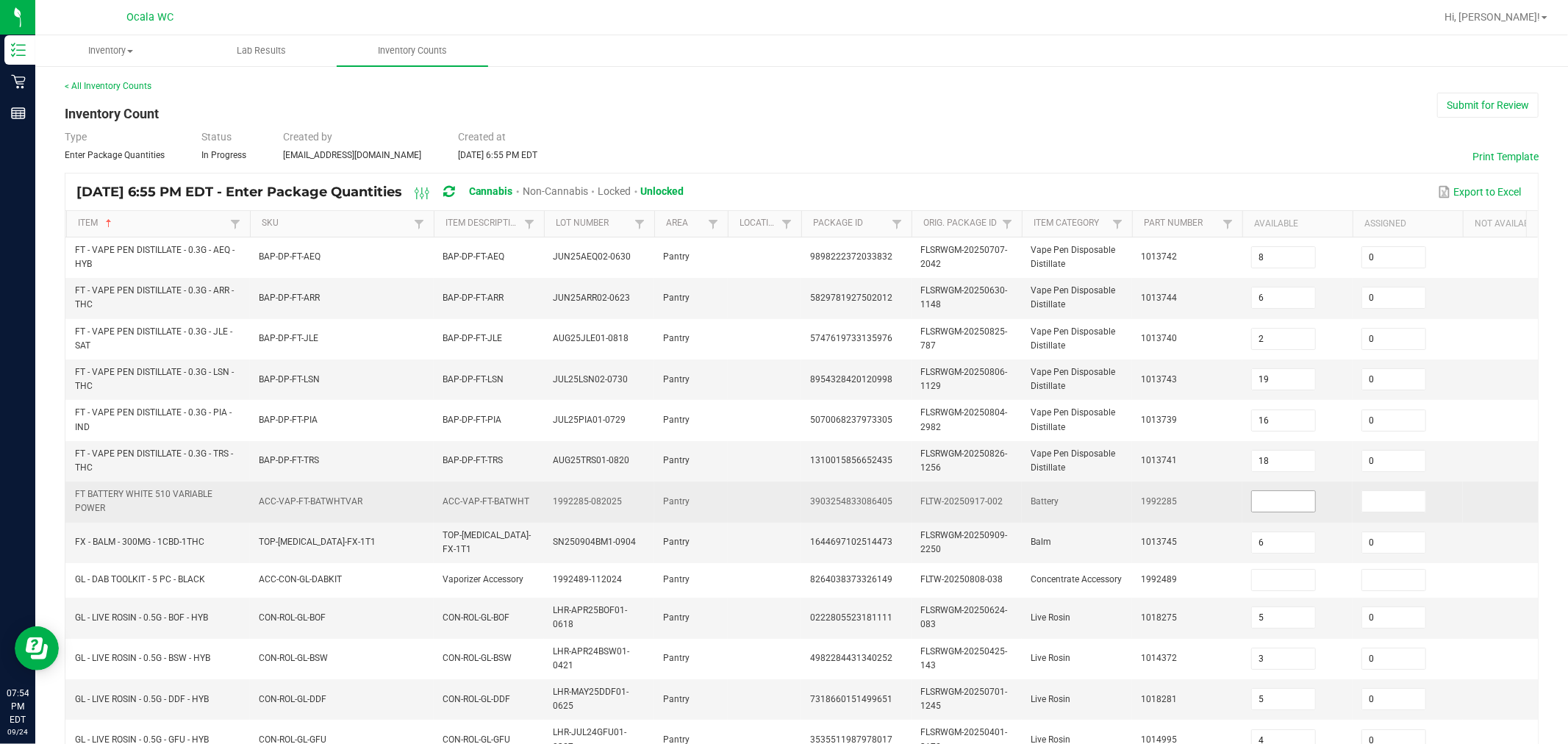
click at [790, 501] on input at bounding box center [1282, 501] width 63 height 21
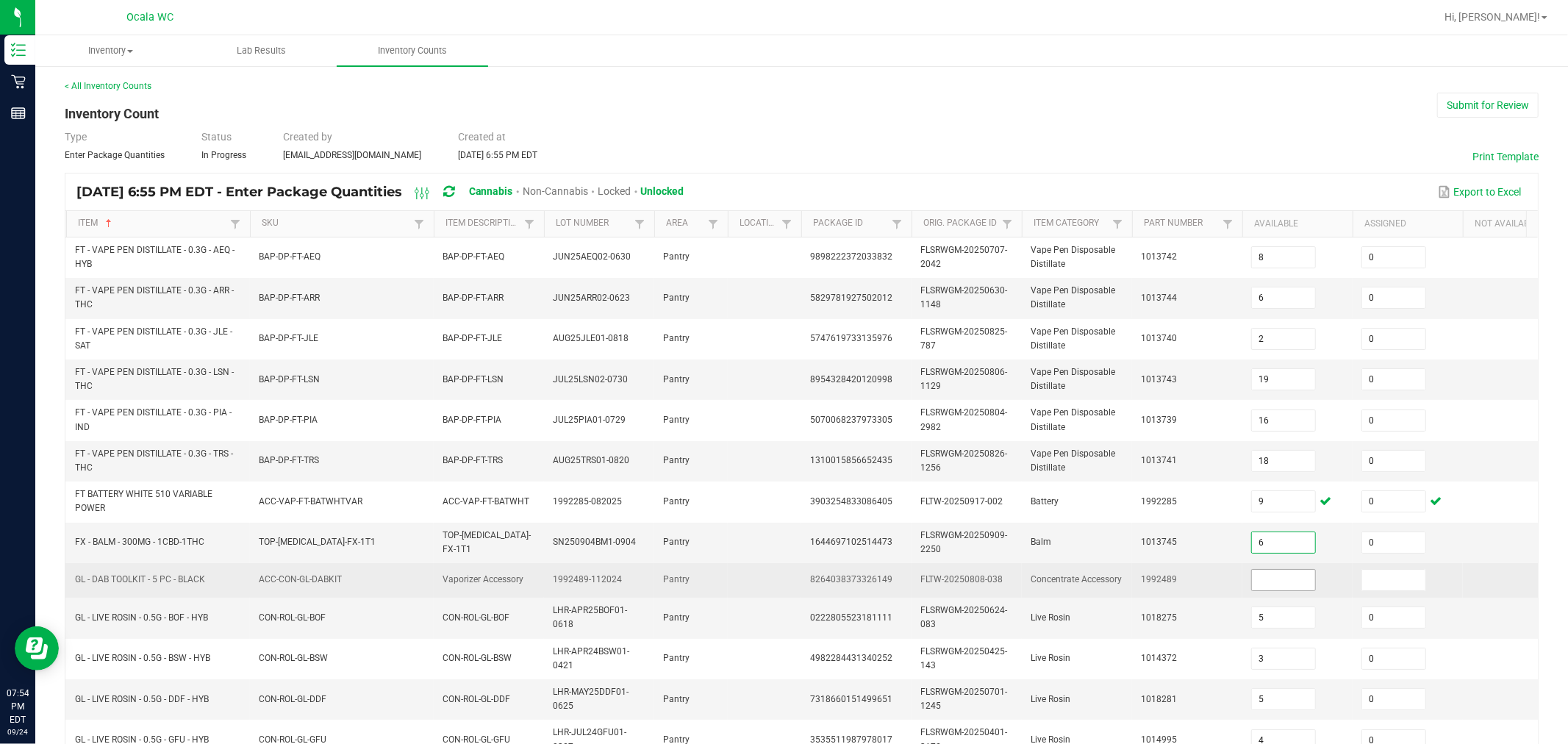
click at [790, 575] on input at bounding box center [1282, 580] width 63 height 21
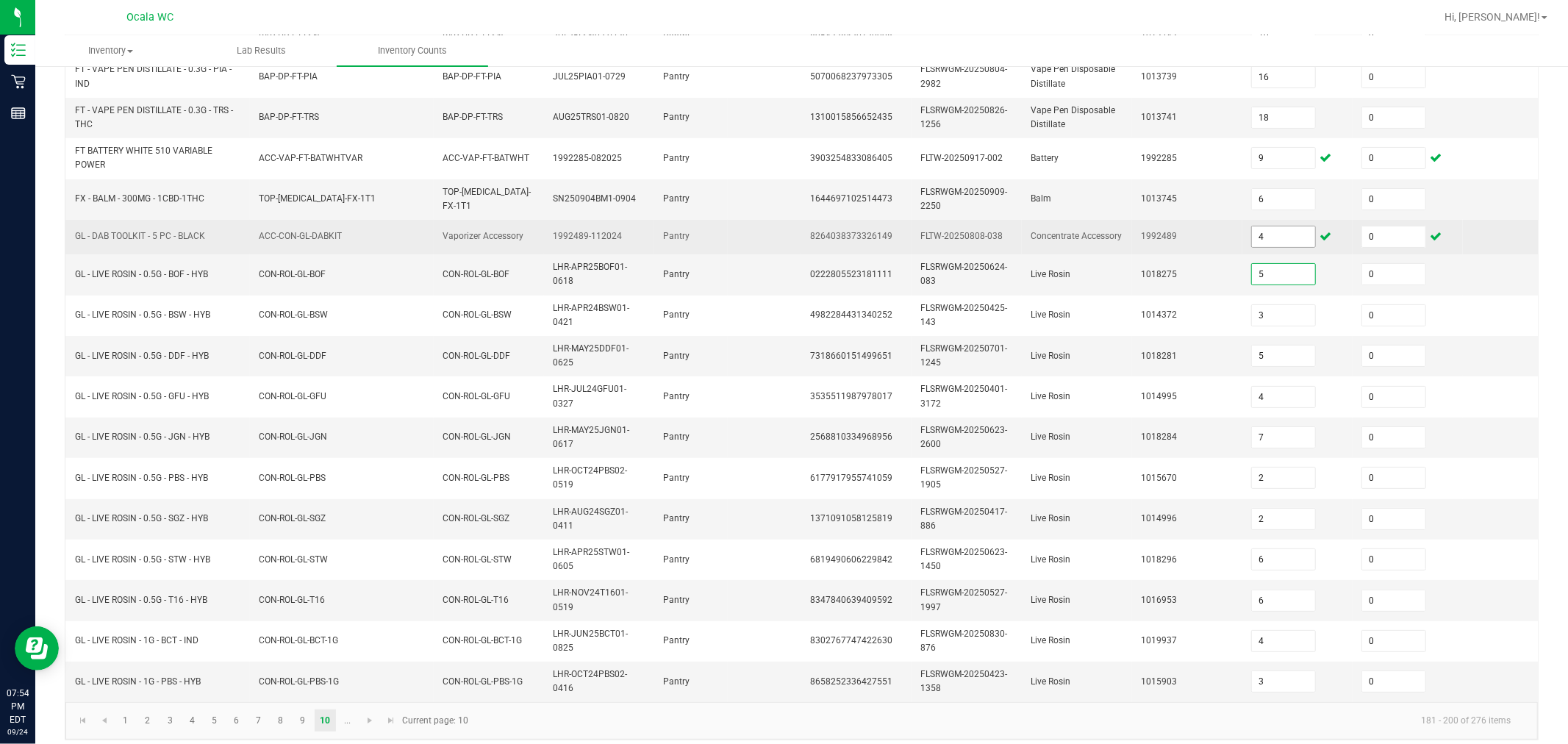
scroll to position [368, 0]
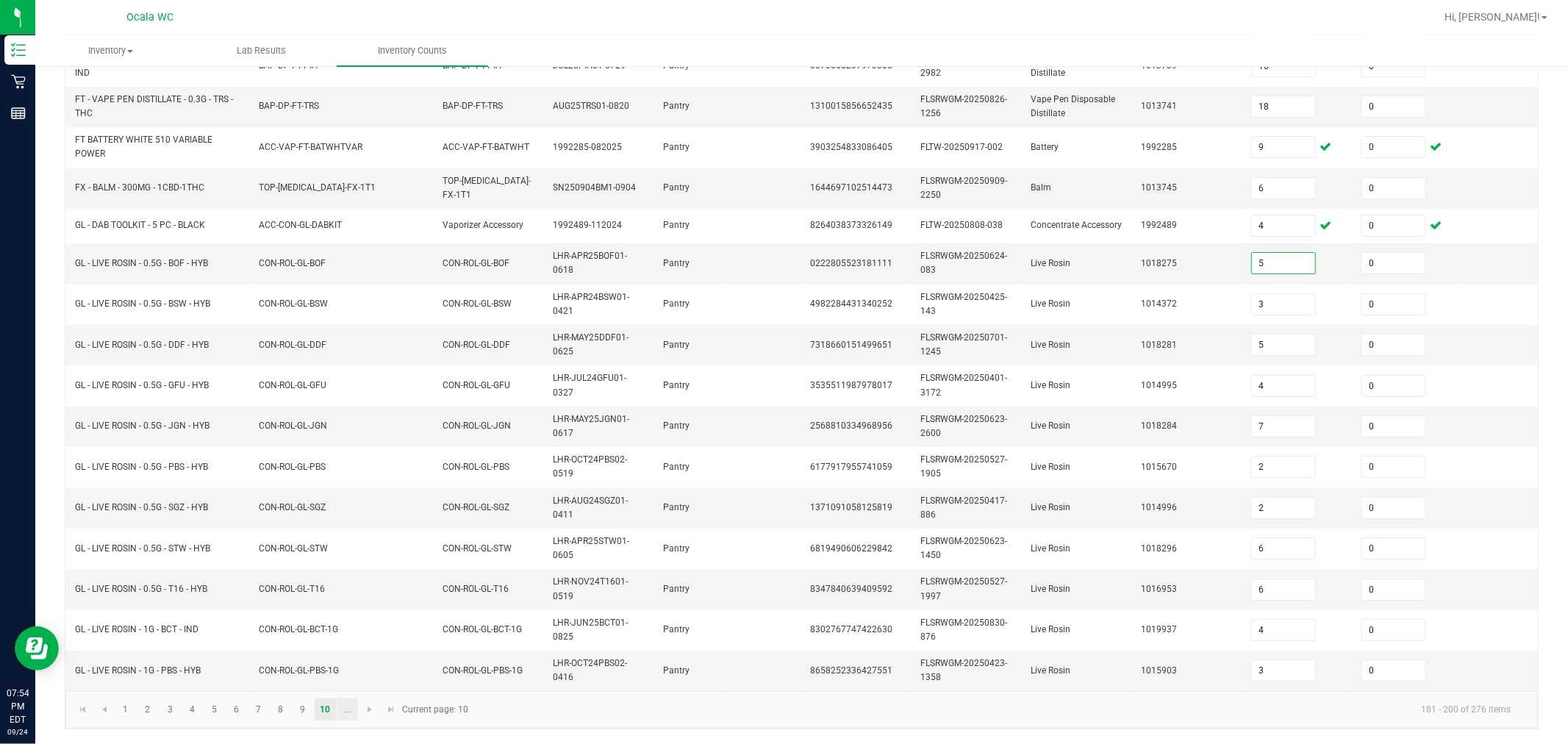
click at [347, 708] on link "..." at bounding box center [347, 709] width 21 height 22
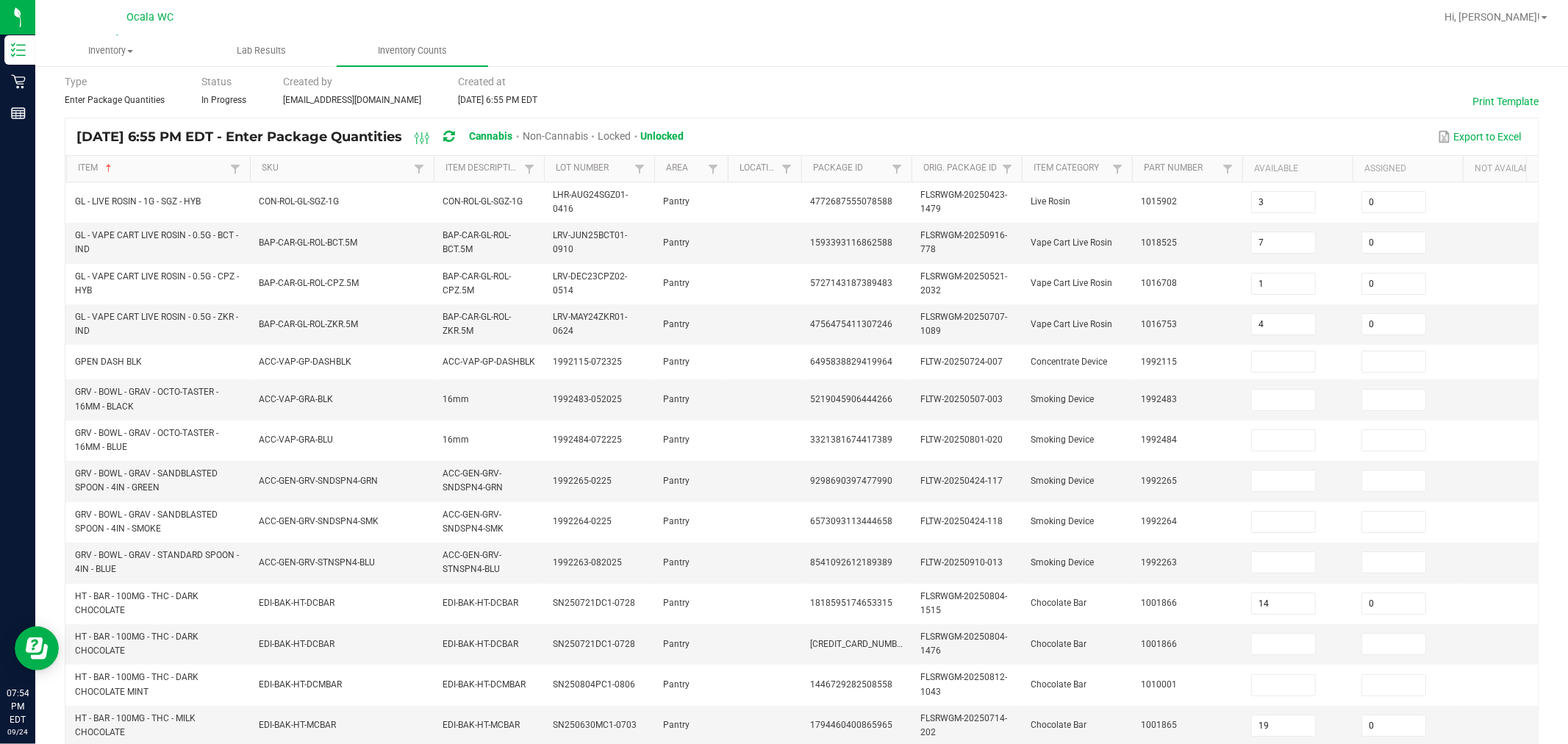
scroll to position [0, 0]
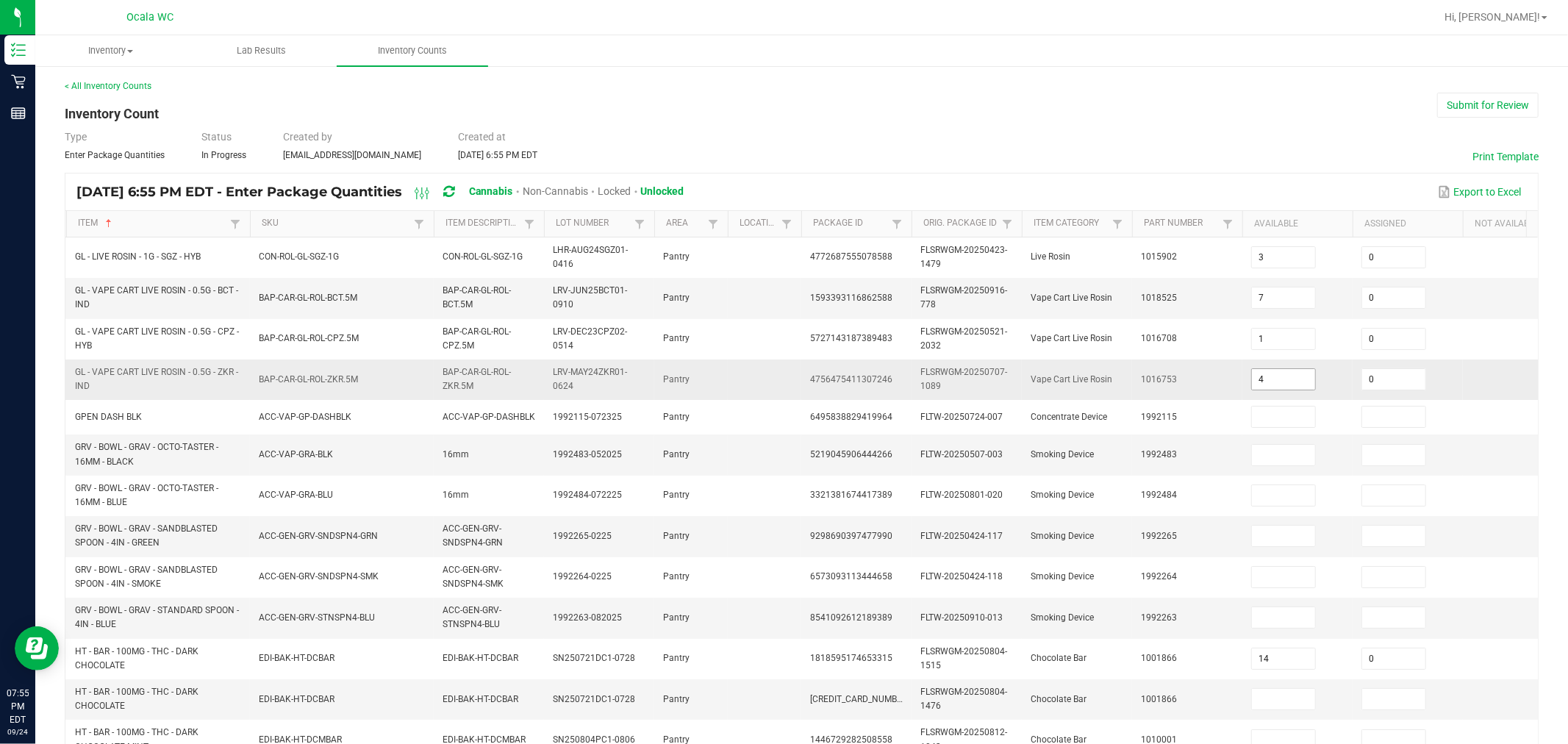
click at [790, 382] on input "4" at bounding box center [1282, 379] width 63 height 21
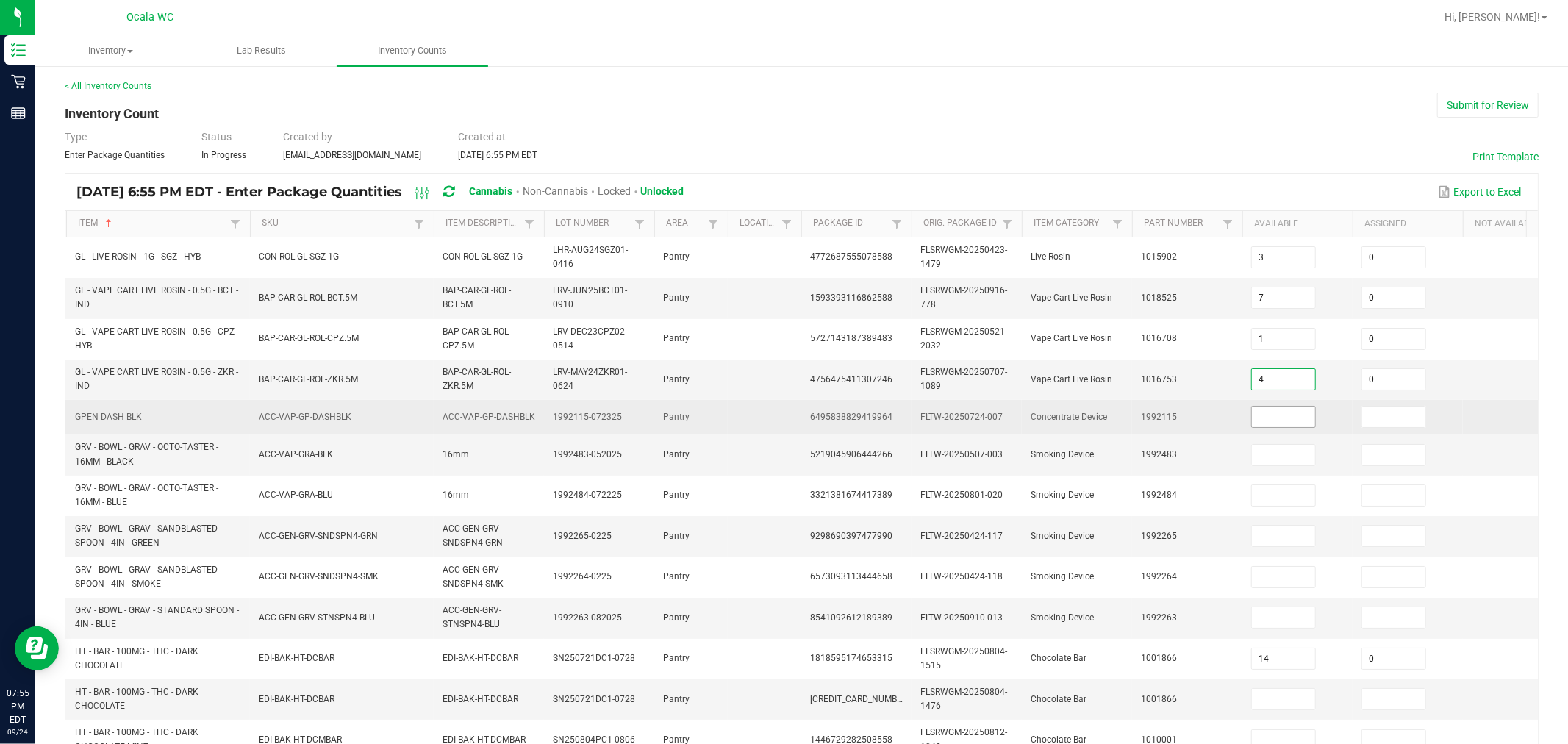
click at [790, 416] on input at bounding box center [1282, 417] width 63 height 21
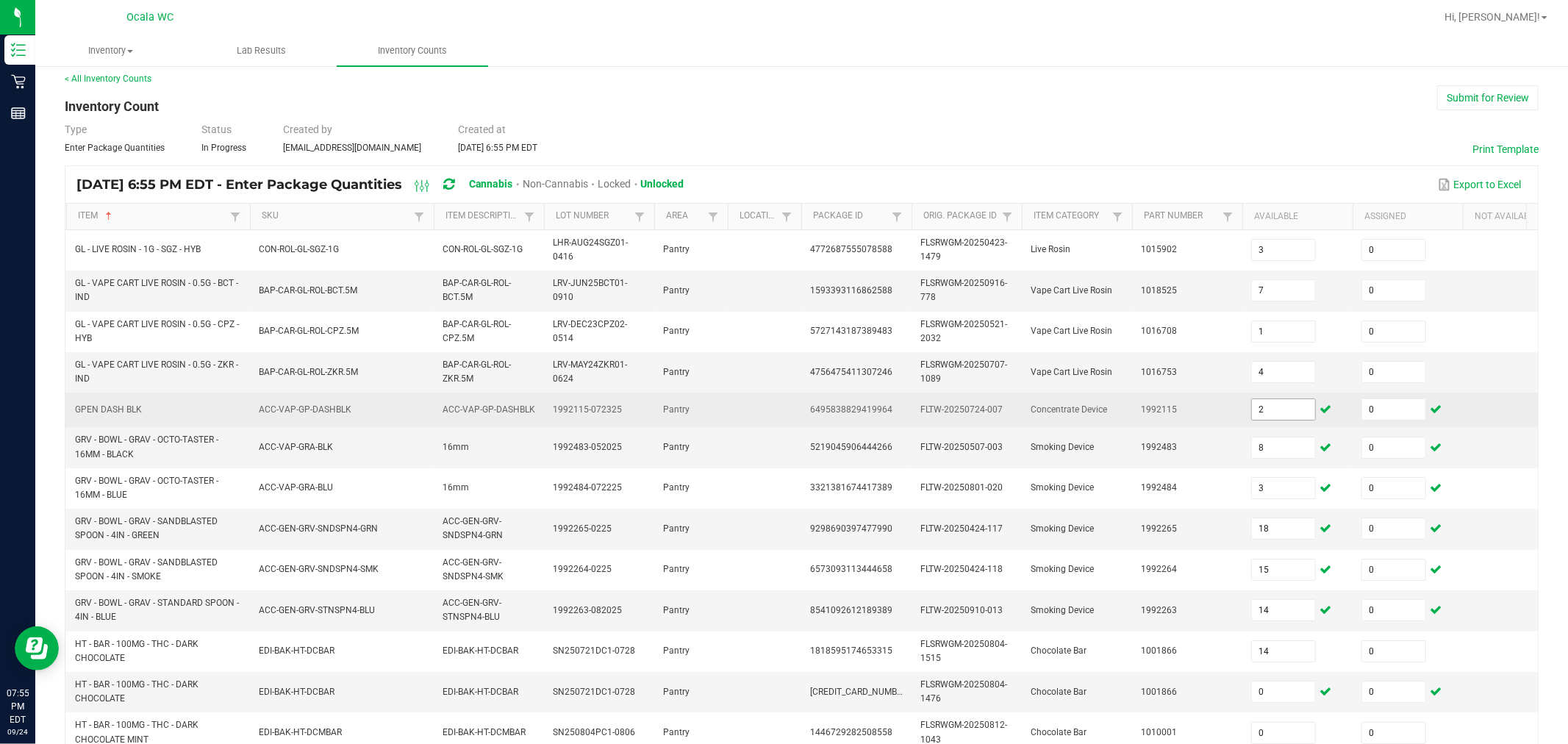
scroll to position [368, 0]
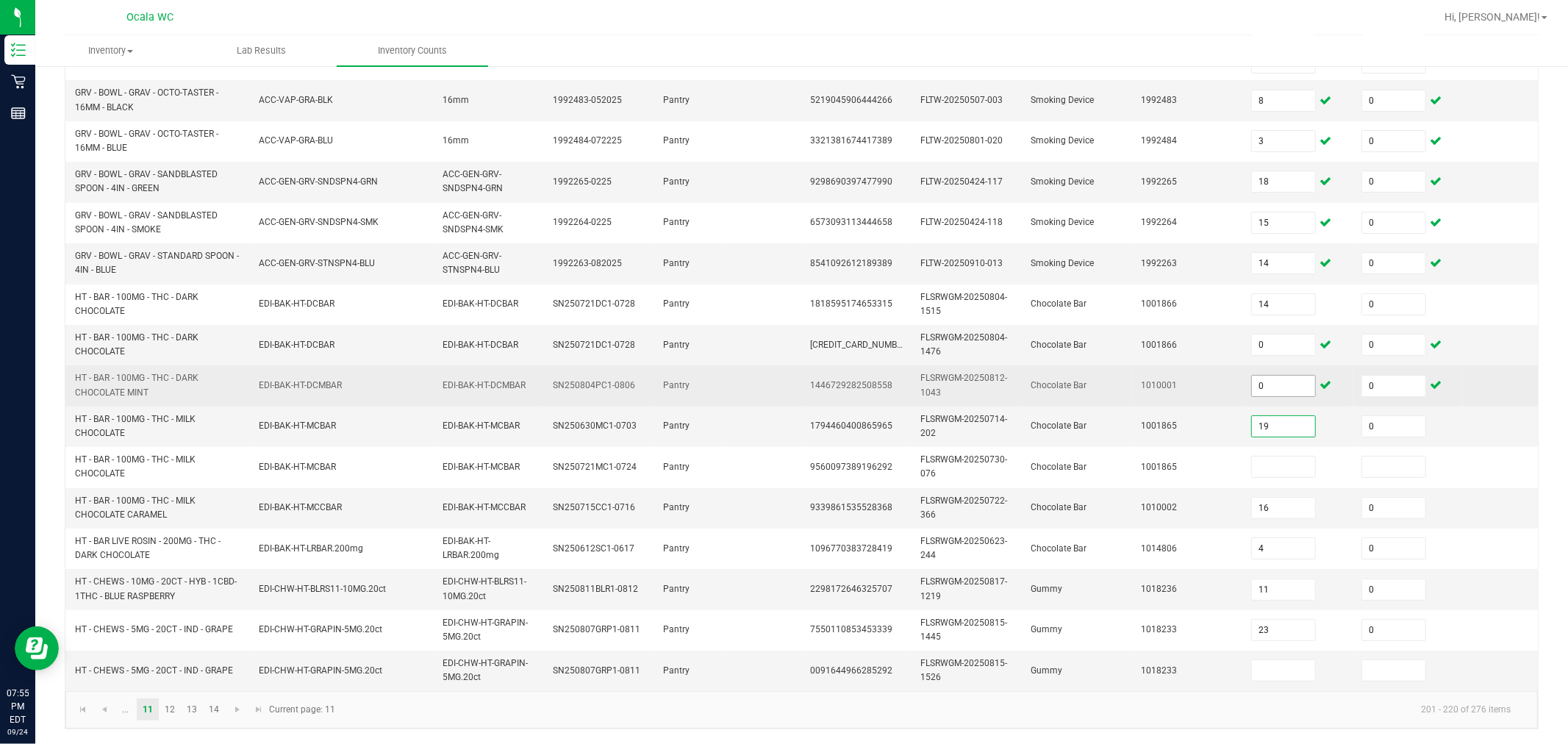
click at [790, 376] on input "0" at bounding box center [1282, 386] width 63 height 21
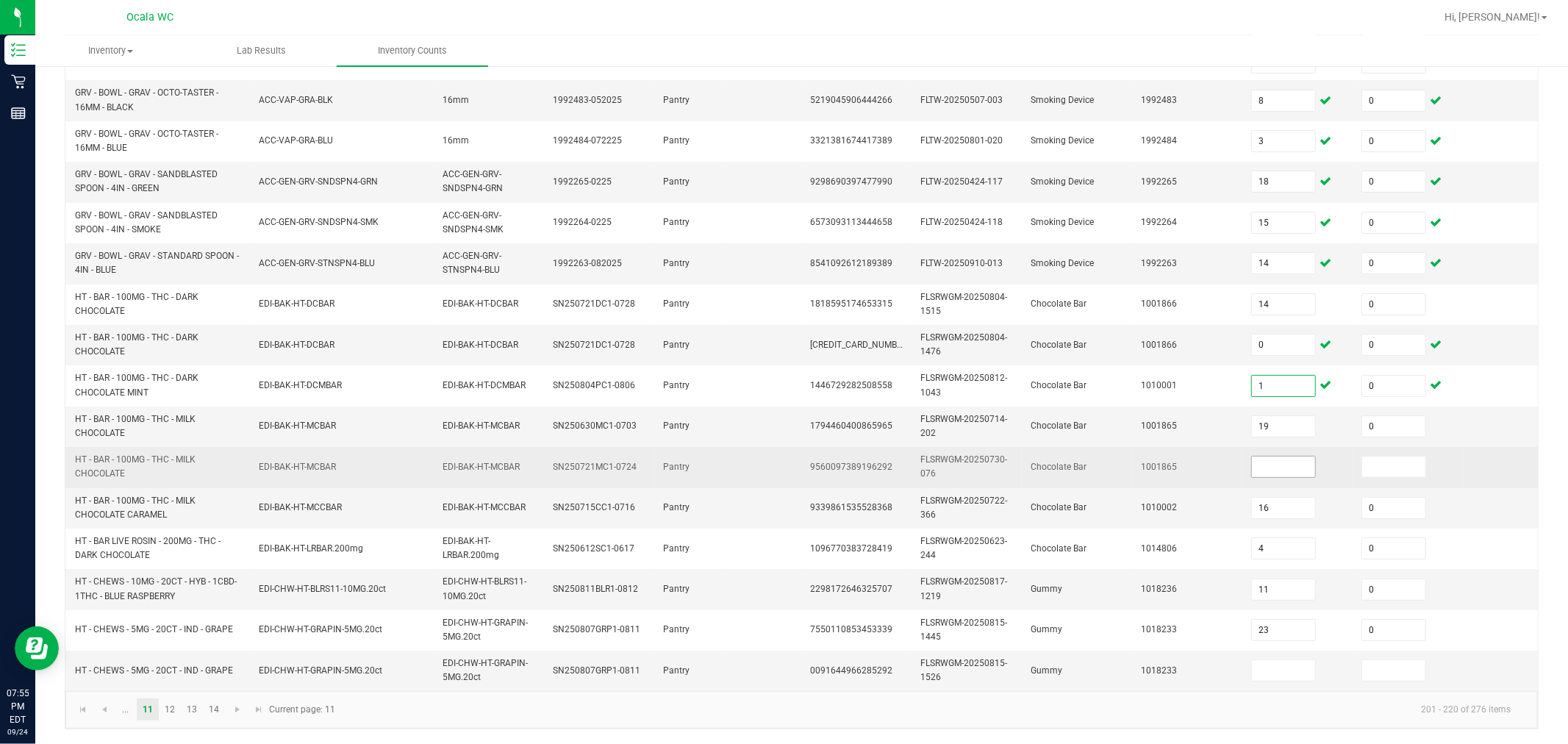
click at [790, 456] on input at bounding box center [1282, 466] width 63 height 21
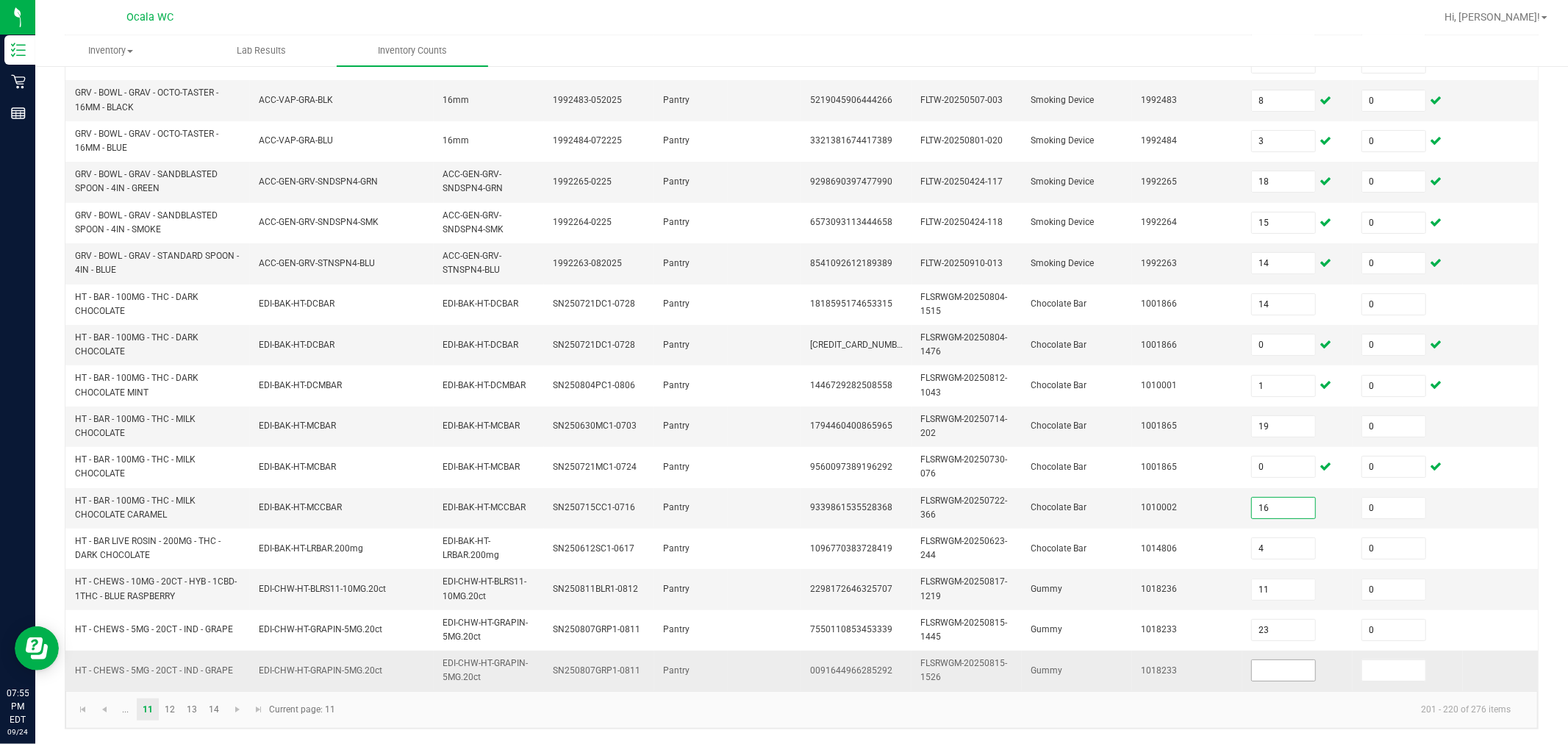
click at [790, 660] on input at bounding box center [1282, 670] width 63 height 21
click at [169, 709] on link "12" at bounding box center [170, 709] width 21 height 22
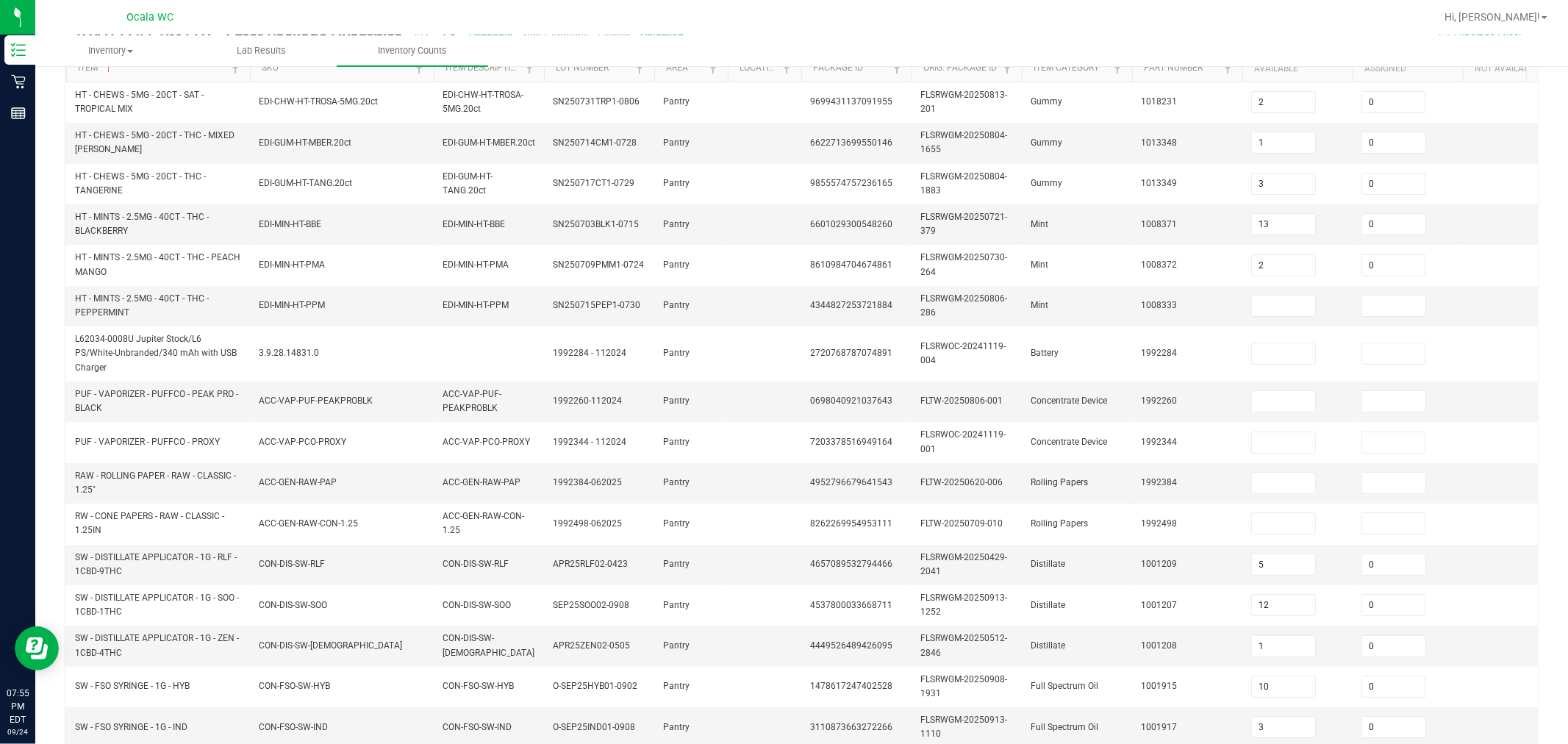
scroll to position [0, 0]
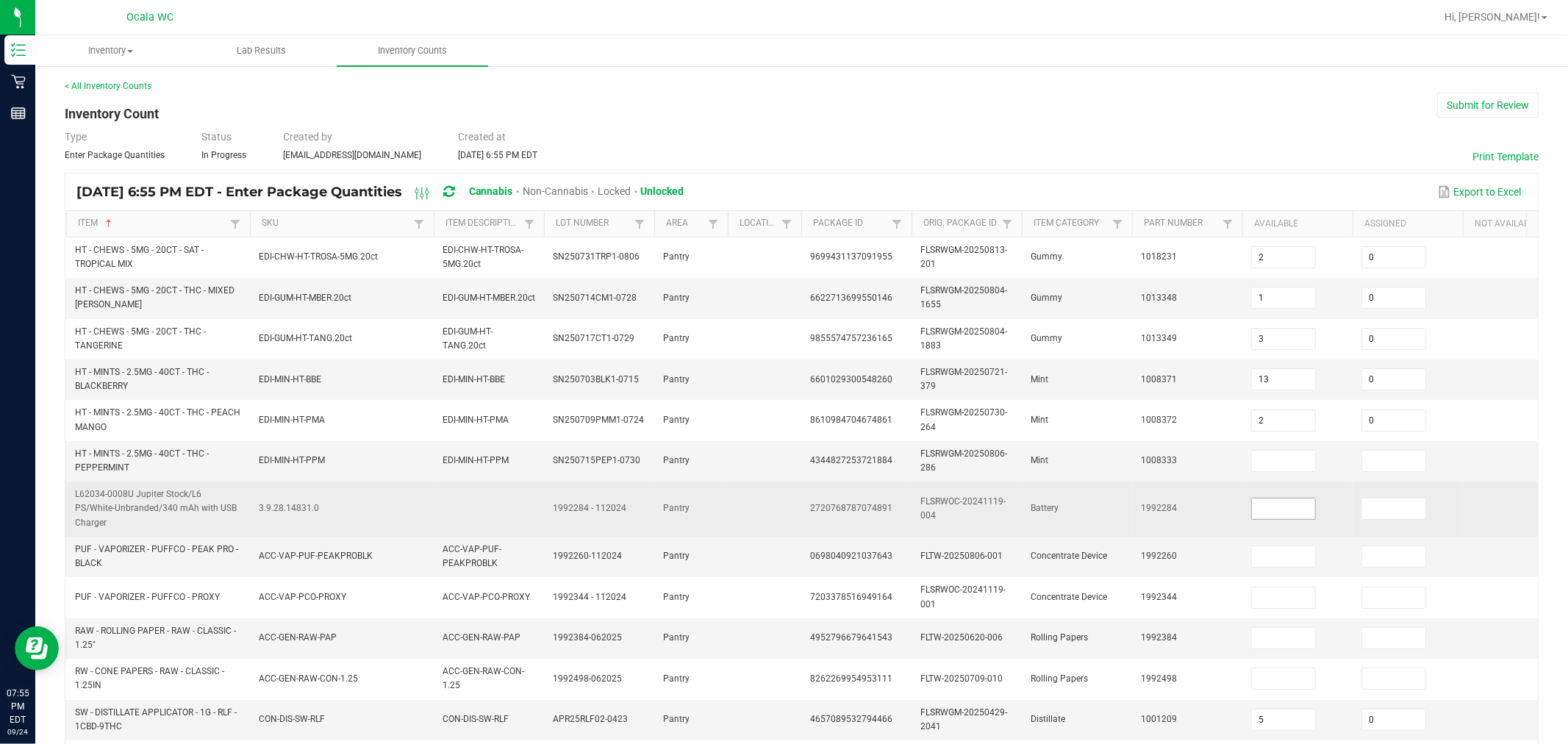
click at [790, 498] on input at bounding box center [1282, 508] width 63 height 21
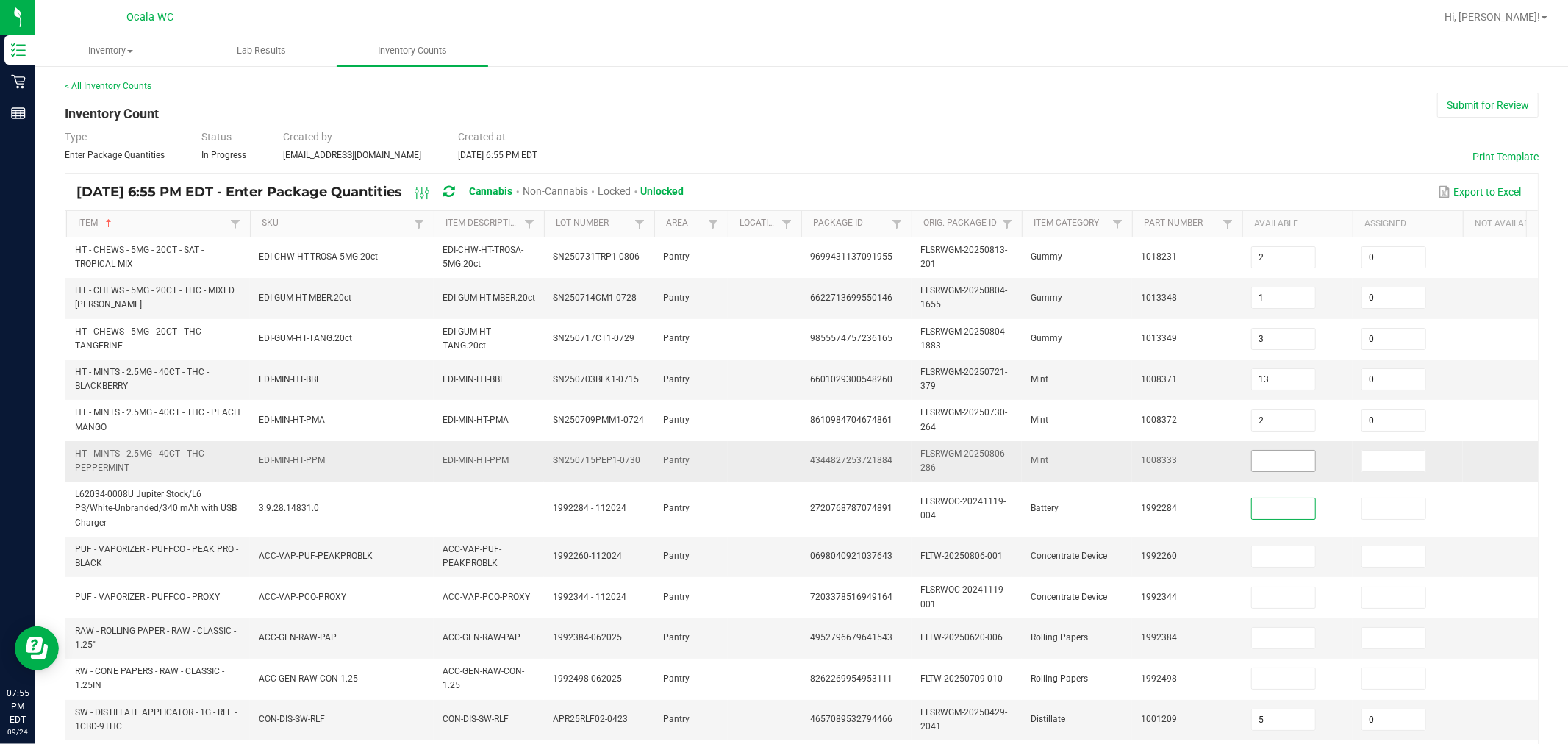
click at [790, 456] on input at bounding box center [1282, 460] width 63 height 21
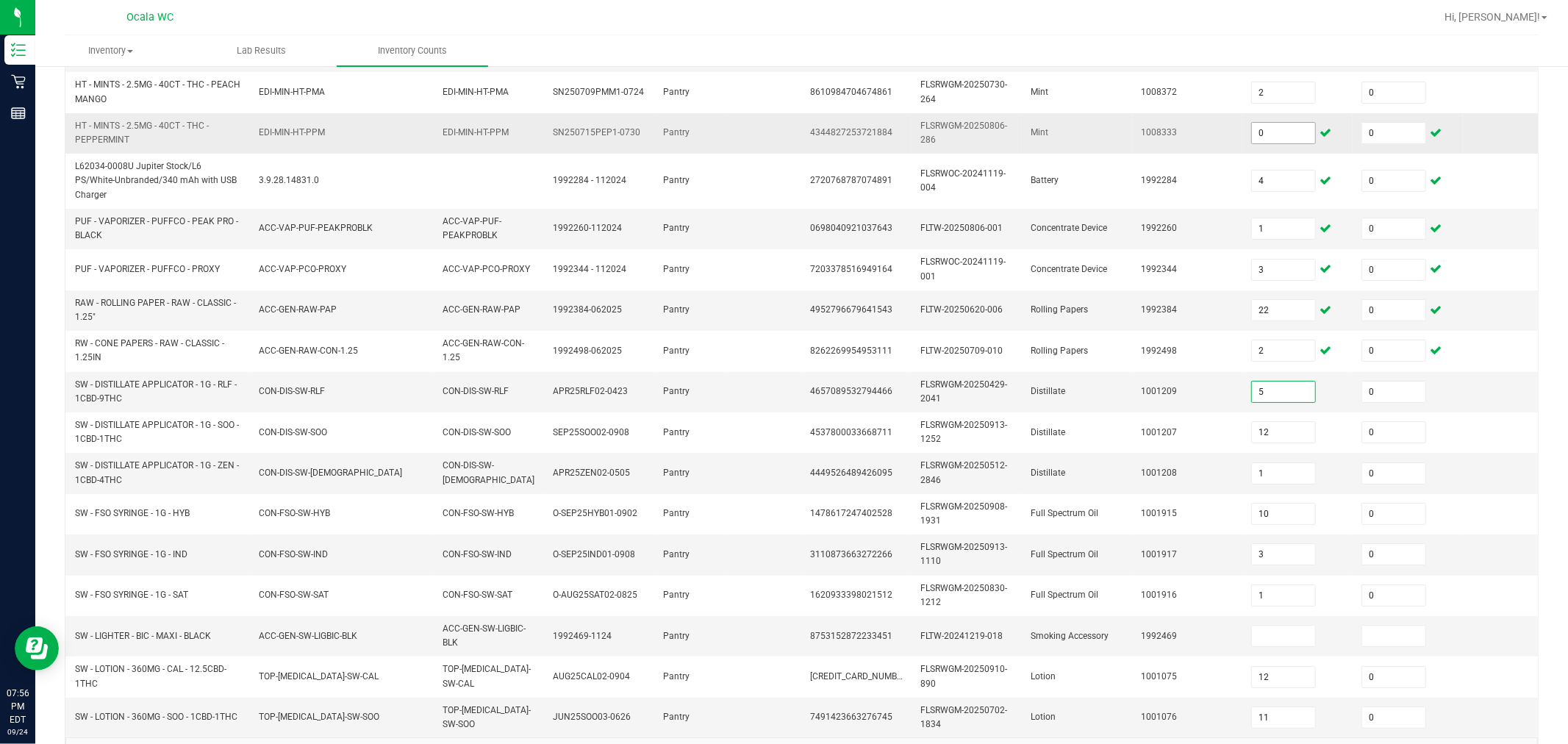
scroll to position [373, 0]
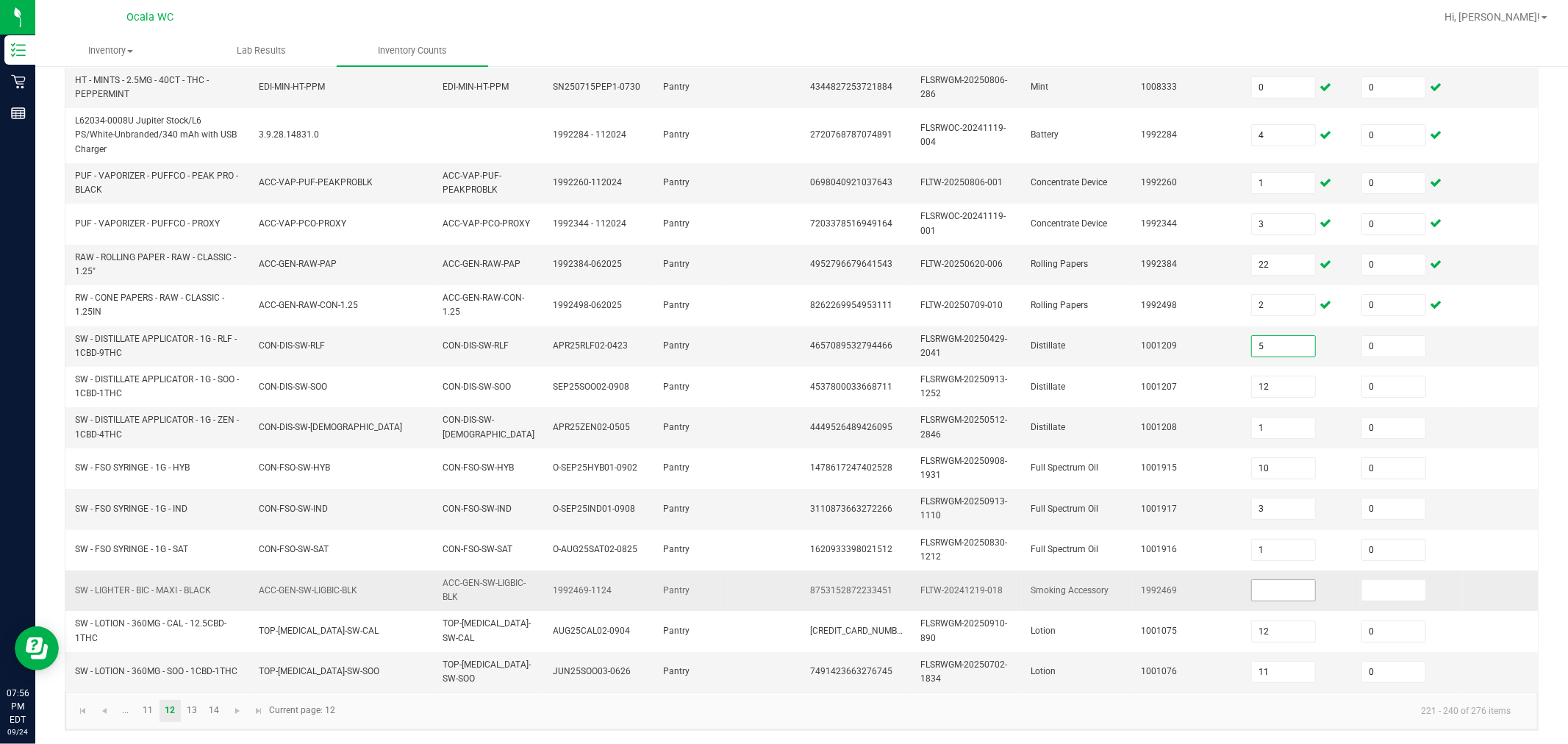
click at [790, 580] on input at bounding box center [1282, 590] width 63 height 21
click at [192, 709] on link "13" at bounding box center [192, 710] width 21 height 22
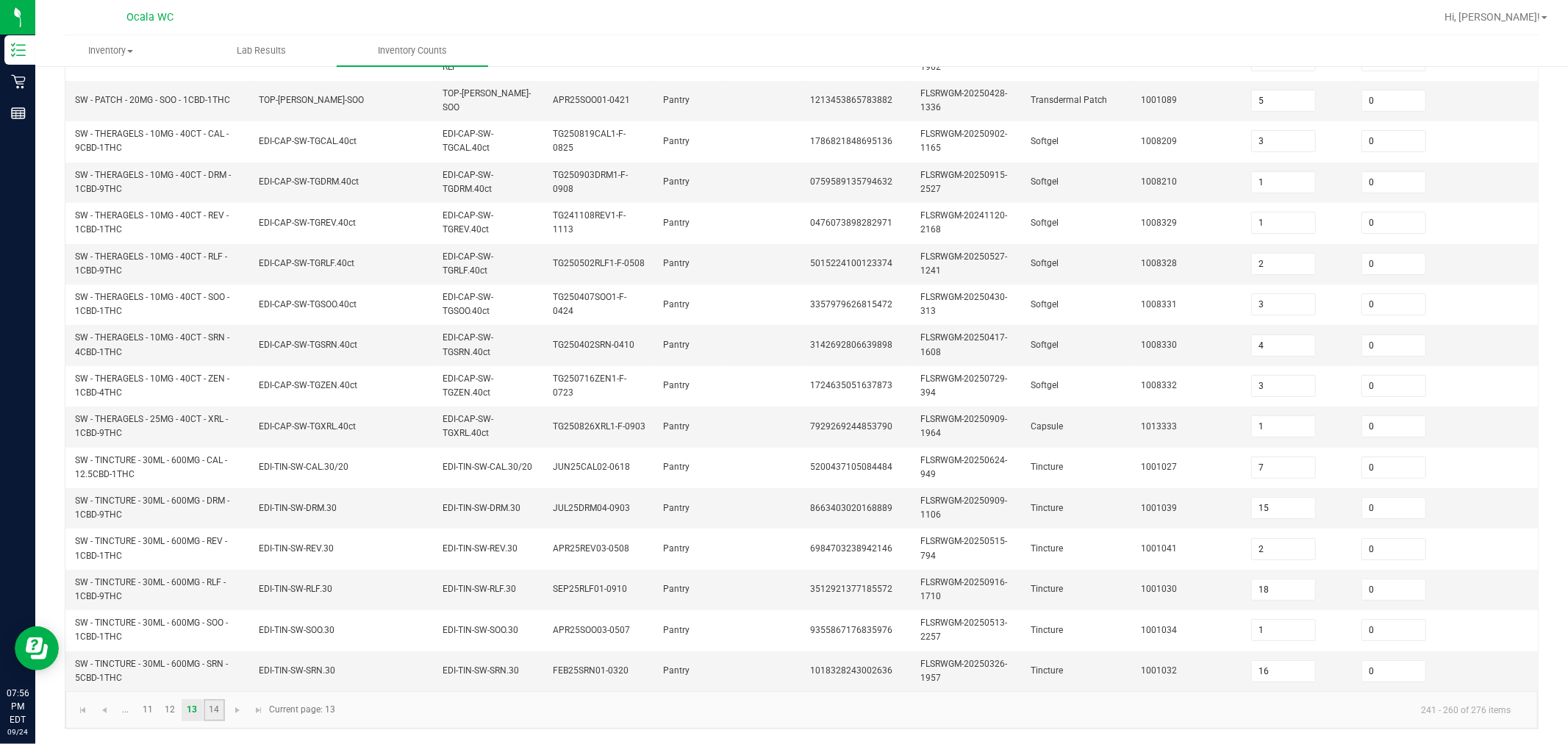
click at [217, 706] on link "14" at bounding box center [213, 709] width 21 height 22
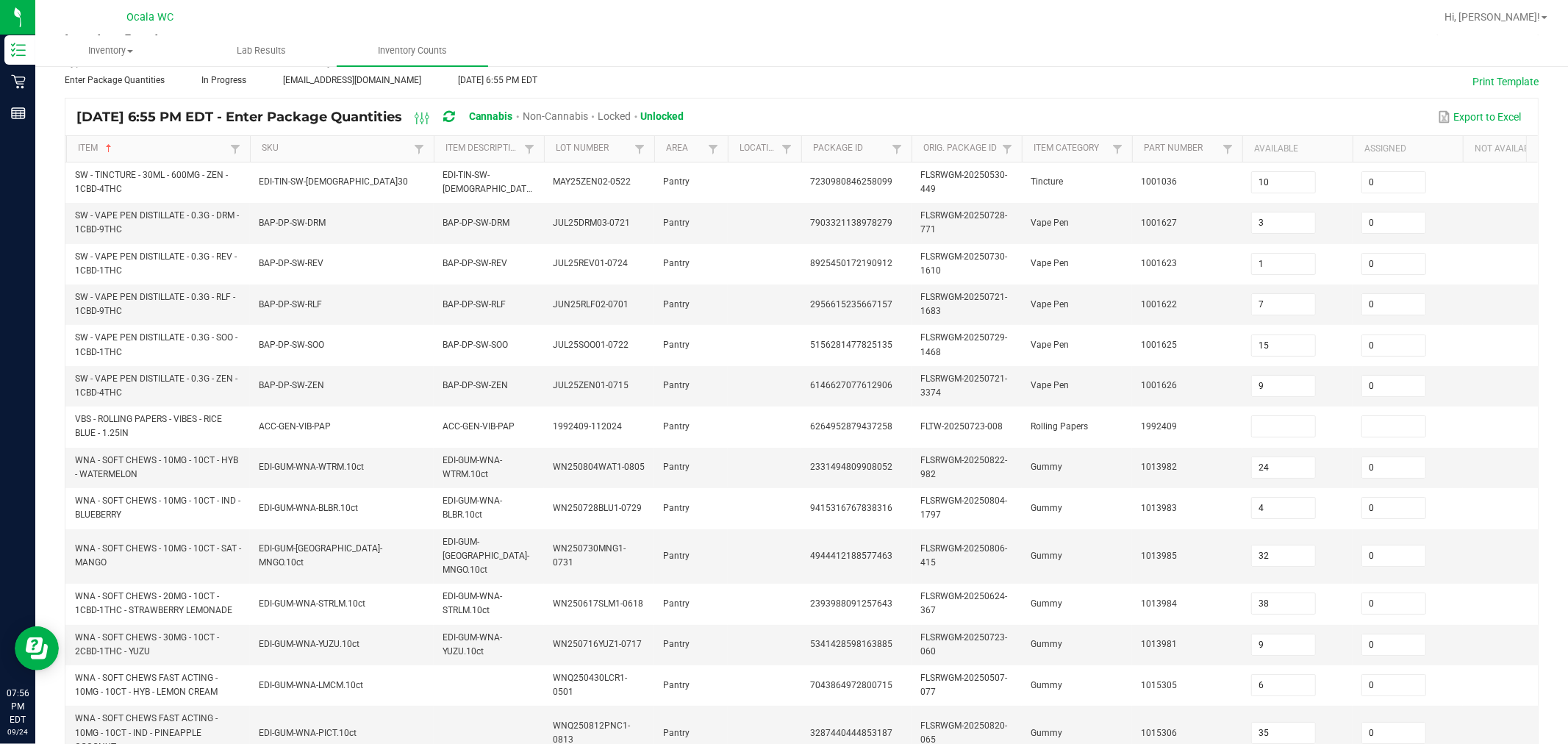
scroll to position [0, 0]
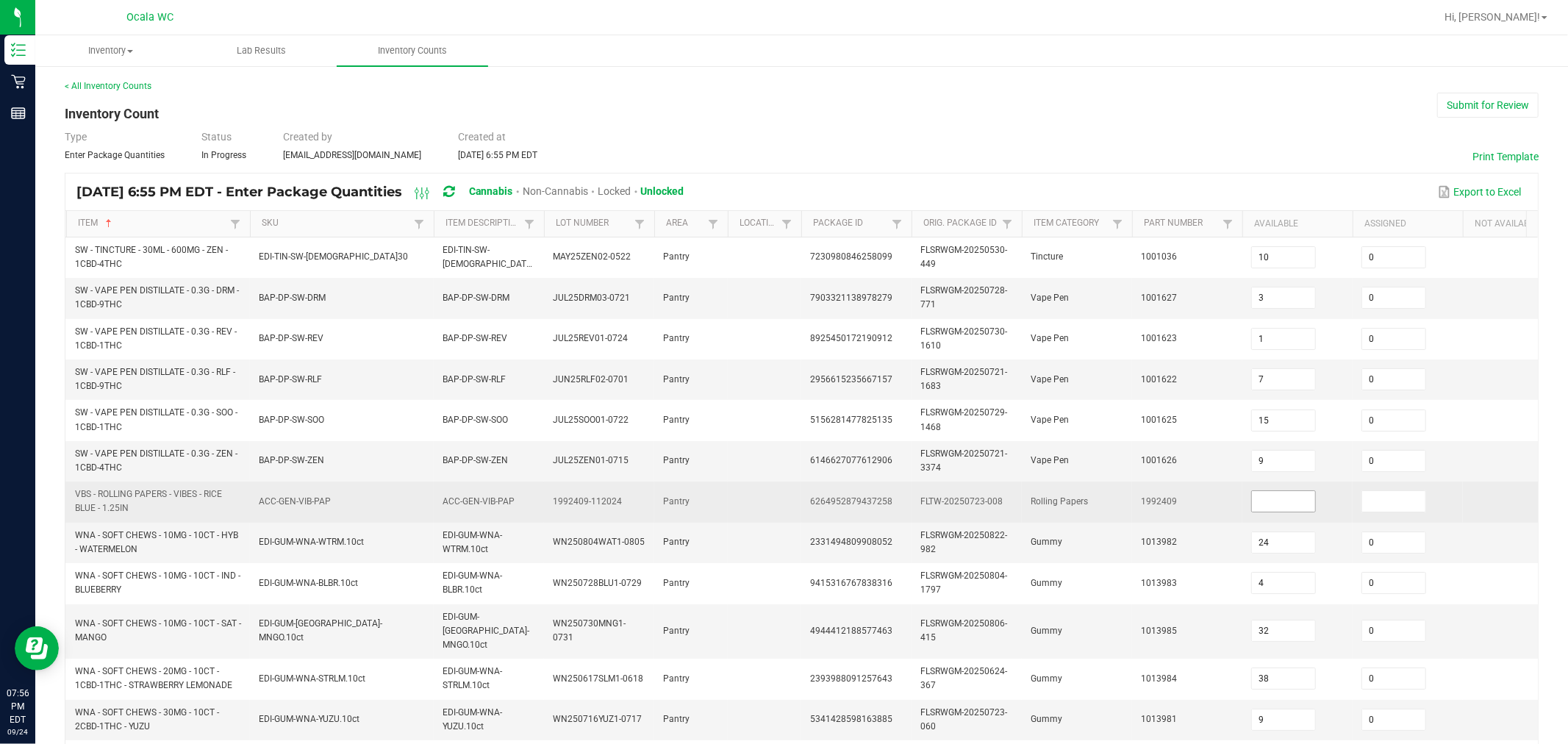
click at [790, 501] on input at bounding box center [1282, 501] width 63 height 21
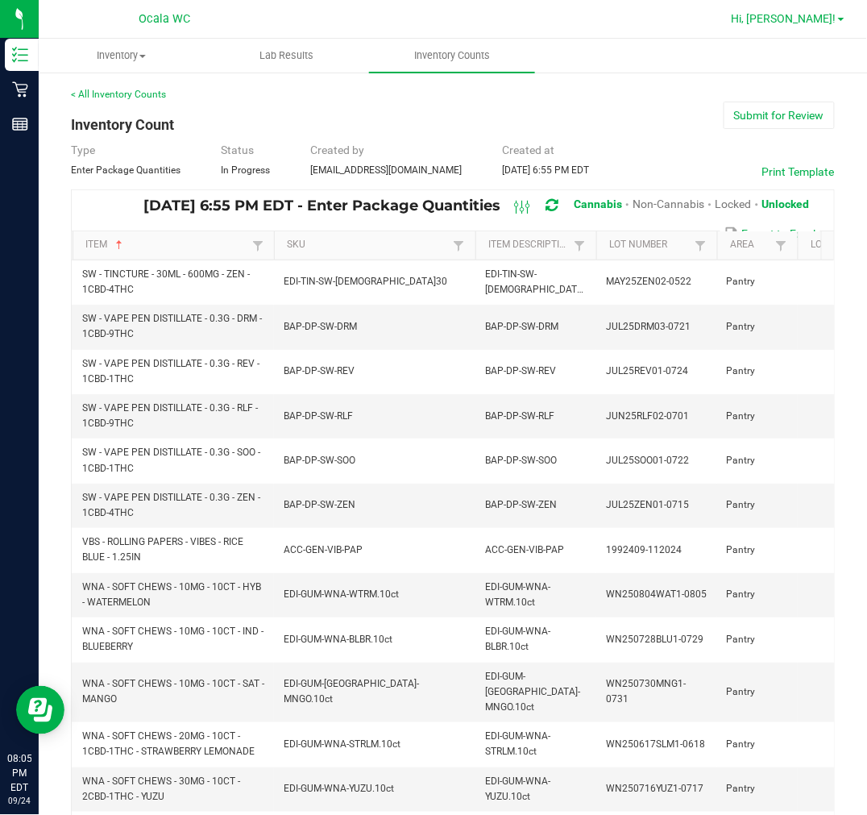
click at [841, 19] on span at bounding box center [841, 19] width 6 height 3
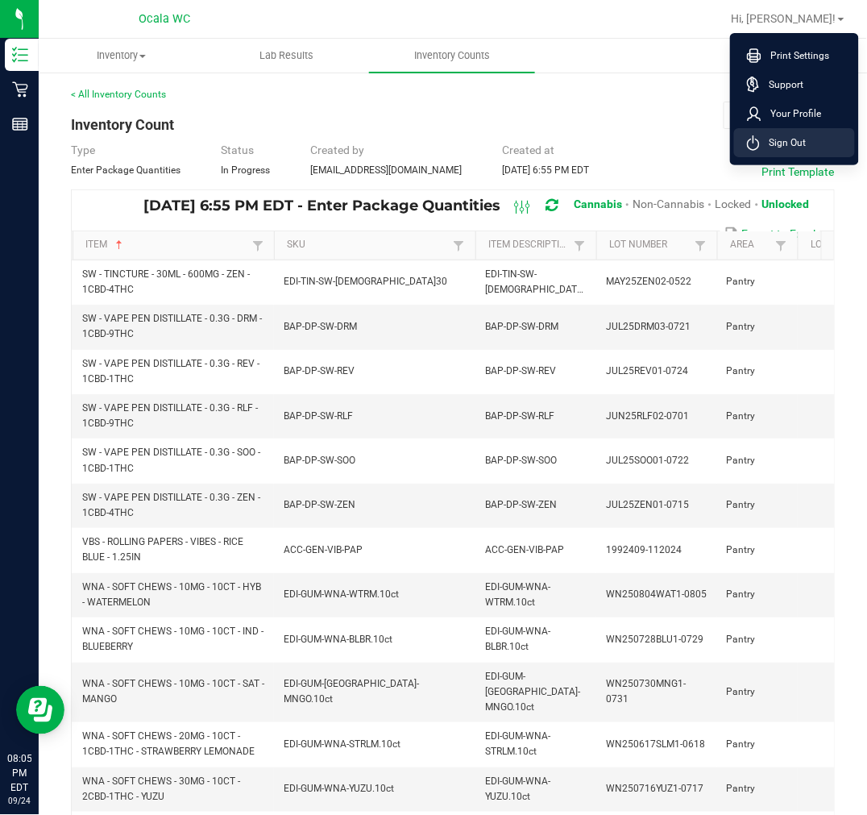
click at [823, 146] on li "Sign Out" at bounding box center [794, 142] width 121 height 29
